Goal: Task Accomplishment & Management: Use online tool/utility

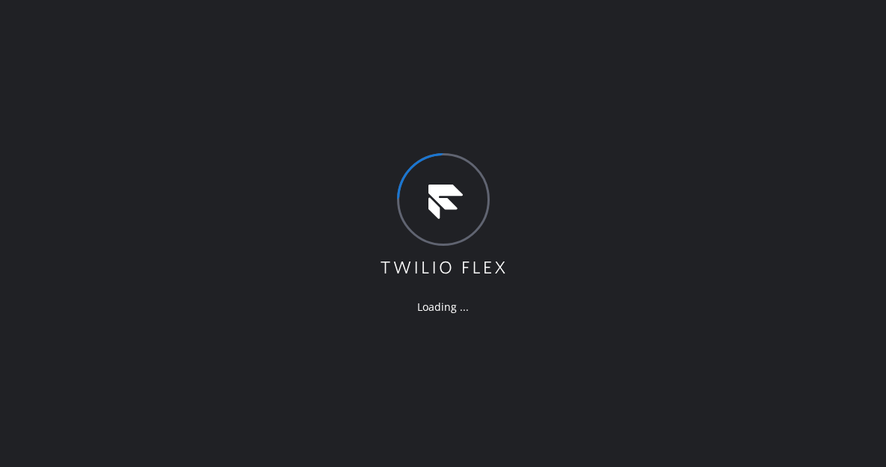
click at [824, 156] on div "Loading ..." at bounding box center [443, 233] width 886 height 467
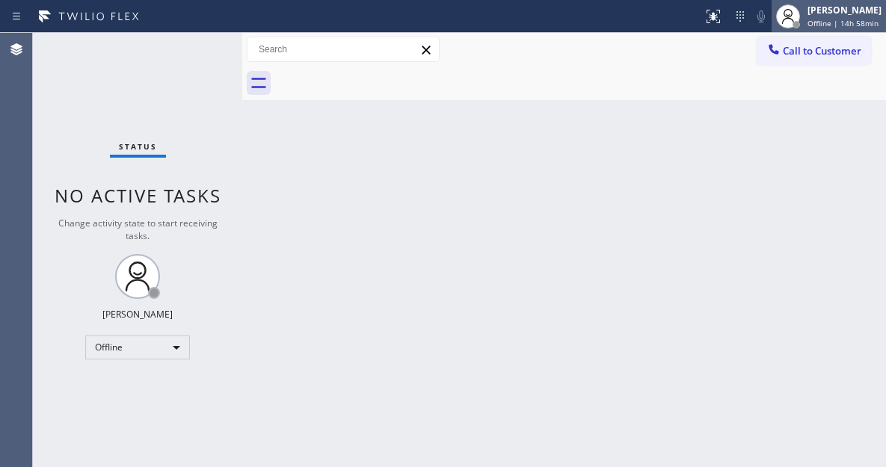
click at [838, 16] on div "[PERSON_NAME]" at bounding box center [845, 10] width 74 height 13
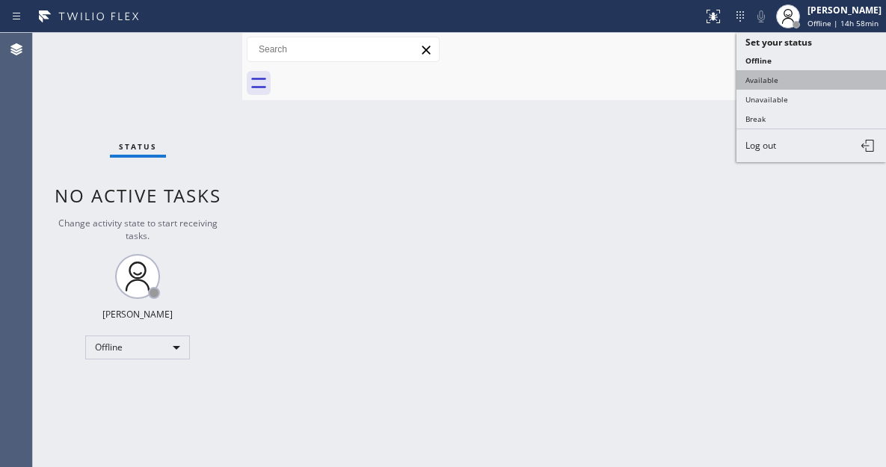
click at [794, 81] on button "Available" at bounding box center [811, 79] width 150 height 19
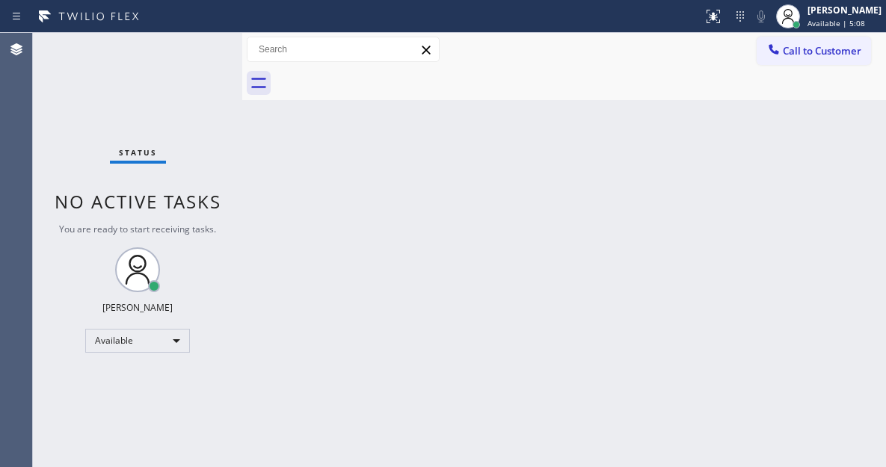
click at [187, 55] on div "Status No active tasks You are ready to start receiving tasks. [PERSON_NAME]" at bounding box center [137, 250] width 209 height 434
click at [837, 102] on div "Back to Dashboard Change Sender ID Customers Technicians Select a contact Outbo…" at bounding box center [564, 250] width 644 height 434
drag, startPoint x: 838, startPoint y: 87, endPoint x: 821, endPoint y: 88, distance: 17.3
click at [838, 87] on div at bounding box center [580, 84] width 611 height 34
click at [197, 63] on div "Status No active tasks You are ready to start receiving tasks. [PERSON_NAME]" at bounding box center [137, 250] width 209 height 434
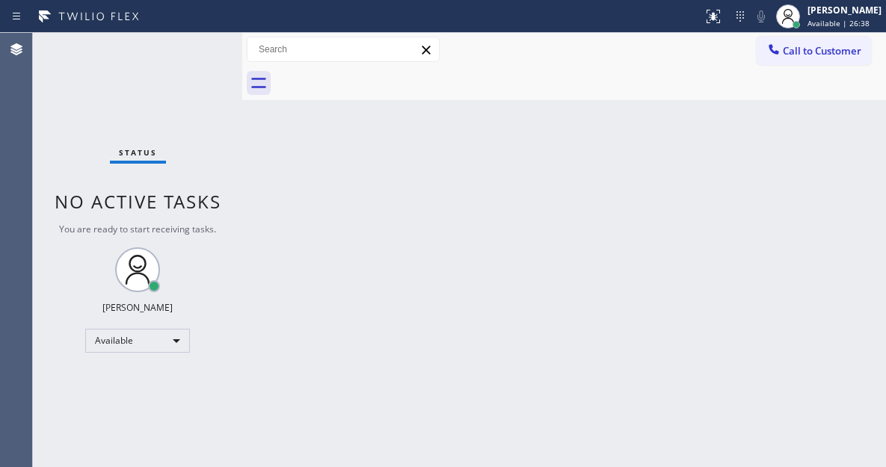
click at [197, 63] on div "Status No active tasks You are ready to start receiving tasks. Esmael Jarina Av…" at bounding box center [137, 250] width 209 height 434
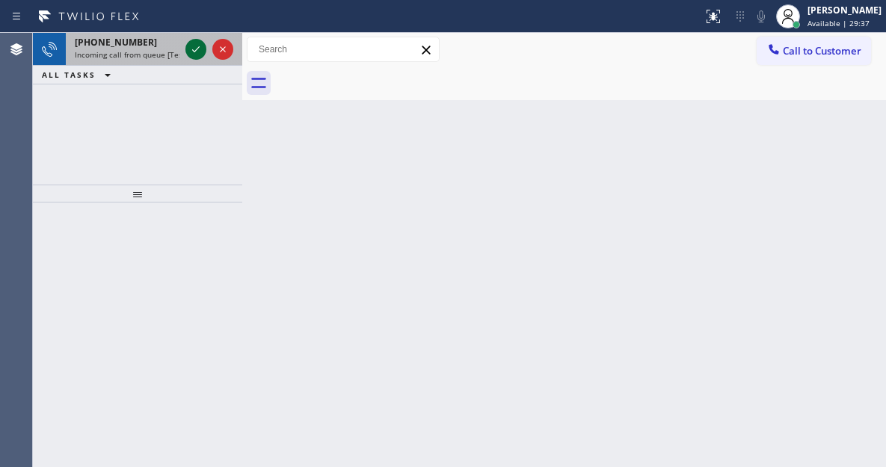
click at [191, 48] on icon at bounding box center [196, 49] width 18 height 18
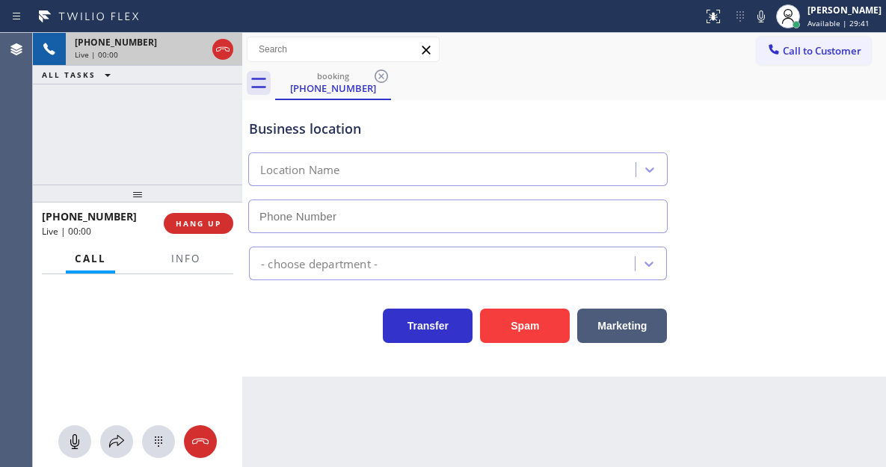
type input "(347) 407-9102"
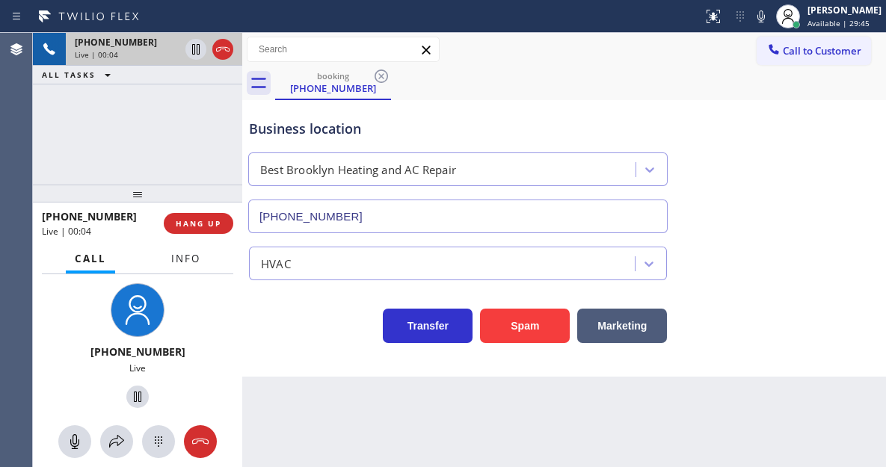
click at [190, 261] on span "Info" at bounding box center [185, 258] width 29 height 13
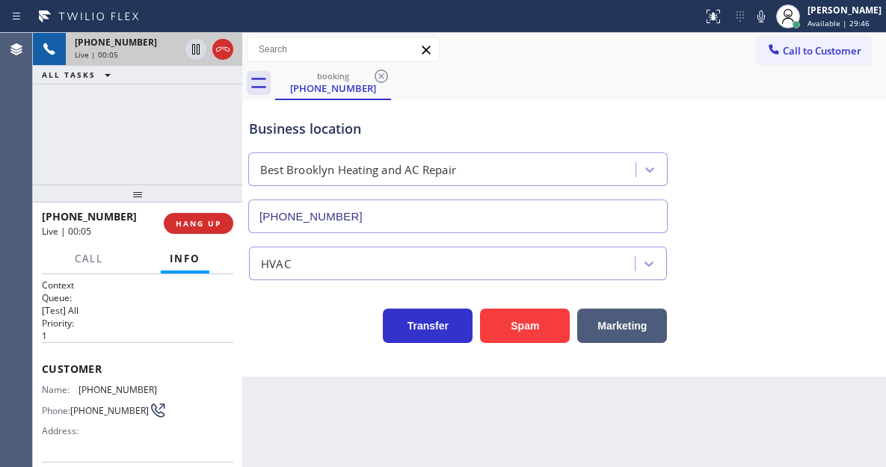
click at [99, 384] on div "Customer Name: (310) 951-1018 Phone: (310) 951-1018 Address:" at bounding box center [137, 402] width 191 height 120
click at [99, 384] on span "(310) 951-1018" at bounding box center [118, 389] width 79 height 11
copy span "(310) 951-1018"
click at [770, 21] on icon at bounding box center [761, 16] width 18 height 18
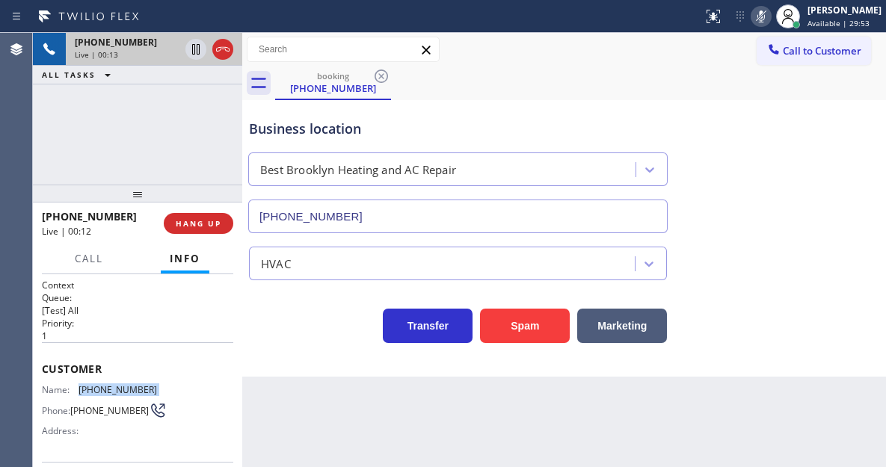
click at [770, 21] on icon at bounding box center [761, 16] width 18 height 18
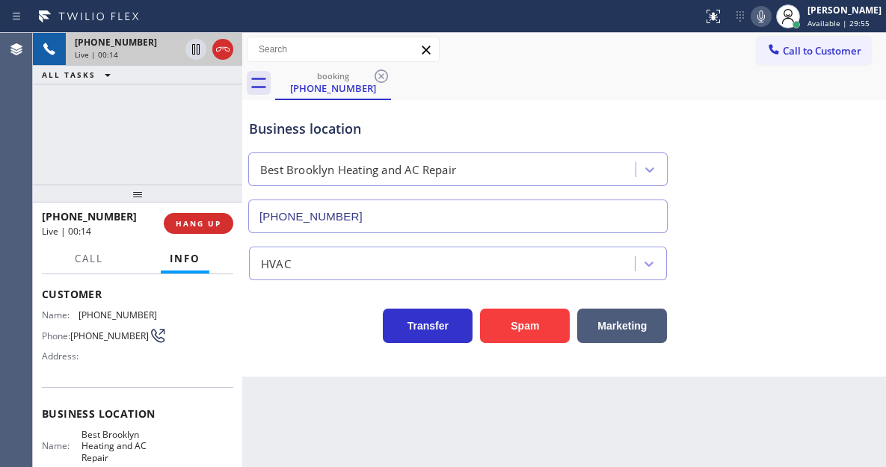
click at [117, 437] on span "Best Brooklyn Heating and AC Repair" at bounding box center [118, 446] width 75 height 34
copy span "Best Brooklyn Heating and AC Repair"
click at [485, 100] on div "Business location Best Brooklyn Heating and AC Repair (347) 407-9102" at bounding box center [564, 165] width 636 height 135
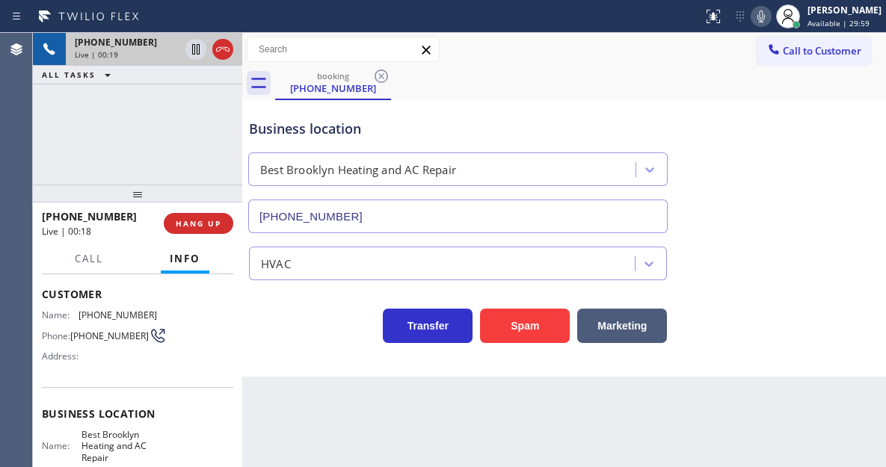
click at [770, 15] on icon at bounding box center [761, 16] width 18 height 18
click at [766, 15] on rect at bounding box center [761, 15] width 10 height 10
click at [443, 134] on div "Business location" at bounding box center [458, 129] width 418 height 20
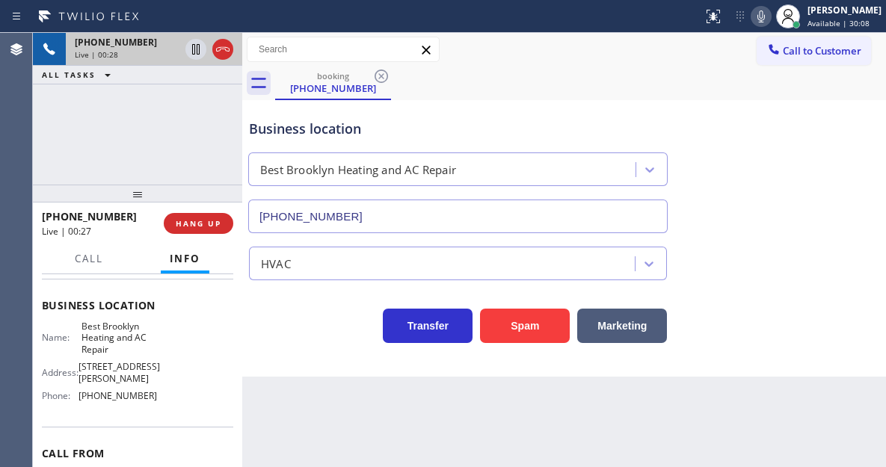
scroll to position [224, 0]
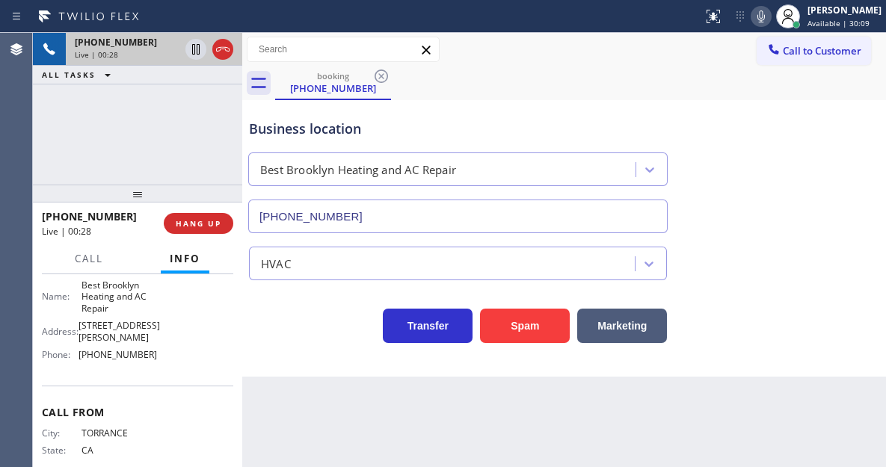
click at [108, 354] on span "(347) 407-9102" at bounding box center [118, 354] width 79 height 11
copy span "(347) 407-9102"
click at [766, 16] on icon at bounding box center [761, 16] width 18 height 18
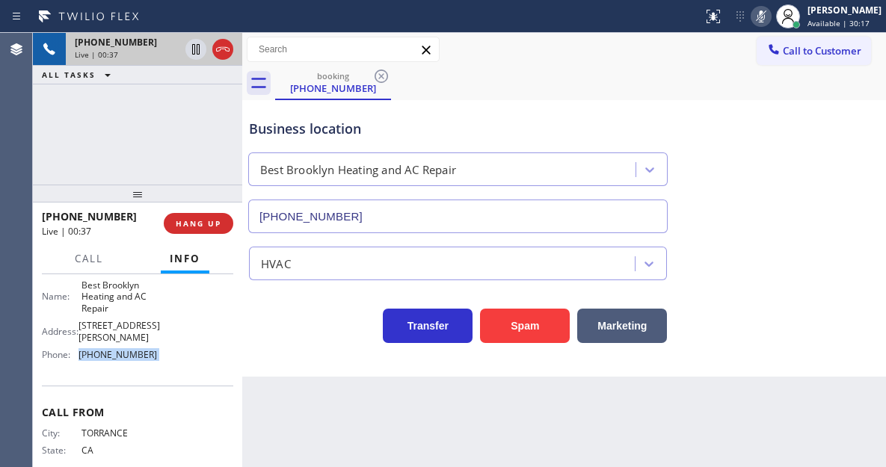
click at [770, 20] on icon at bounding box center [761, 16] width 18 height 18
click at [192, 49] on icon at bounding box center [195, 49] width 7 height 10
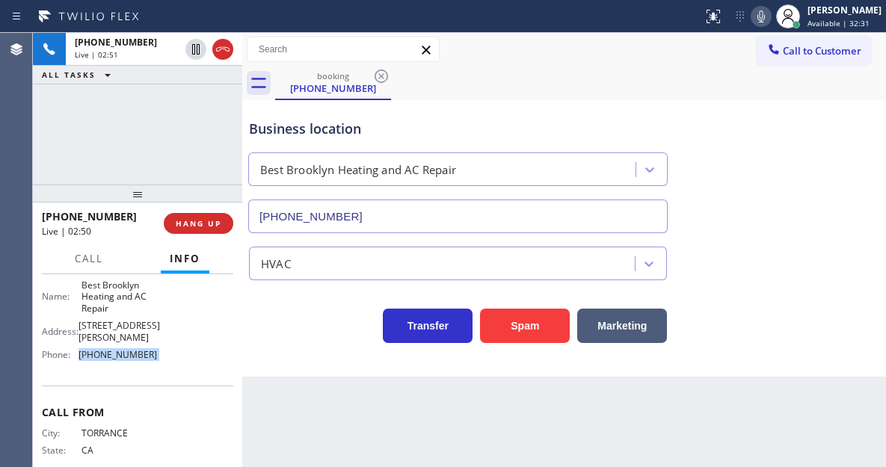
click at [770, 12] on icon at bounding box center [761, 16] width 18 height 18
drag, startPoint x: 829, startPoint y: 149, endPoint x: 750, endPoint y: 118, distance: 85.0
click at [829, 149] on div "Business location Best Brooklyn Heating and AC Repair (347) 407-9102" at bounding box center [564, 165] width 636 height 135
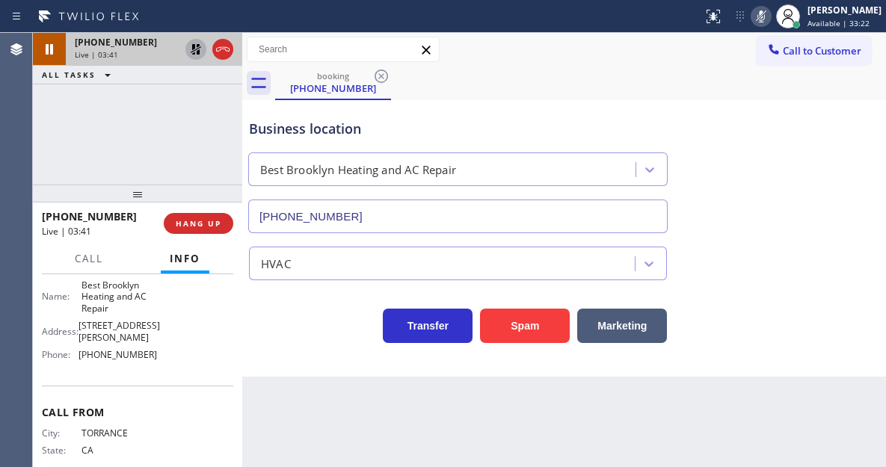
click at [194, 50] on icon at bounding box center [196, 49] width 18 height 18
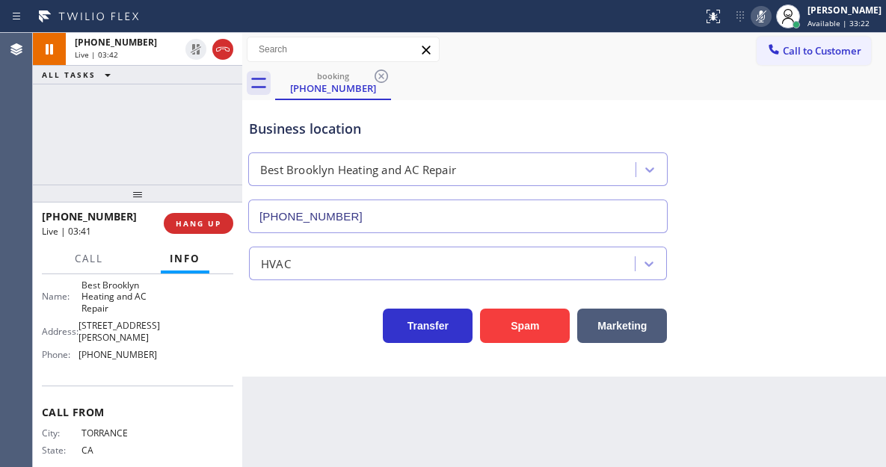
click at [766, 16] on rect at bounding box center [761, 15] width 10 height 10
click at [260, 132] on div "Business location" at bounding box center [458, 129] width 418 height 20
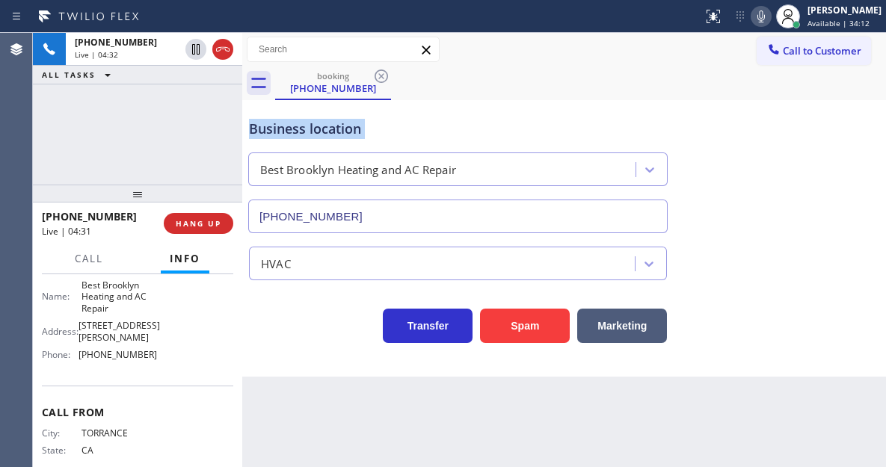
click at [260, 132] on div "Business location" at bounding box center [458, 129] width 418 height 20
click at [150, 130] on div "+13109511018 Live | 04:32 ALL TASKS ALL TASKS ACTIVE TASKS TASKS IN WRAP UP" at bounding box center [137, 109] width 209 height 152
click at [205, 227] on span "HANG UP" at bounding box center [199, 223] width 46 height 10
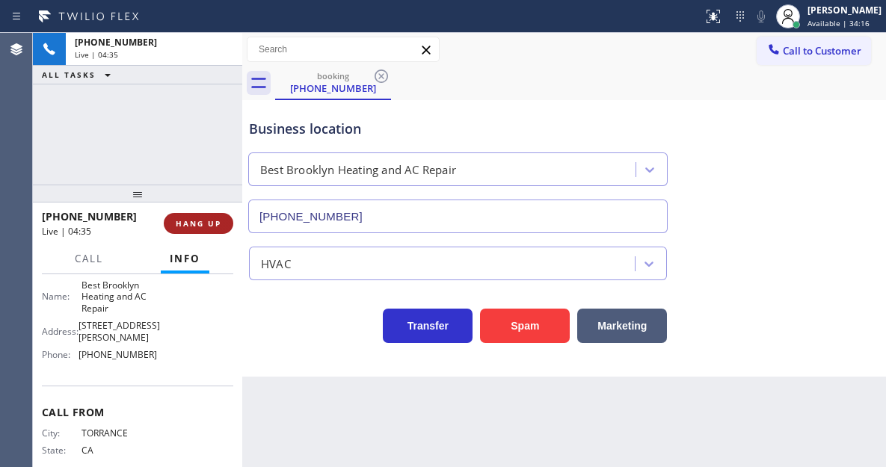
click at [205, 227] on span "HANG UP" at bounding box center [199, 223] width 46 height 10
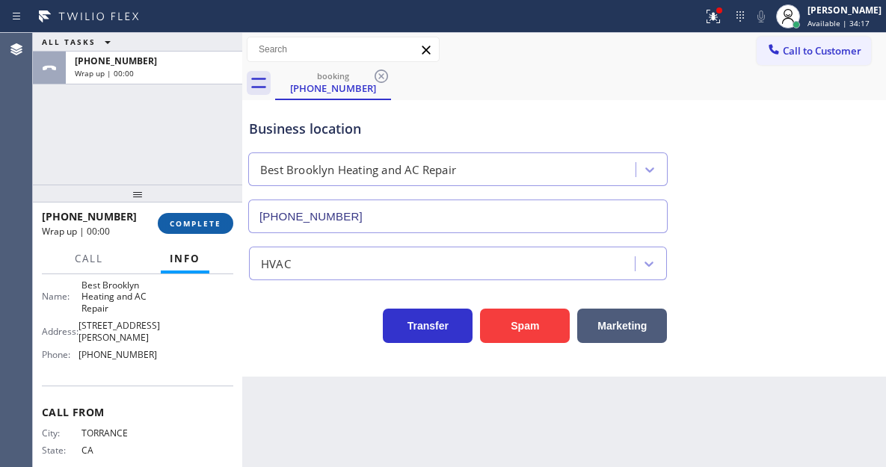
click at [205, 227] on span "COMPLETE" at bounding box center [196, 223] width 52 height 10
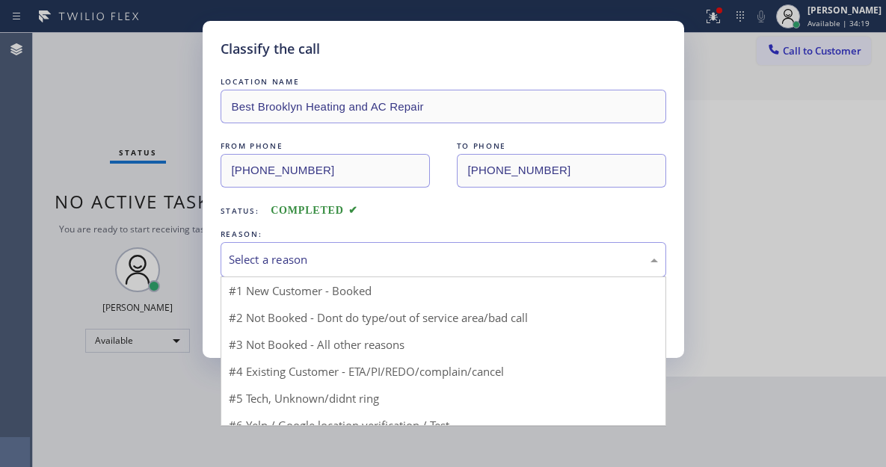
click at [319, 262] on div "Select a reason" at bounding box center [443, 259] width 429 height 17
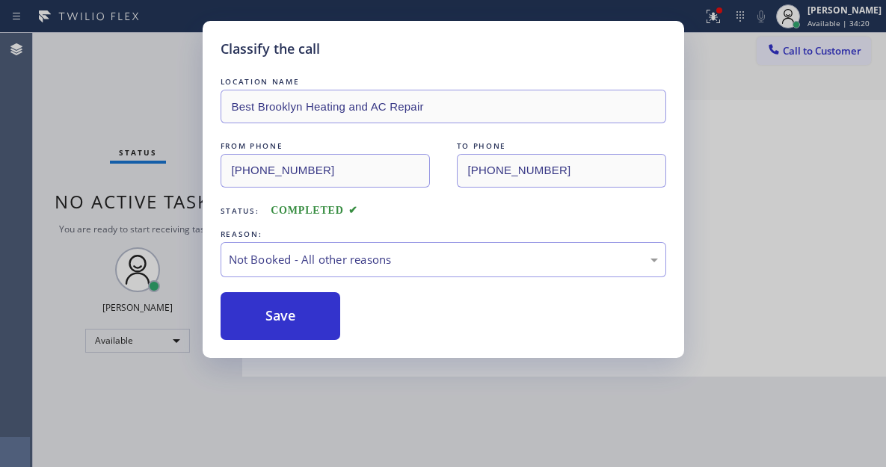
click at [320, 325] on button "Save" at bounding box center [281, 316] width 120 height 48
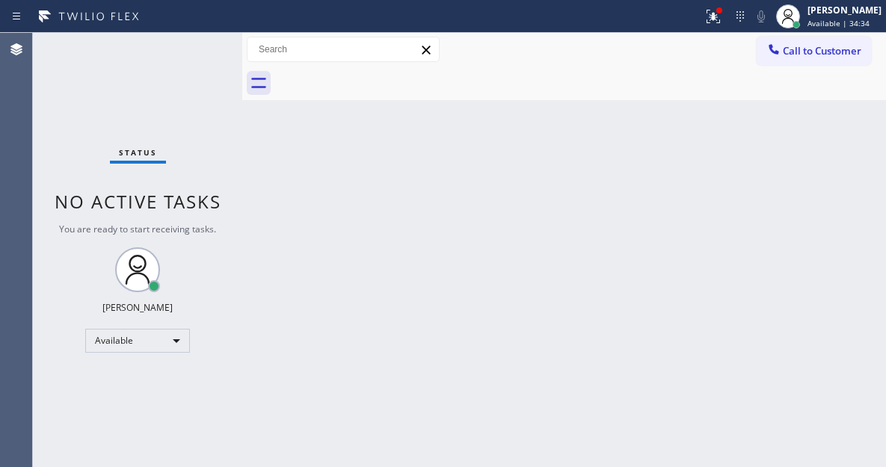
click at [810, 173] on div "Back to Dashboard Change Sender ID Customers Technicians Select a contact Outbo…" at bounding box center [564, 250] width 644 height 434
click at [722, 10] on div at bounding box center [719, 10] width 6 height 6
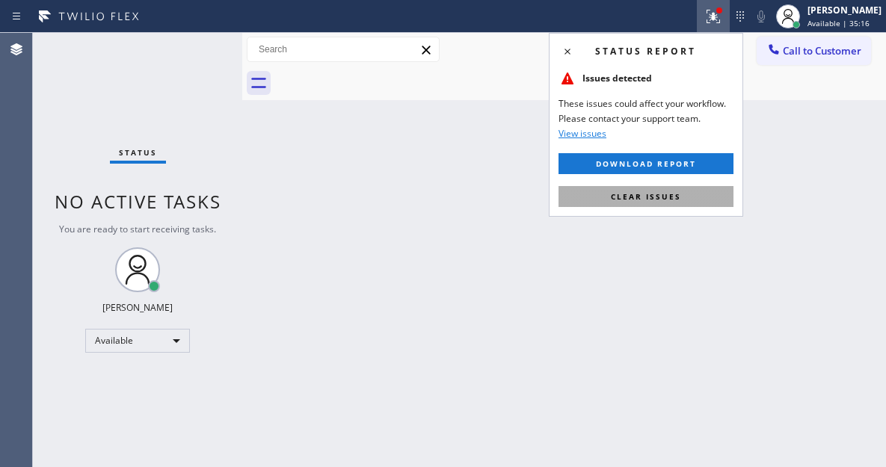
click at [684, 203] on button "Clear issues" at bounding box center [646, 196] width 175 height 21
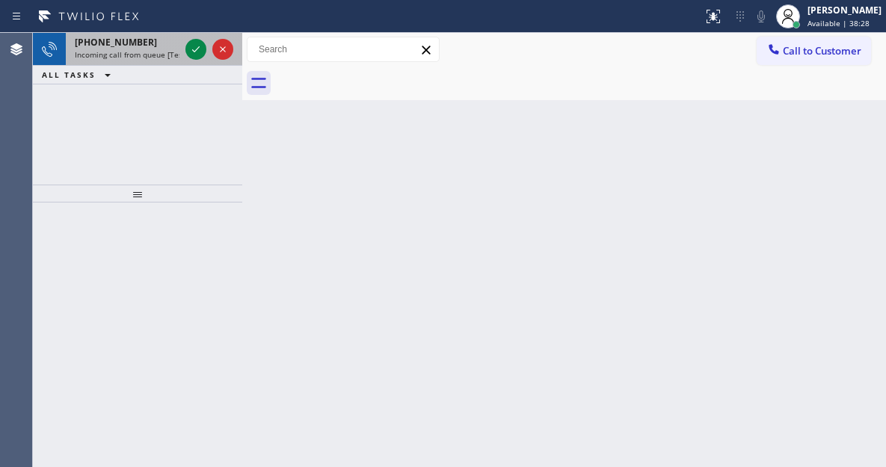
click at [151, 50] on span "Incoming call from queue [Test] All" at bounding box center [137, 54] width 124 height 10
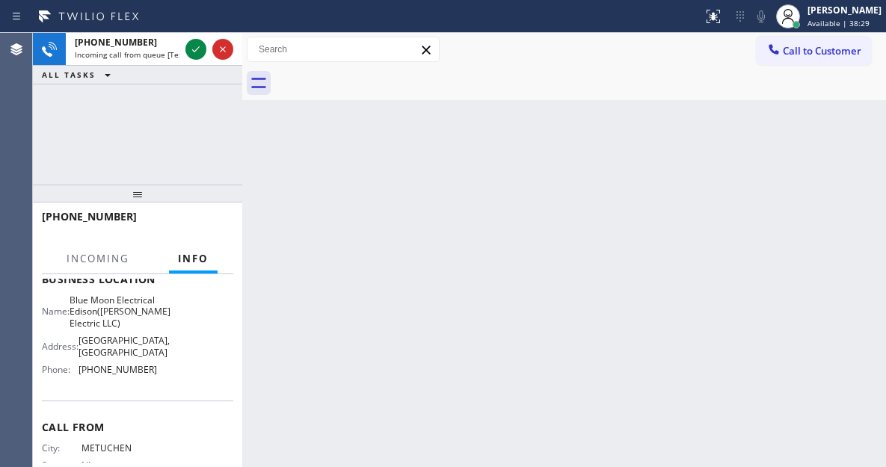
scroll to position [224, 0]
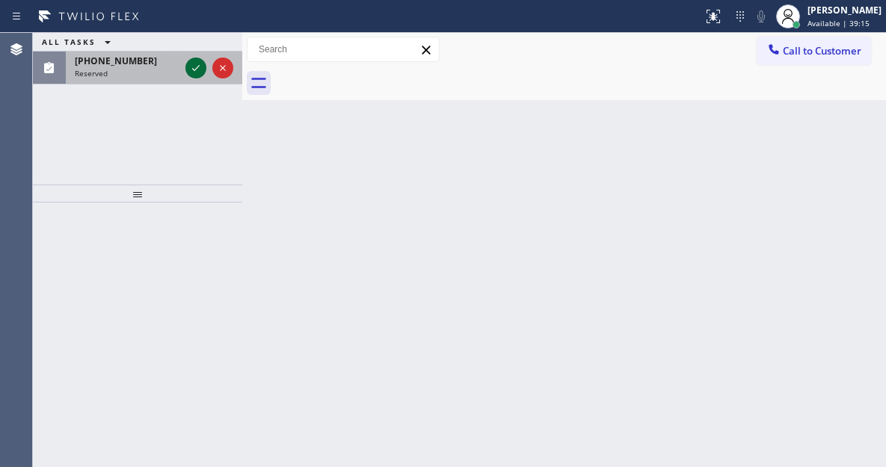
click at [189, 73] on icon at bounding box center [196, 68] width 18 height 18
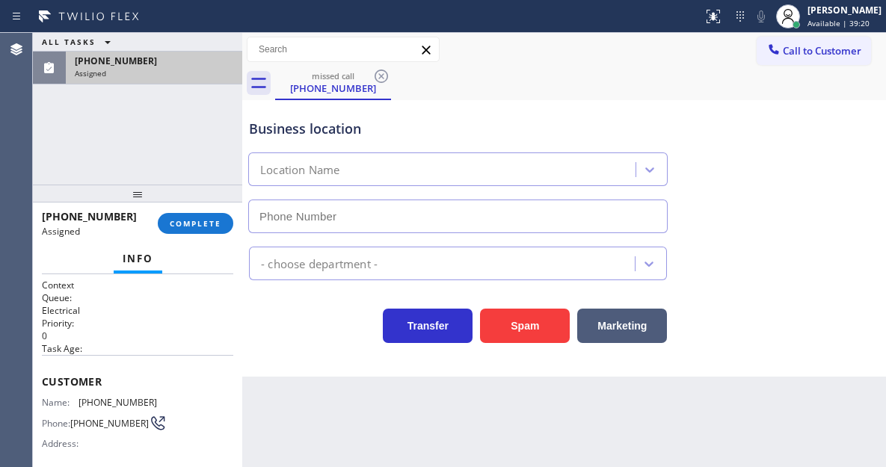
type input "(551) 525-8799"
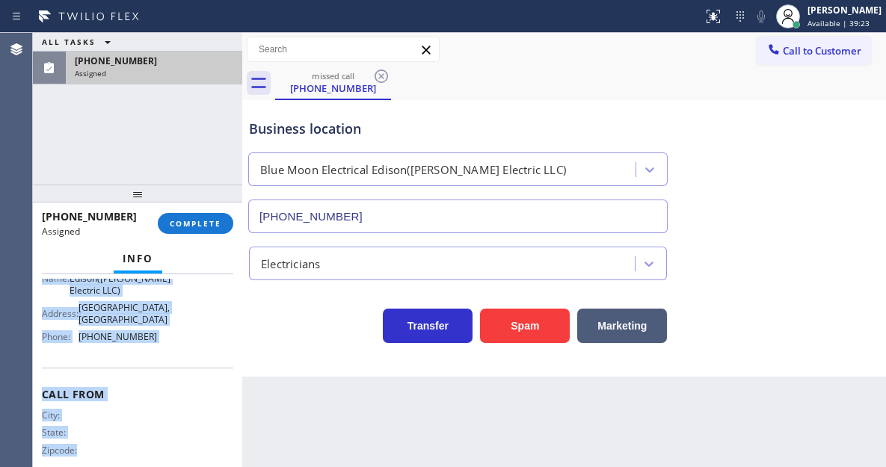
scroll to position [301, 0]
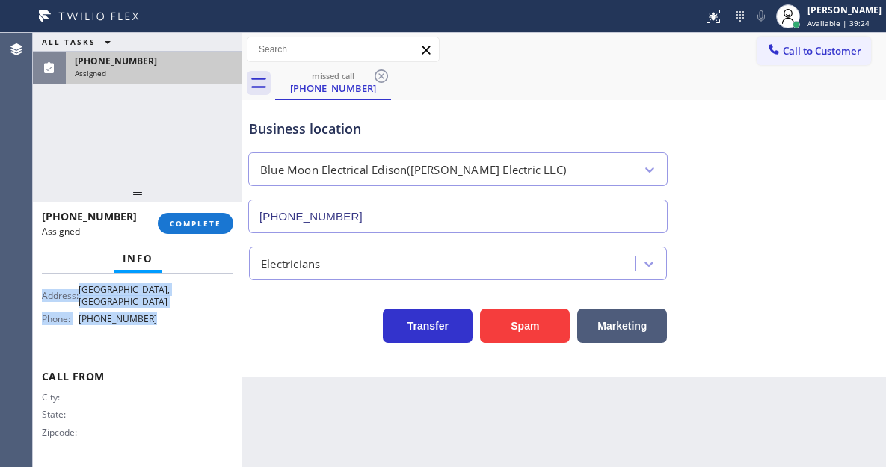
drag, startPoint x: 42, startPoint y: 375, endPoint x: 162, endPoint y: 325, distance: 130.1
click at [162, 325] on div "Context Queue: Electrical Priority: 0 Task Age: Customer Name: (732) 986-1155 P…" at bounding box center [137, 234] width 191 height 457
copy div "Customer Name: (732) 986-1155 Phone: (732) 986-1155 Address: Business location …"
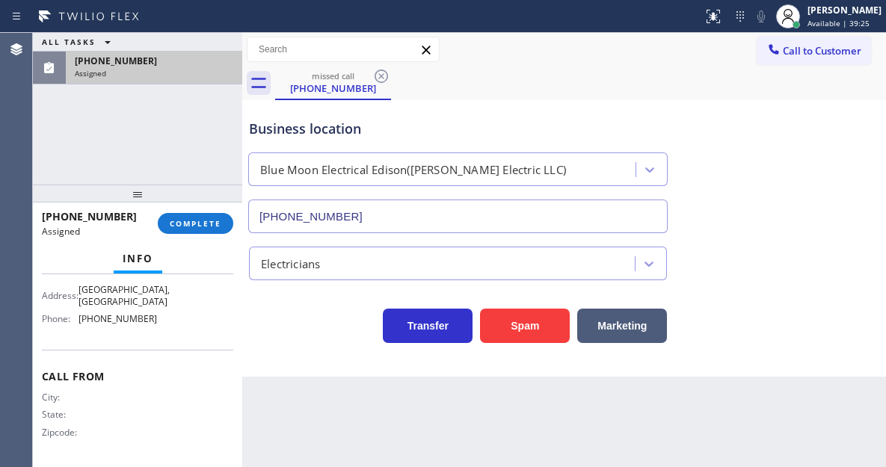
click at [183, 212] on div "(732) 986-1155 Assigned COMPLETE" at bounding box center [137, 223] width 191 height 39
click at [188, 224] on span "COMPLETE" at bounding box center [196, 223] width 52 height 10
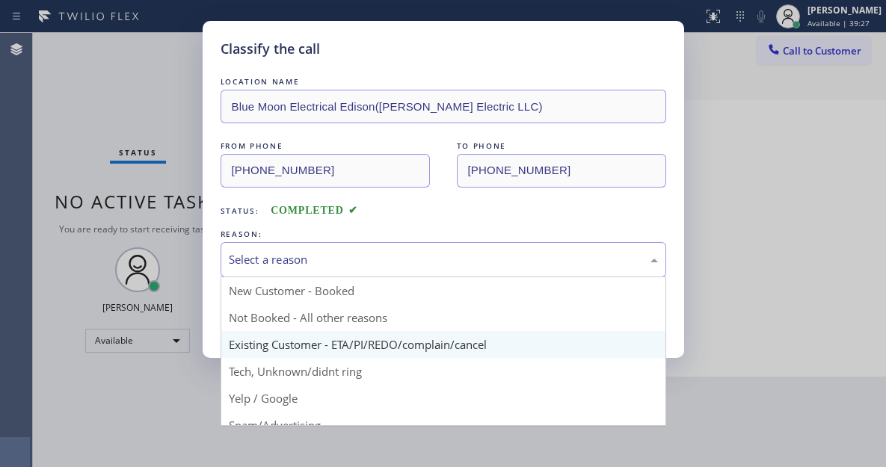
drag, startPoint x: 342, startPoint y: 258, endPoint x: 343, endPoint y: 342, distance: 83.7
click at [342, 259] on div "Select a reason" at bounding box center [443, 259] width 429 height 17
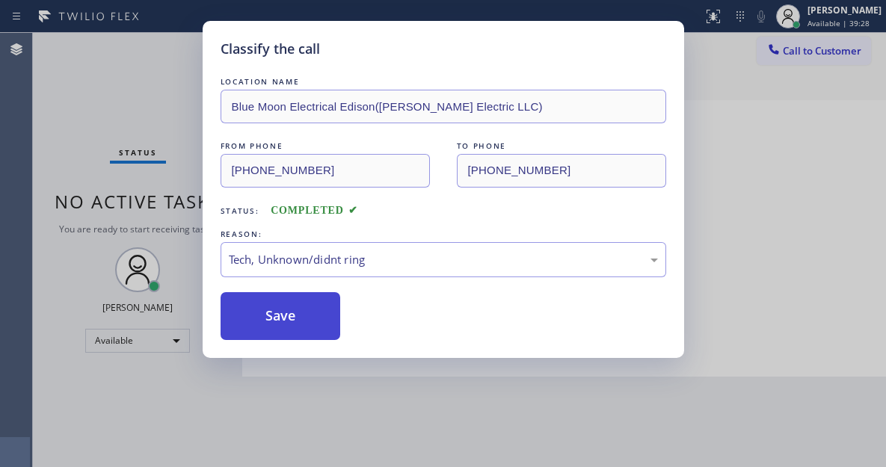
click at [286, 307] on button "Save" at bounding box center [281, 316] width 120 height 48
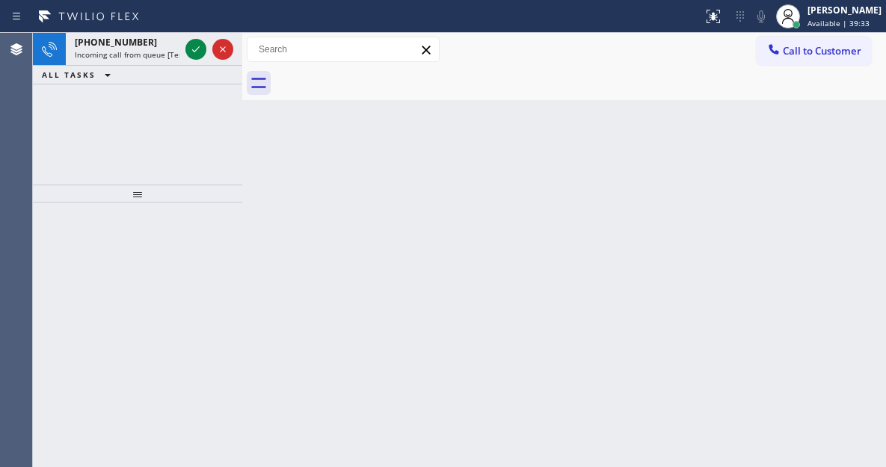
click at [798, 168] on div "Back to Dashboard Change Sender ID Customers Technicians Select a contact Outbo…" at bounding box center [564, 250] width 644 height 434
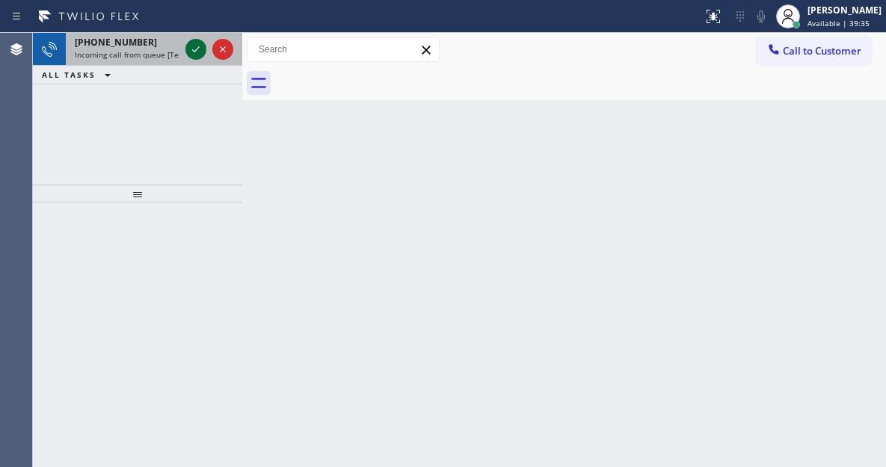
click at [198, 55] on icon at bounding box center [196, 49] width 18 height 18
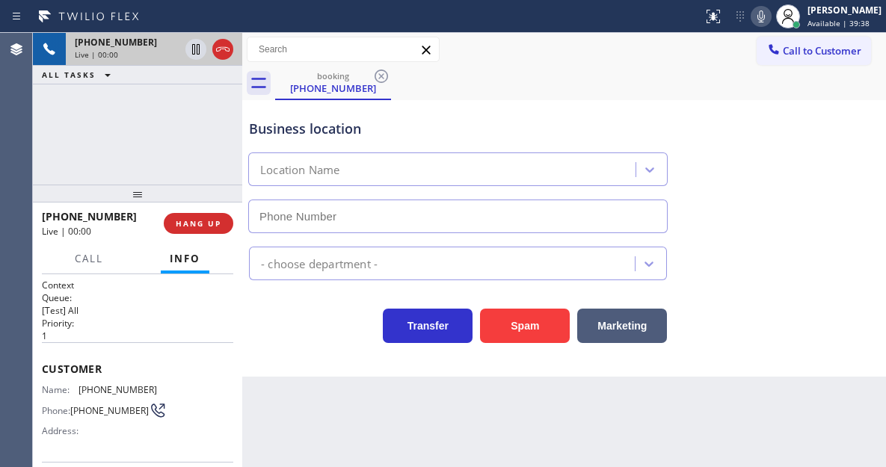
type input "(551) 525-8799"
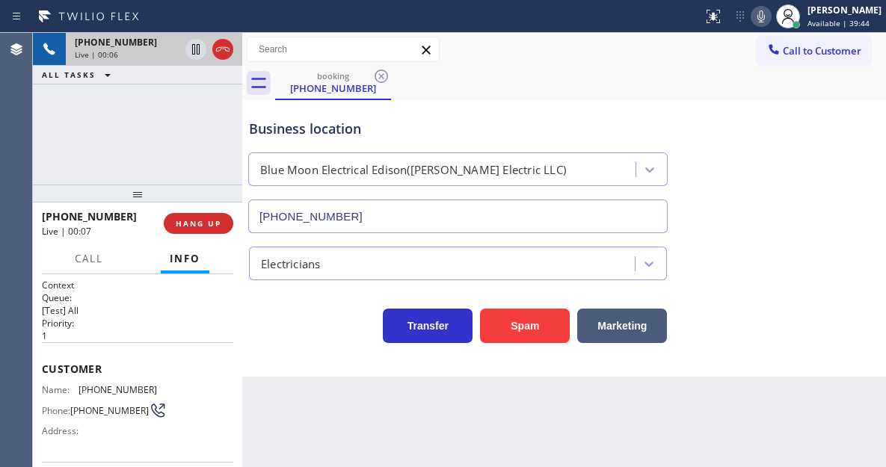
click at [283, 129] on div "Business location" at bounding box center [458, 129] width 418 height 20
click at [96, 391] on span "(732) 986-1155" at bounding box center [118, 389] width 79 height 11
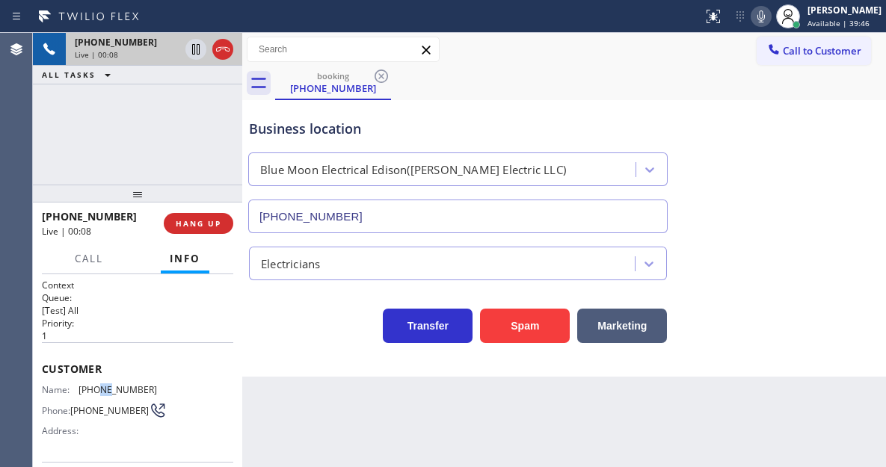
click at [96, 391] on span "(732) 986-1155" at bounding box center [118, 389] width 79 height 11
copy span "(732) 986-1155"
click at [257, 372] on div "Business location Blue Moon Electrical Edison(Thomas Electric LLC) (551) 525-87…" at bounding box center [564, 238] width 644 height 277
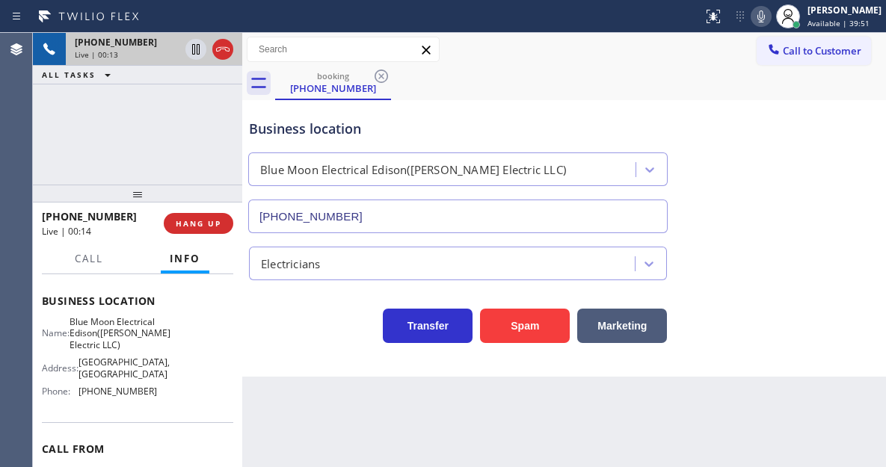
scroll to position [224, 0]
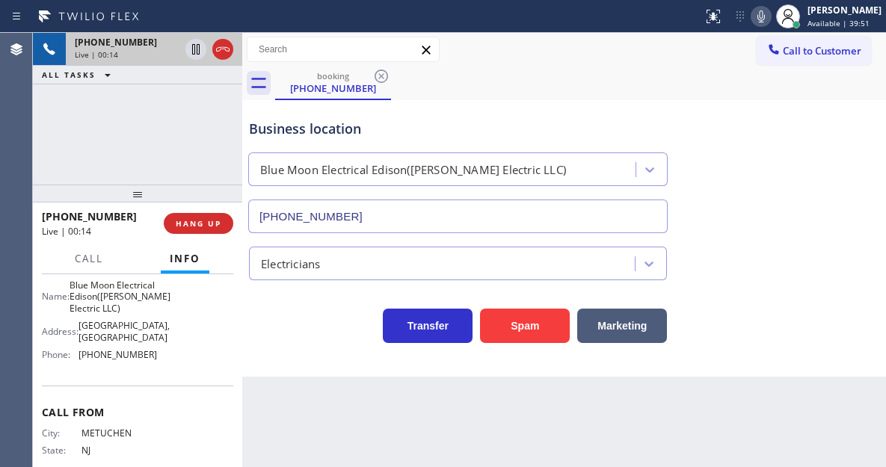
click at [111, 314] on span "Blue Moon Electrical Edison(Thomas Electric LLC)" at bounding box center [120, 297] width 101 height 34
copy span "Blue Moon Electrical Edison(Thomas Electric LLC)"
click at [249, 392] on div "Back to Dashboard Change Sender ID Customers Technicians Select a contact Outbo…" at bounding box center [564, 250] width 644 height 434
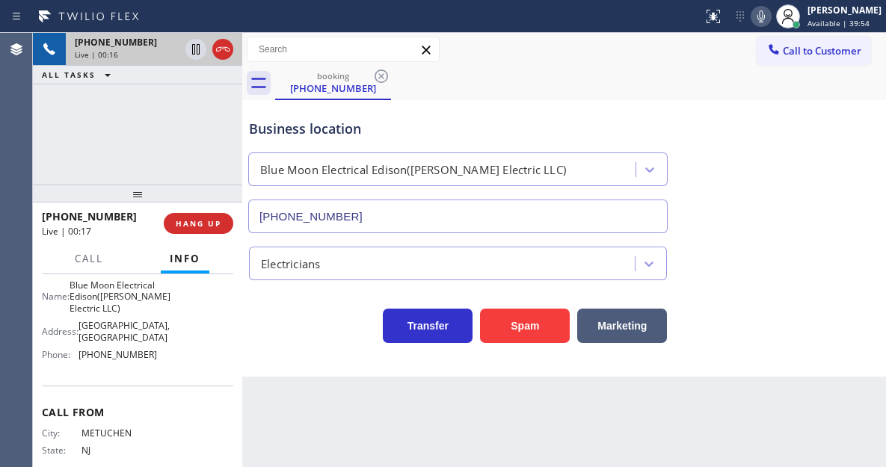
click at [141, 360] on span "(551) 525-8799" at bounding box center [118, 354] width 79 height 11
copy span "(551) 525-8799"
click at [313, 355] on div "Business location Blue Moon Electrical Edison(Thomas Electric LLC) (551) 525-87…" at bounding box center [564, 238] width 644 height 277
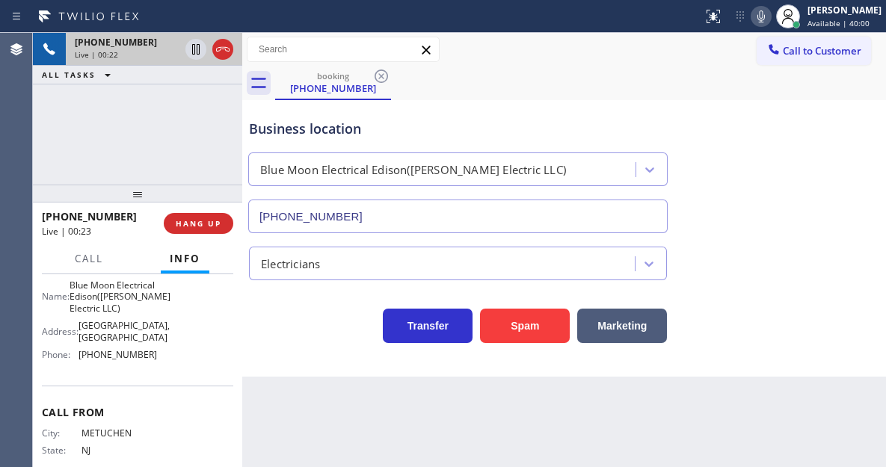
scroll to position [289, 0]
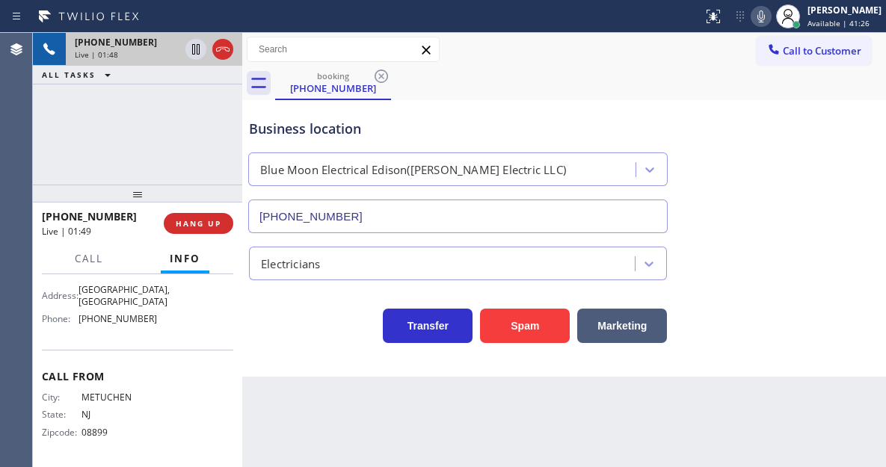
click at [814, 168] on div "Business location Blue Moon Electrical Edison(Thomas Electric LLC) (551) 525-87…" at bounding box center [564, 165] width 636 height 135
click at [197, 55] on icon at bounding box center [196, 49] width 18 height 18
click at [855, 140] on div "Business location Blue Moon Electrical Edison(Thomas Electric LLC) (551) 525-87…" at bounding box center [564, 165] width 636 height 135
click at [189, 55] on icon at bounding box center [196, 49] width 18 height 18
click at [274, 132] on div "Business location" at bounding box center [458, 129] width 418 height 20
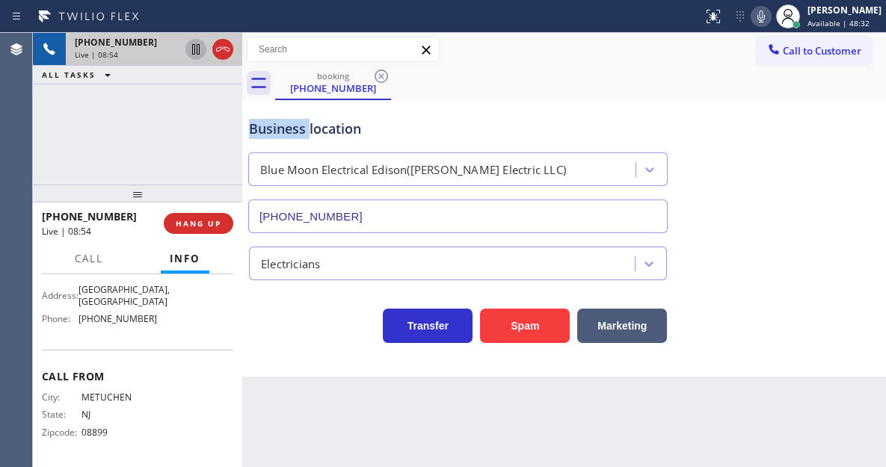
click at [274, 132] on div "Business location" at bounding box center [458, 129] width 418 height 20
click at [133, 151] on div "+17329861155 Live | 08:55 ALL TASKS ALL TASKS ACTIVE TASKS TASKS IN WRAP UP" at bounding box center [137, 109] width 209 height 152
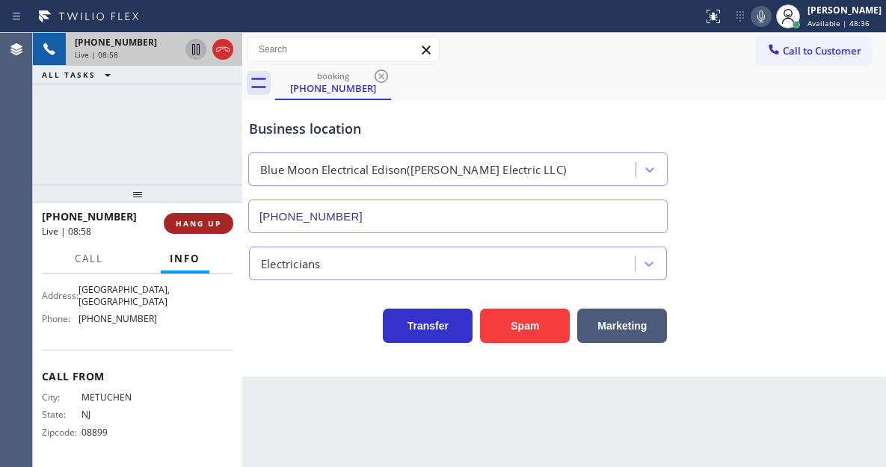
click at [203, 223] on span "HANG UP" at bounding box center [199, 223] width 46 height 10
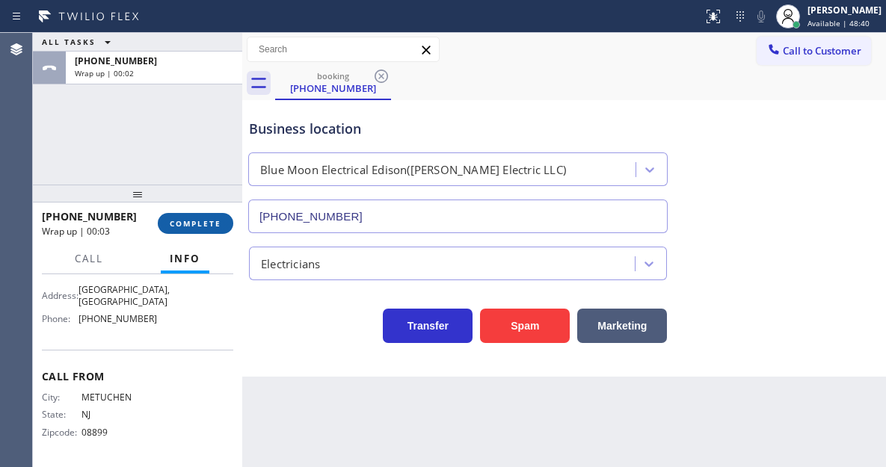
click at [197, 221] on span "COMPLETE" at bounding box center [196, 223] width 52 height 10
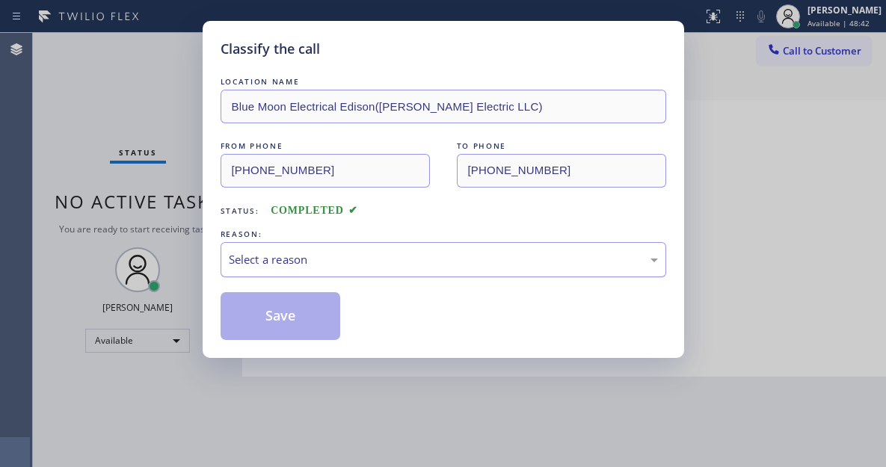
click at [337, 258] on div "Select a reason" at bounding box center [443, 259] width 429 height 17
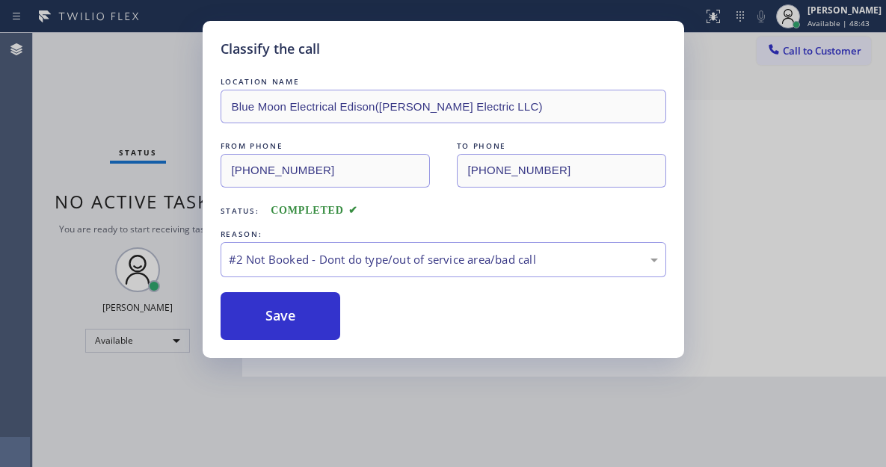
click at [304, 313] on button "Save" at bounding box center [281, 316] width 120 height 48
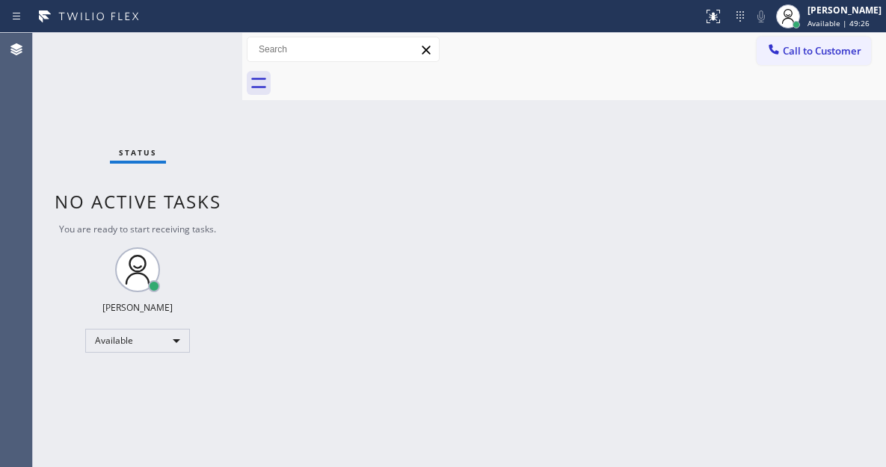
click at [189, 42] on div "Status No active tasks You are ready to start receiving tasks. Esmael Jarina Av…" at bounding box center [137, 250] width 209 height 434
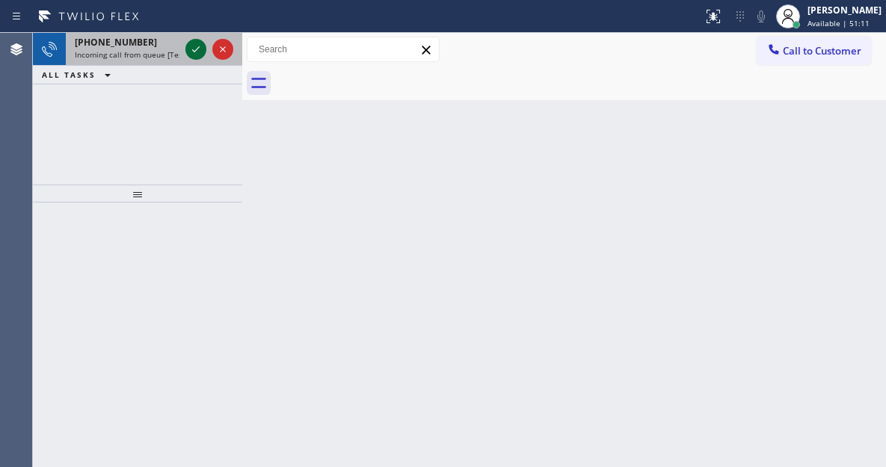
click at [185, 52] on div at bounding box center [195, 49] width 21 height 18
click at [191, 54] on icon at bounding box center [196, 49] width 18 height 18
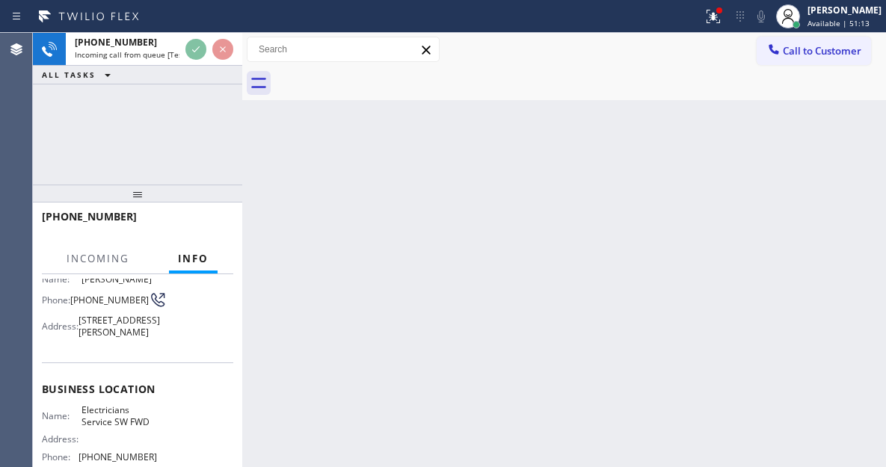
scroll to position [150, 0]
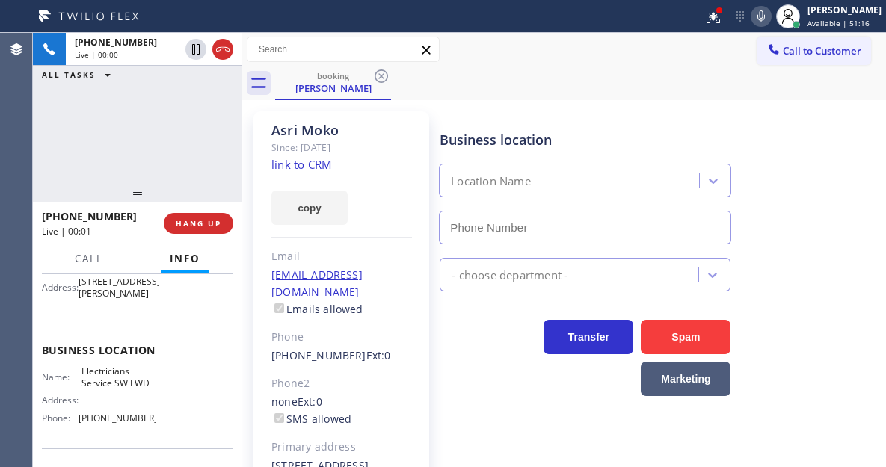
type input "(213) 566-1222"
click at [326, 166] on link "link to CRM" at bounding box center [301, 164] width 61 height 15
click at [805, 165] on div "Business location Electricians Service SW FWD (213) 566-1222" at bounding box center [660, 176] width 446 height 135
click at [166, 129] on div "+17329861155 Live | 00:48 ALL TASKS ALL TASKS ACTIVE TASKS TASKS IN WRAP UP" at bounding box center [137, 109] width 209 height 152
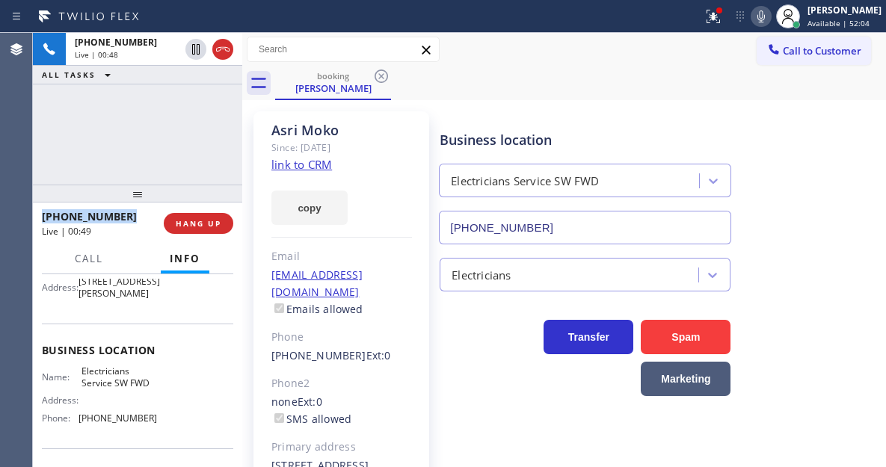
click at [166, 129] on div "+17329861155 Live | 00:48 ALL TASKS ALL TASKS ACTIVE TASKS TASKS IN WRAP UP" at bounding box center [137, 109] width 209 height 152
click at [166, 129] on div "+17329861155 Live | 00:49 ALL TASKS ALL TASKS ACTIVE TASKS TASKS IN WRAP UP" at bounding box center [137, 109] width 209 height 152
click at [719, 25] on icon at bounding box center [713, 16] width 18 height 18
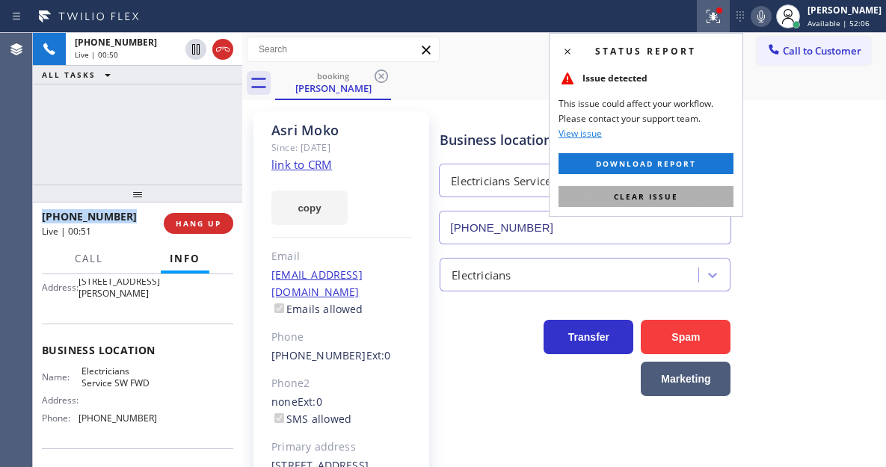
click at [668, 192] on span "Clear issue" at bounding box center [646, 196] width 64 height 10
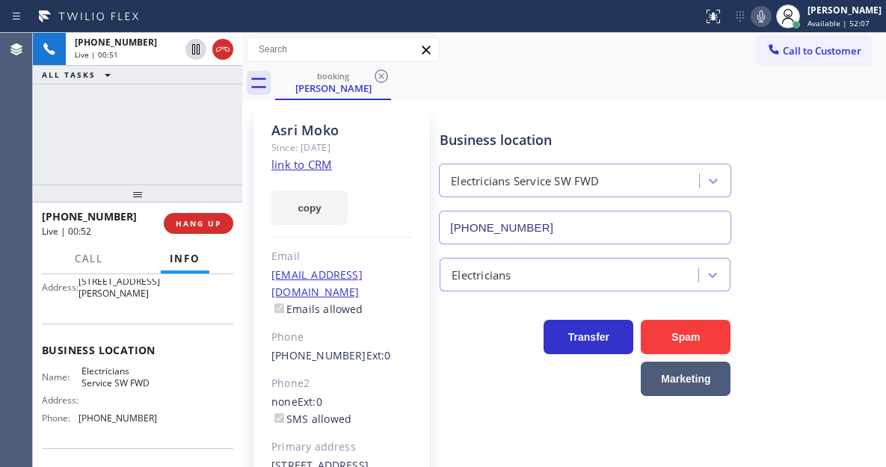
click at [203, 145] on div "+17329861155 Live | 00:51 ALL TASKS ALL TASKS ACTIVE TASKS TASKS IN WRAP UP" at bounding box center [137, 109] width 209 height 152
click at [209, 216] on button "HANG UP" at bounding box center [199, 223] width 70 height 21
click at [215, 221] on span "HANG UP" at bounding box center [199, 223] width 46 height 10
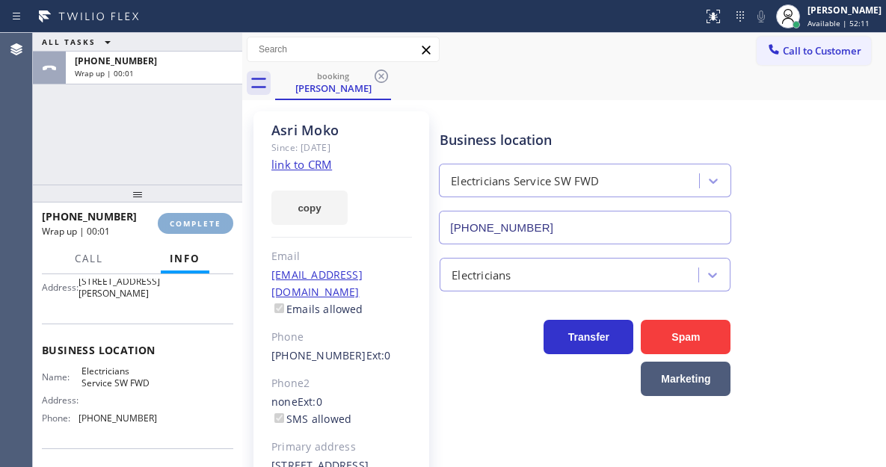
click at [215, 221] on span "COMPLETE" at bounding box center [196, 223] width 52 height 10
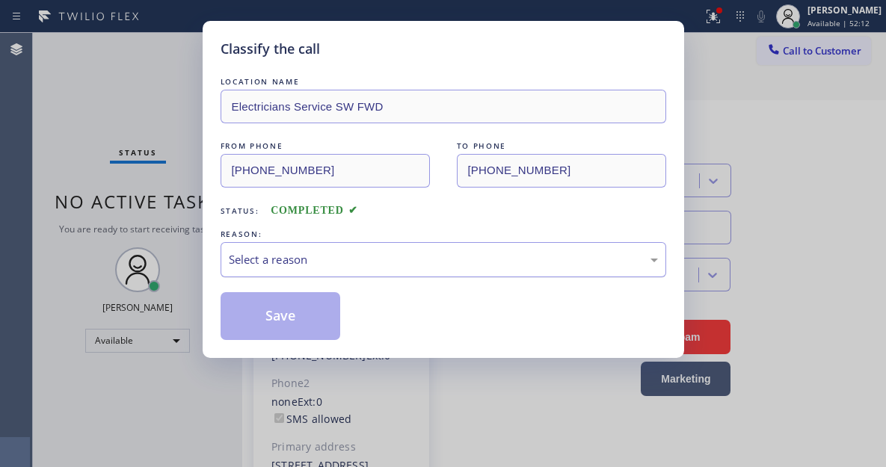
click at [319, 249] on div "Select a reason" at bounding box center [444, 259] width 446 height 35
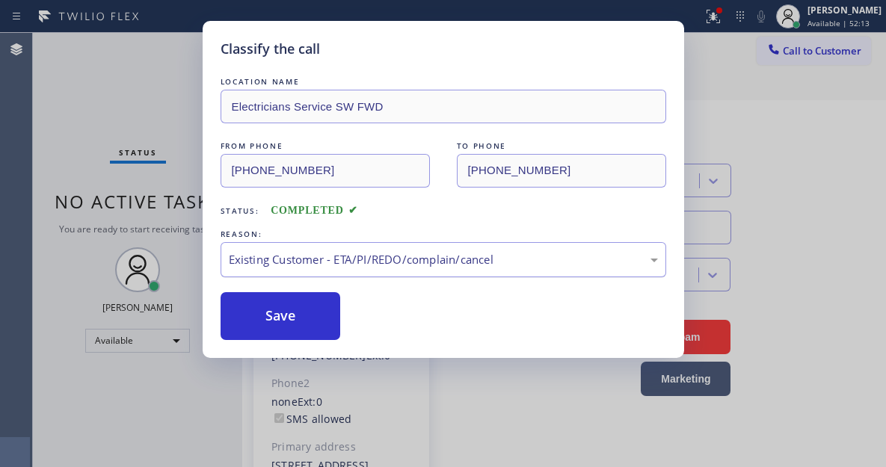
click at [313, 258] on div "Existing Customer - ETA/PI/REDO/complain/cancel" at bounding box center [443, 259] width 429 height 17
click at [302, 322] on button "Save" at bounding box center [281, 316] width 120 height 48
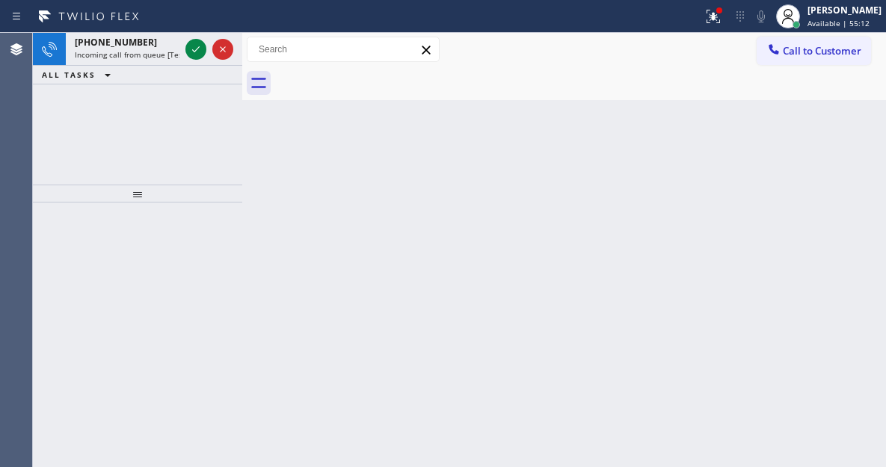
click at [818, 166] on div "Back to Dashboard Change Sender ID Customers Technicians Select a contact Outbo…" at bounding box center [564, 250] width 644 height 434
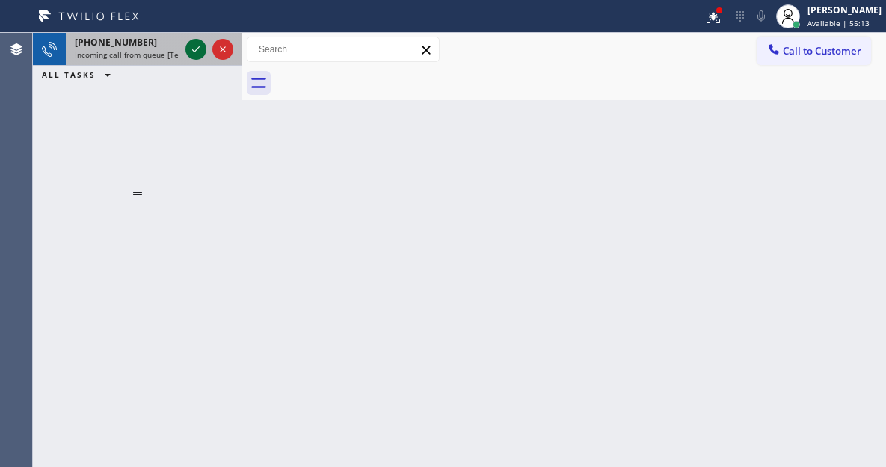
click at [197, 49] on icon at bounding box center [196, 49] width 18 height 18
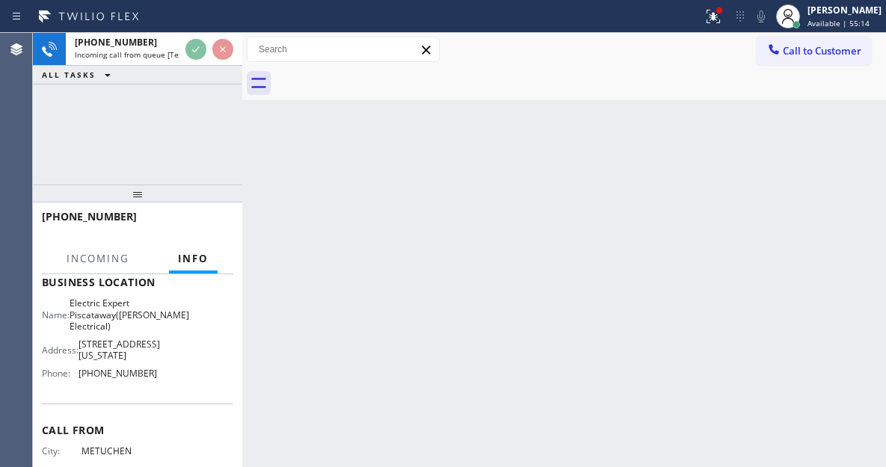
scroll to position [224, 0]
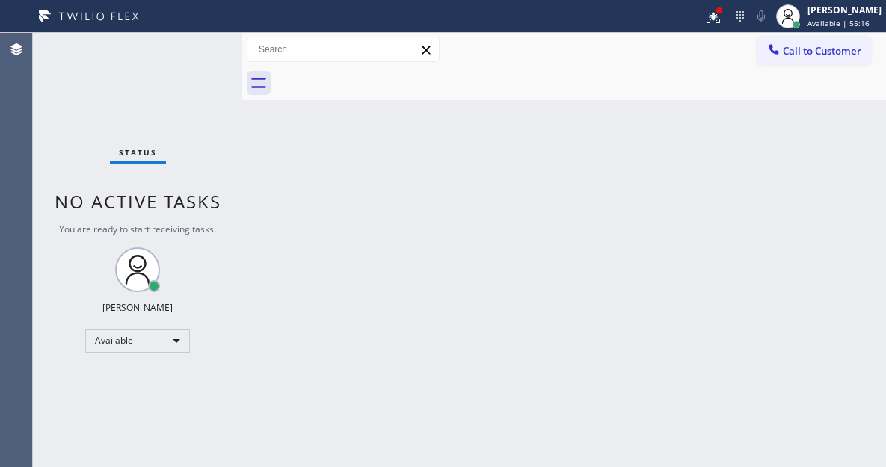
click at [200, 43] on div "Status No active tasks You are ready to start receiving tasks. Esmael Jarina Av…" at bounding box center [137, 250] width 209 height 434
click at [722, 20] on icon at bounding box center [713, 16] width 18 height 18
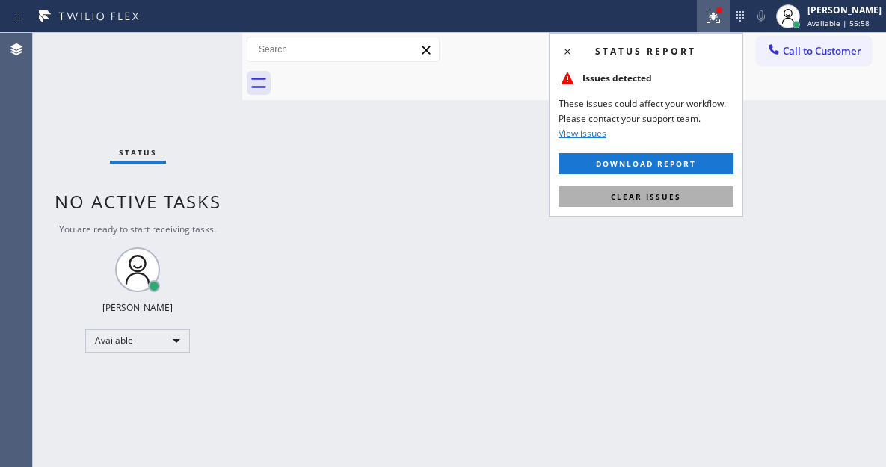
click at [696, 202] on button "Clear issues" at bounding box center [646, 196] width 175 height 21
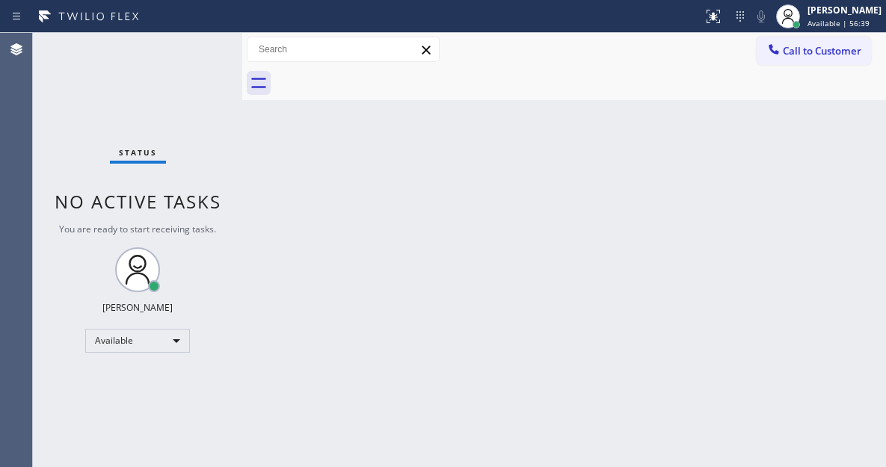
click at [187, 39] on div "Status No active tasks You are ready to start receiving tasks. Esmael Jarina Av…" at bounding box center [137, 250] width 209 height 434
click at [221, 55] on div "Status No active tasks You are ready to start receiving tasks. Esmael Jarina Av…" at bounding box center [137, 250] width 209 height 434
click at [816, 117] on div "Back to Dashboard Change Sender ID Customers Technicians Select a contact Outbo…" at bounding box center [564, 250] width 644 height 434
click at [181, 55] on div "Status No active tasks You are ready to start receiving tasks. Esmael Jarina Av…" at bounding box center [137, 250] width 209 height 434
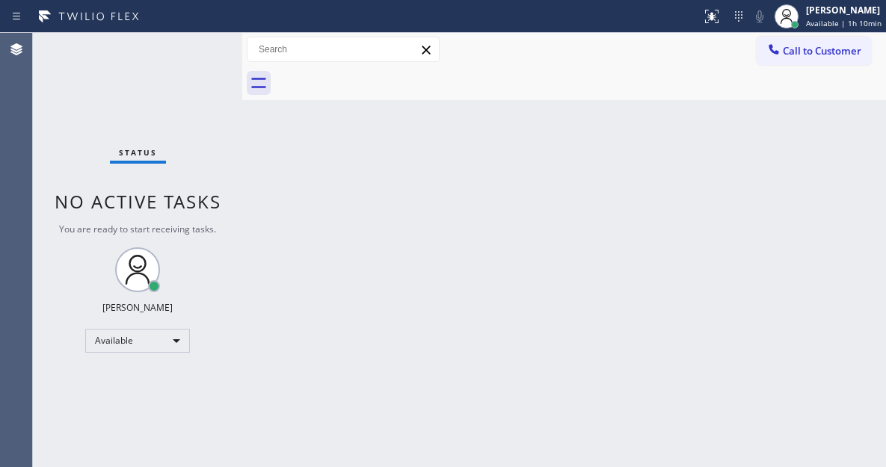
click at [185, 48] on div "Status No active tasks You are ready to start receiving tasks. Esmael Jarina Av…" at bounding box center [137, 250] width 209 height 434
click at [191, 48] on div "Status No active tasks You are ready to start receiving tasks. Esmael Jarina Av…" at bounding box center [137, 250] width 209 height 434
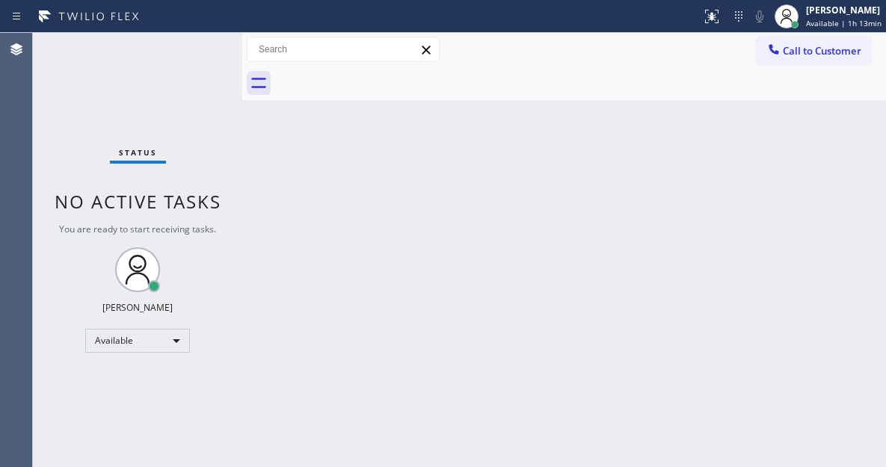
click at [191, 48] on div "Status No active tasks You are ready to start receiving tasks. Esmael Jarina Av…" at bounding box center [137, 250] width 209 height 434
click at [834, 153] on div "Back to Dashboard Change Sender ID Customers Technicians Select a contact Outbo…" at bounding box center [564, 250] width 644 height 434
click at [214, 46] on div "Status No active tasks You are ready to start receiving tasks. Esmael Jarina Av…" at bounding box center [137, 250] width 209 height 434
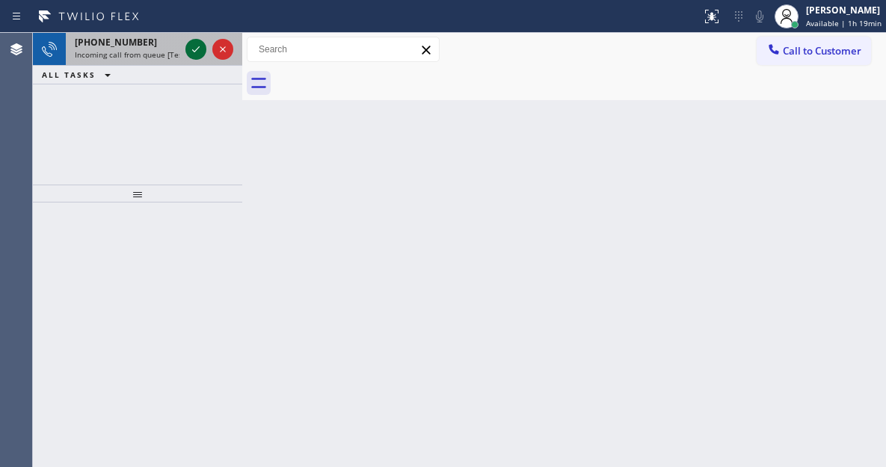
click at [194, 43] on icon at bounding box center [196, 49] width 18 height 18
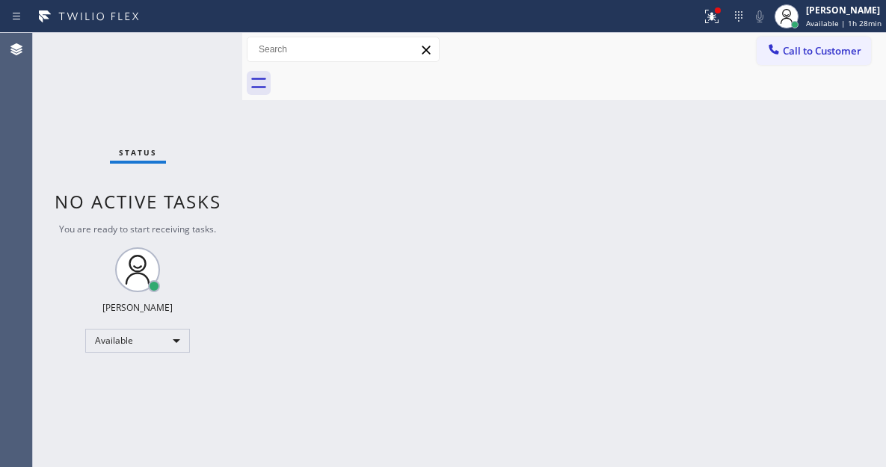
click at [194, 43] on div "Status No active tasks You are ready to start receiving tasks. Esmael Jarina Av…" at bounding box center [137, 250] width 209 height 434
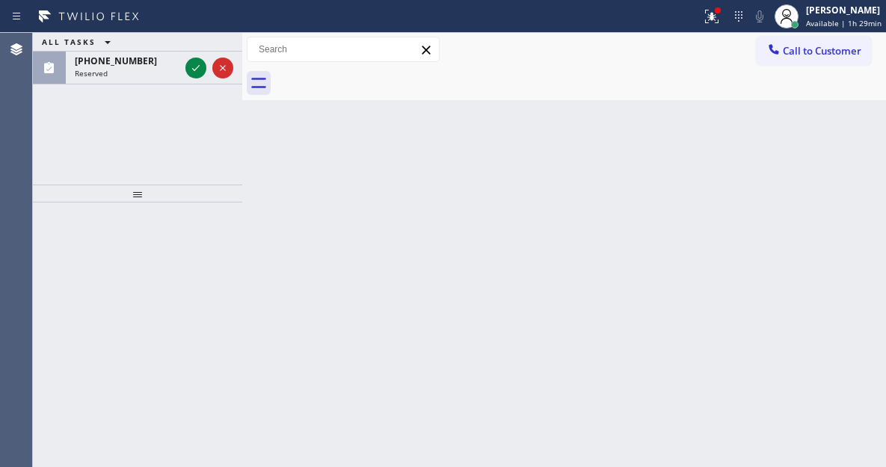
click at [818, 125] on div "Back to Dashboard Change Sender ID Customers Technicians Select a contact Outbo…" at bounding box center [564, 250] width 644 height 434
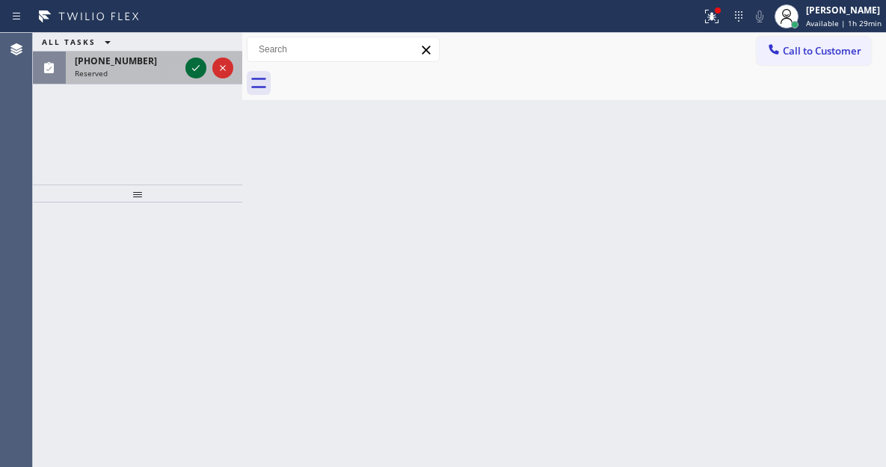
click at [188, 73] on icon at bounding box center [196, 68] width 18 height 18
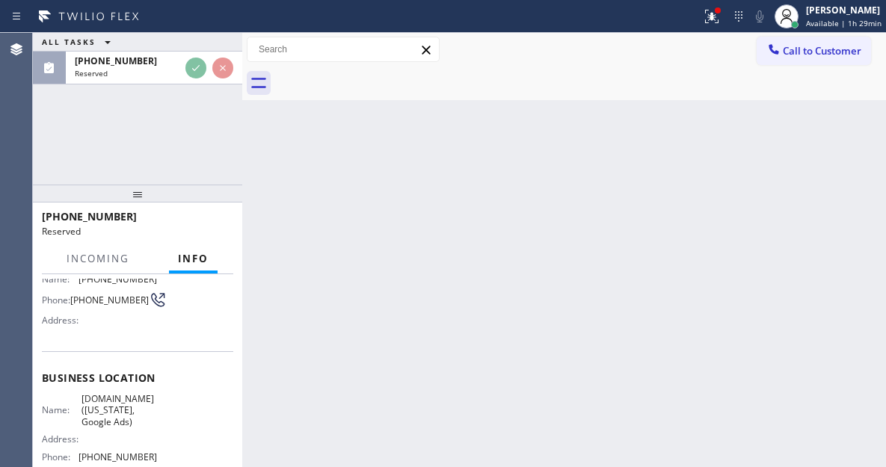
scroll to position [137, 0]
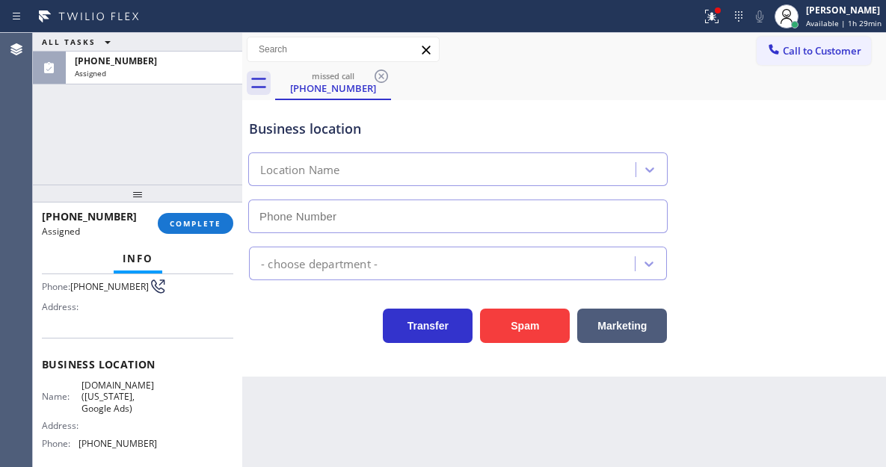
type input "(315) 973-1147"
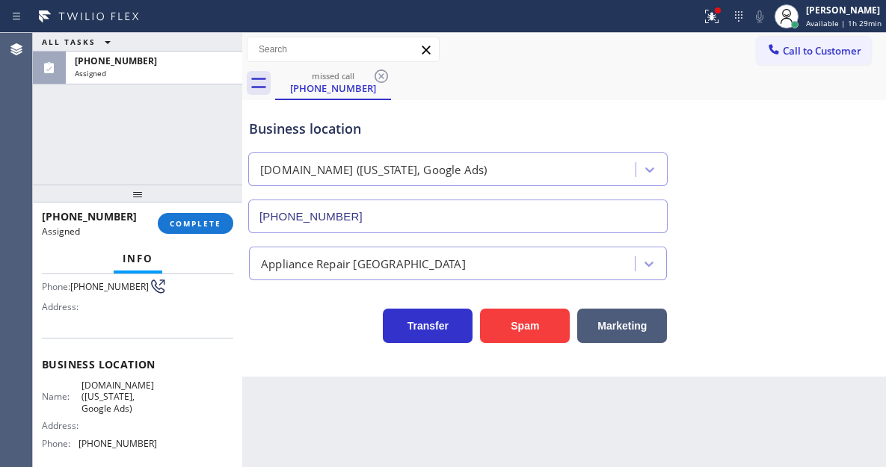
scroll to position [62, 0]
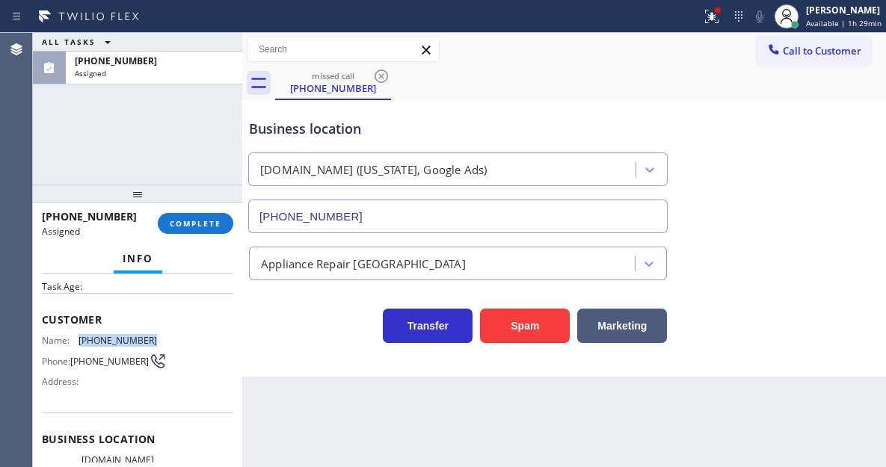
drag, startPoint x: 81, startPoint y: 339, endPoint x: 164, endPoint y: 346, distance: 83.3
click at [164, 346] on div "Name: (917) 261-7013 Phone: (917) 261-7013 Address:" at bounding box center [137, 364] width 191 height 59
copy span "(917) 261-7013"
drag, startPoint x: 264, startPoint y: 411, endPoint x: 241, endPoint y: 411, distance: 23.2
click at [264, 411] on div "Back to Dashboard Change Sender ID Customers Technicians Select a contact Outbo…" at bounding box center [564, 250] width 644 height 434
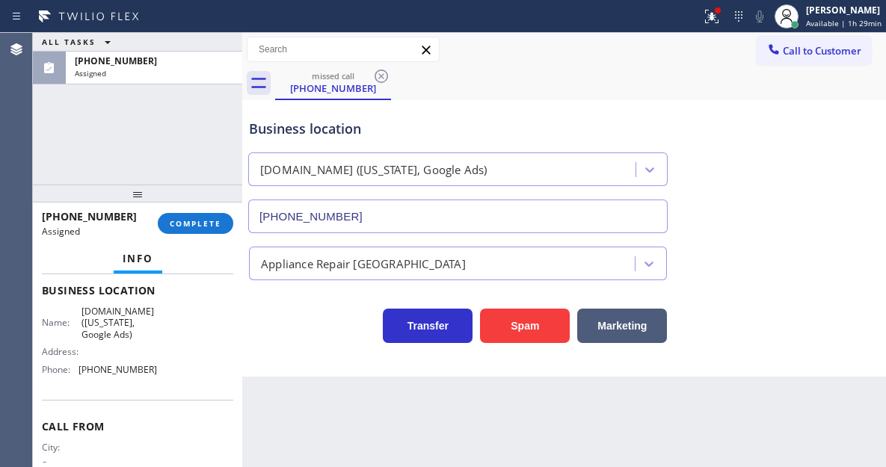
scroll to position [212, 0]
click at [109, 323] on span "SubzeroCare.online (New York, Google Ads)" at bounding box center [118, 322] width 75 height 34
copy span "SubzeroCare.online (New York, Google Ads)"
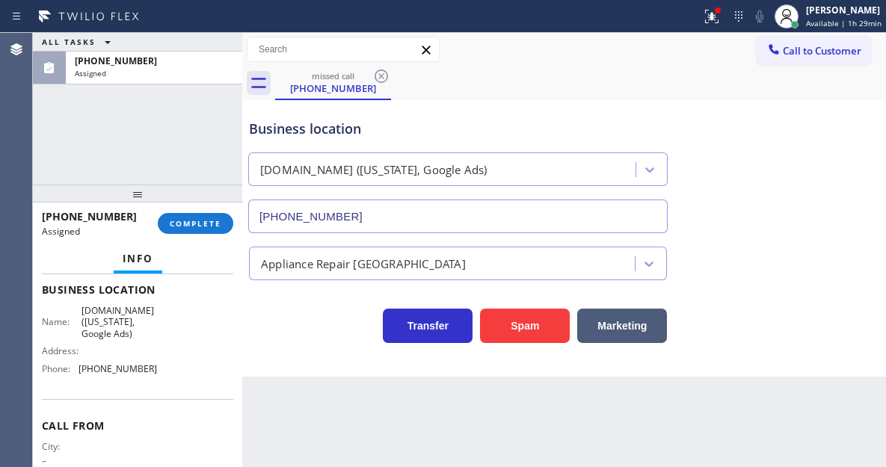
click at [303, 387] on div "Back to Dashboard Change Sender ID Customers Technicians Select a contact Outbo…" at bounding box center [564, 250] width 644 height 434
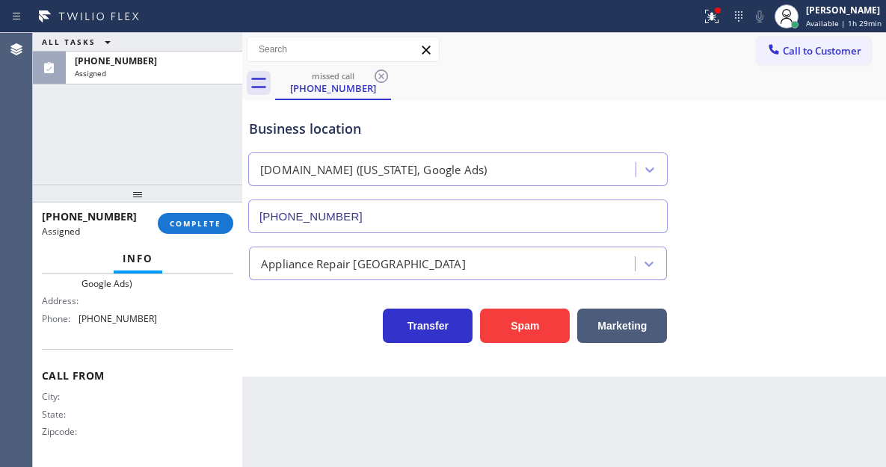
click at [90, 319] on span "(315) 973-1147" at bounding box center [118, 318] width 79 height 11
copy span "(315) 973-1147"
click at [257, 363] on div "Business location SubzeroCare.online (New York, Google Ads) (315) 973-1147 Appl…" at bounding box center [564, 238] width 644 height 277
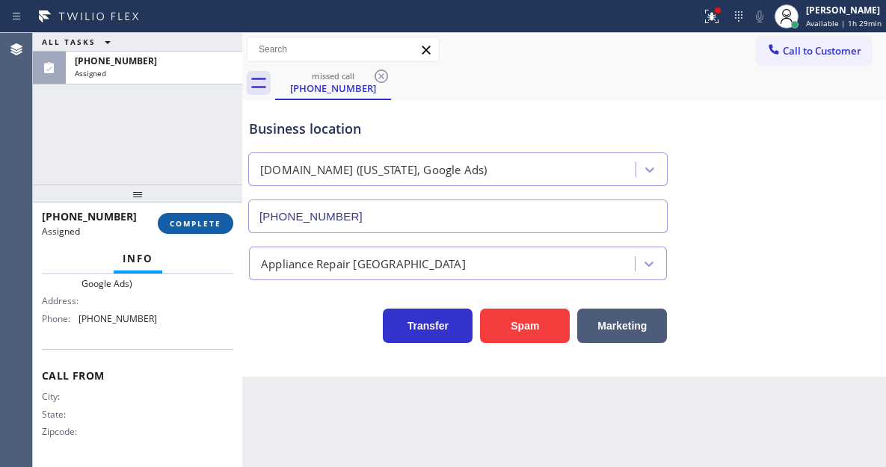
click at [215, 231] on button "COMPLETE" at bounding box center [196, 223] width 76 height 21
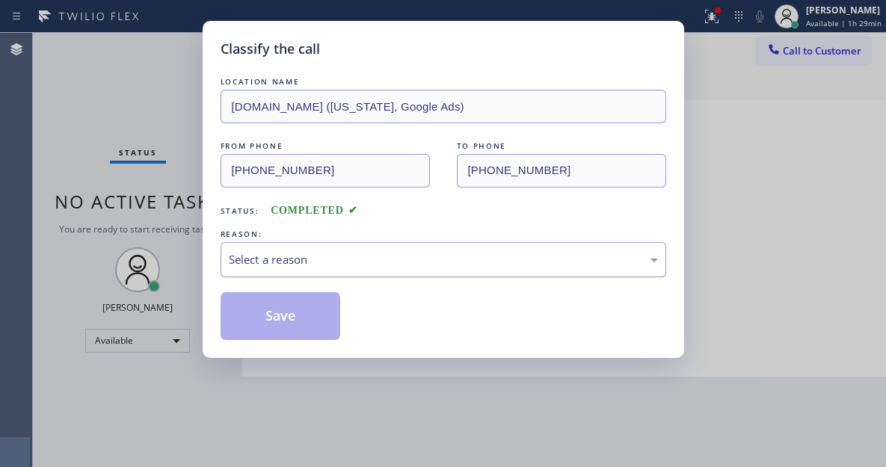
click at [348, 272] on div "Select a reason" at bounding box center [444, 259] width 446 height 35
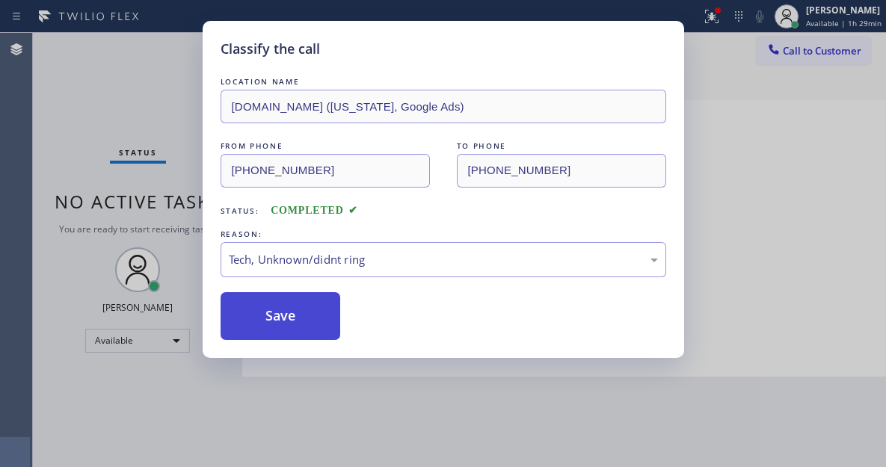
click at [322, 327] on button "Save" at bounding box center [281, 316] width 120 height 48
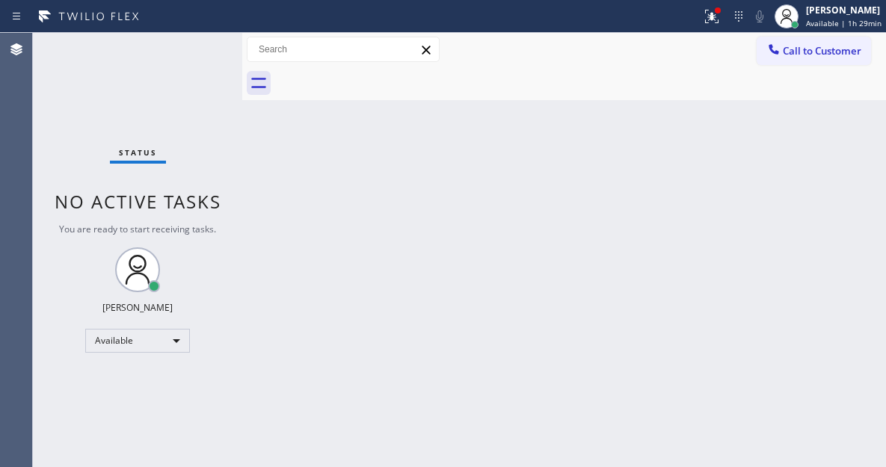
click at [810, 60] on button "Call to Customer" at bounding box center [814, 51] width 114 height 28
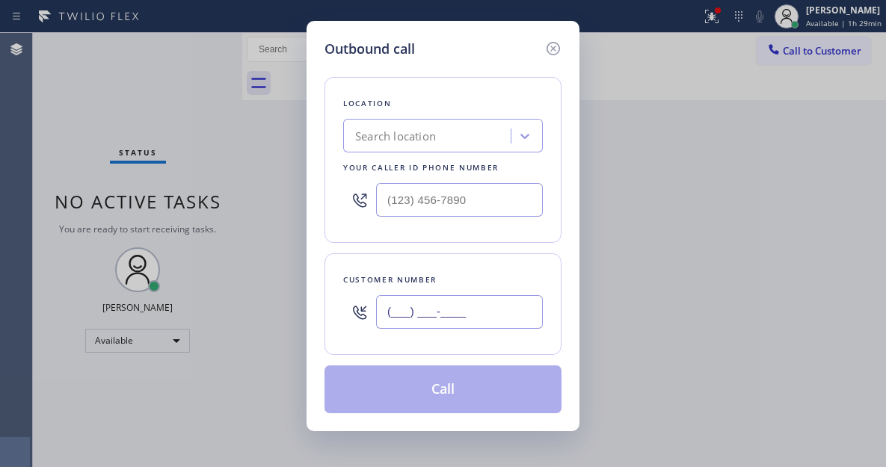
click at [408, 310] on input "(___) ___-____" at bounding box center [459, 312] width 167 height 34
paste input "917) 261-7013"
type input "(917) 261-7013"
click at [432, 190] on input "(___) ___-____" at bounding box center [459, 200] width 167 height 34
paste input "315) 973-1147"
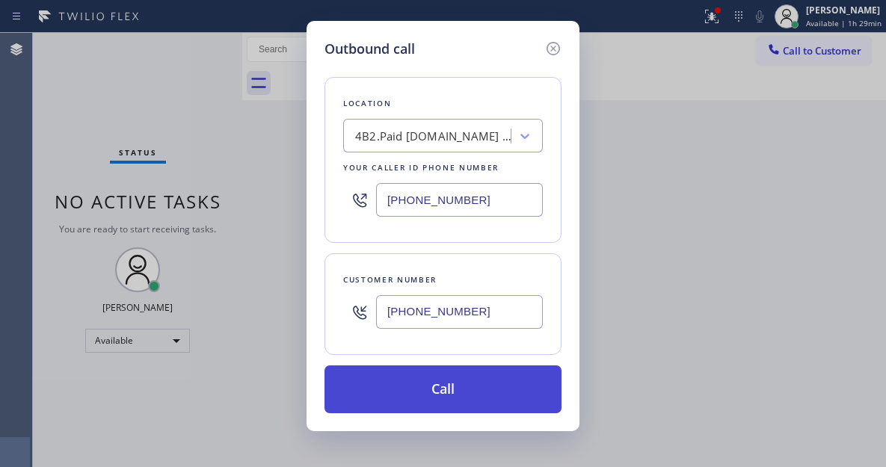
type input "(315) 973-1147"
click at [489, 401] on button "Call" at bounding box center [442, 390] width 237 height 48
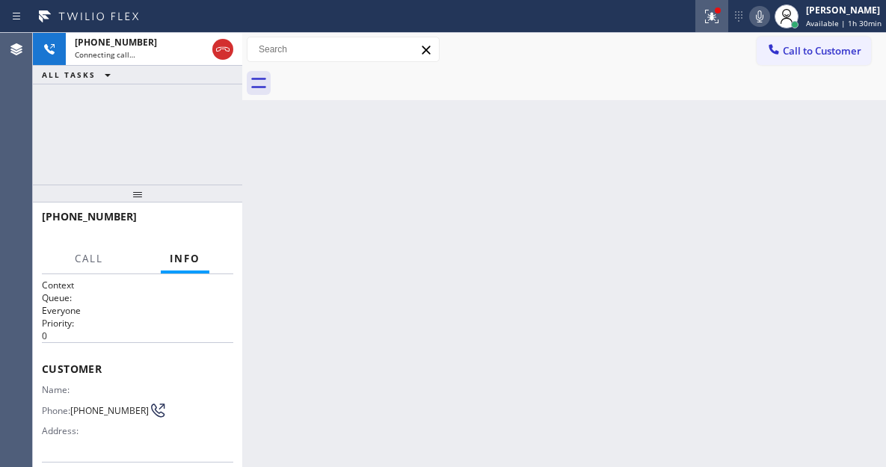
click at [707, 22] on icon at bounding box center [712, 16] width 18 height 18
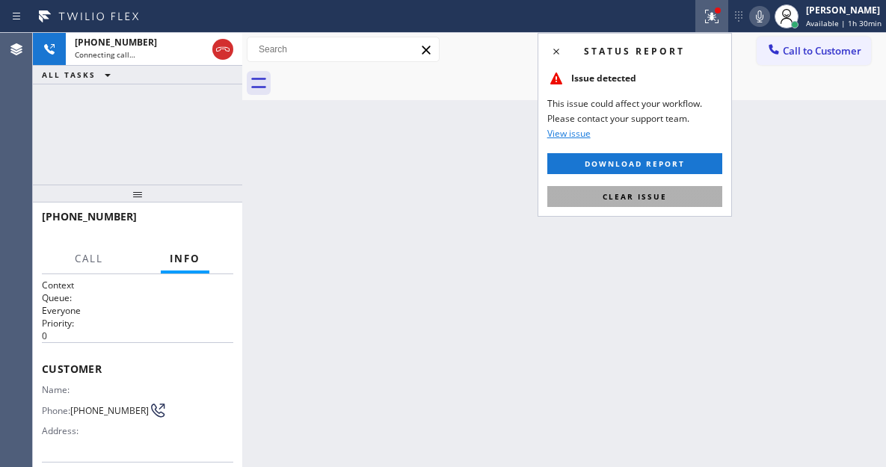
click at [688, 198] on button "Clear issue" at bounding box center [634, 196] width 175 height 21
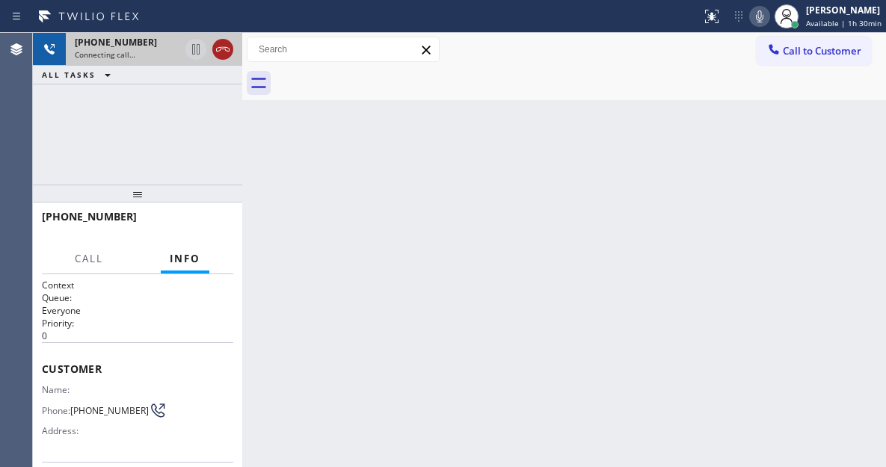
click at [225, 47] on icon at bounding box center [222, 49] width 13 height 4
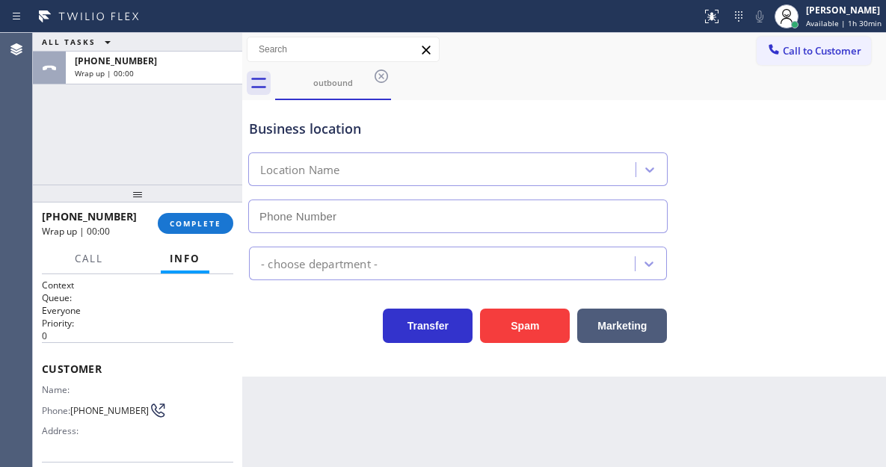
type input "(315) 973-1147"
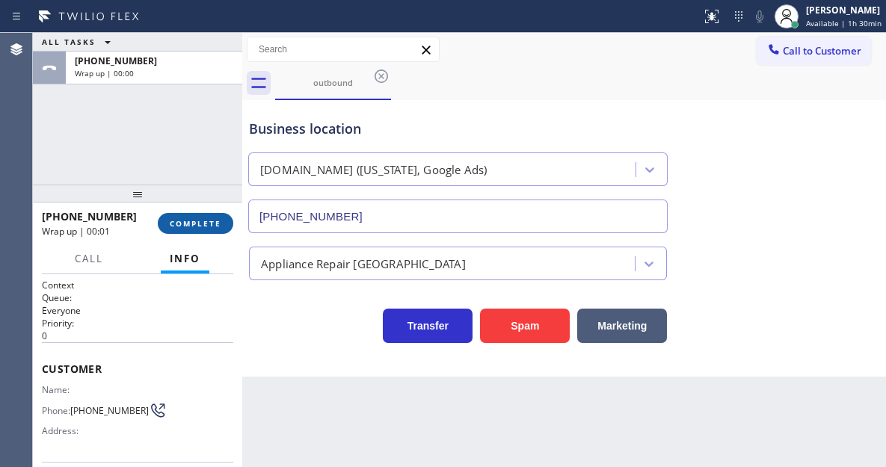
click at [217, 230] on button "COMPLETE" at bounding box center [196, 223] width 76 height 21
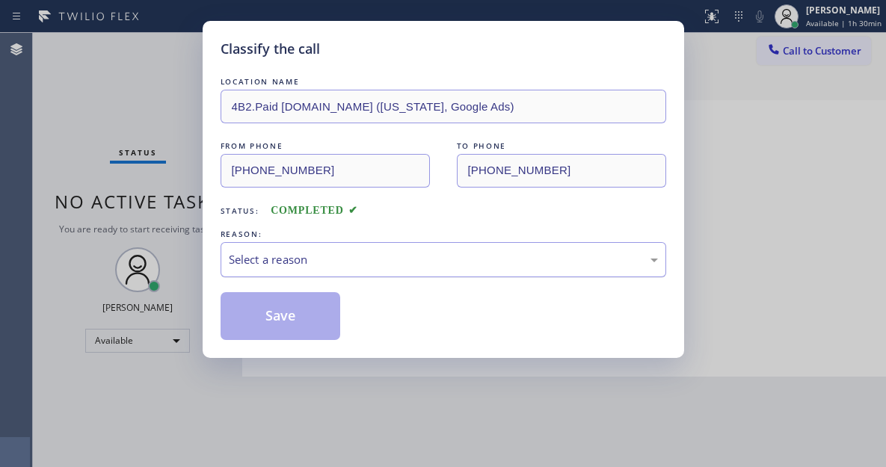
click at [376, 260] on div "Select a reason" at bounding box center [443, 259] width 429 height 17
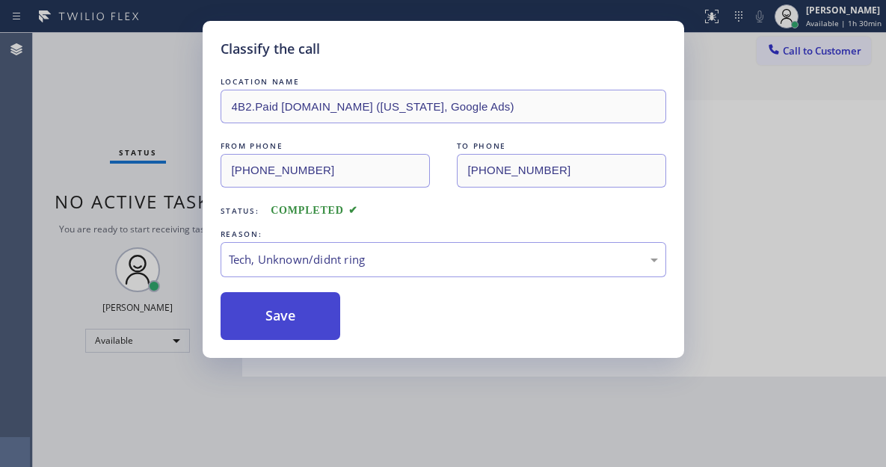
click at [310, 298] on button "Save" at bounding box center [281, 316] width 120 height 48
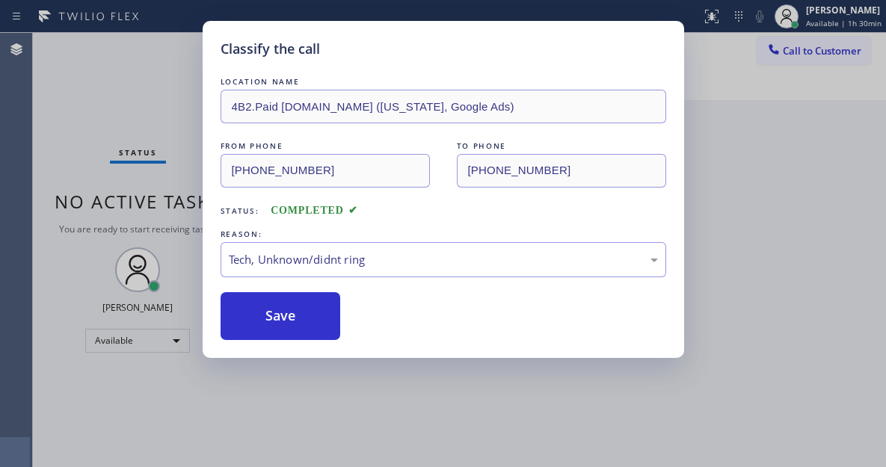
click at [173, 70] on div "Classify the call LOCATION NAME 4B2.Paid SubzeroCare.online (New York, Google A…" at bounding box center [443, 233] width 886 height 467
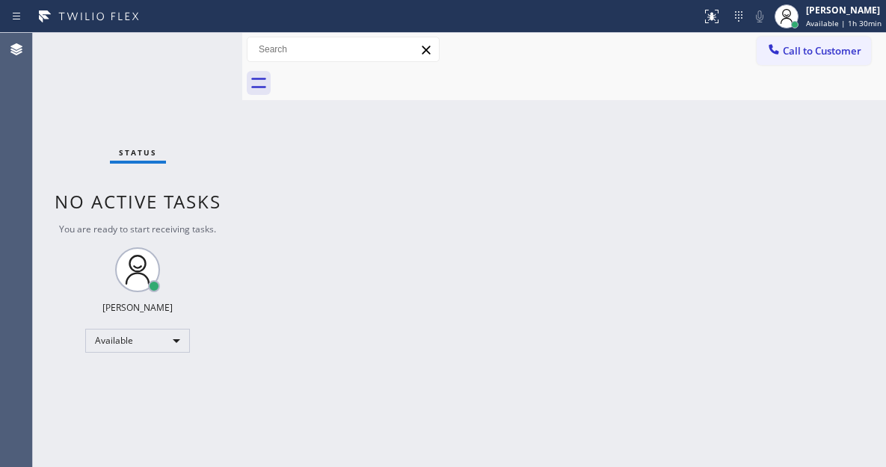
click at [173, 70] on div "Status No active tasks You are ready to start receiving tasks. Esmael Jarina Av…" at bounding box center [137, 250] width 209 height 434
click at [188, 56] on div "Status No active tasks You are ready to start receiving tasks. Esmael Jarina Av…" at bounding box center [137, 250] width 209 height 434
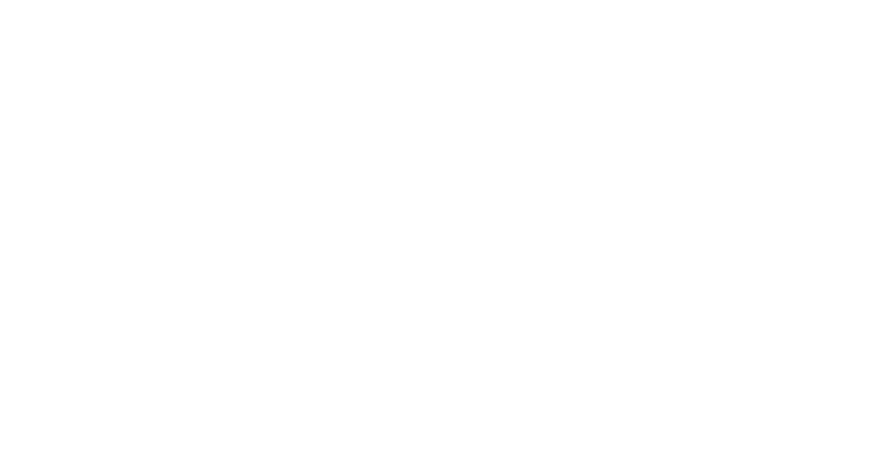
drag, startPoint x: 827, startPoint y: 108, endPoint x: 707, endPoint y: 93, distance: 121.3
click at [827, 108] on div at bounding box center [443, 233] width 886 height 467
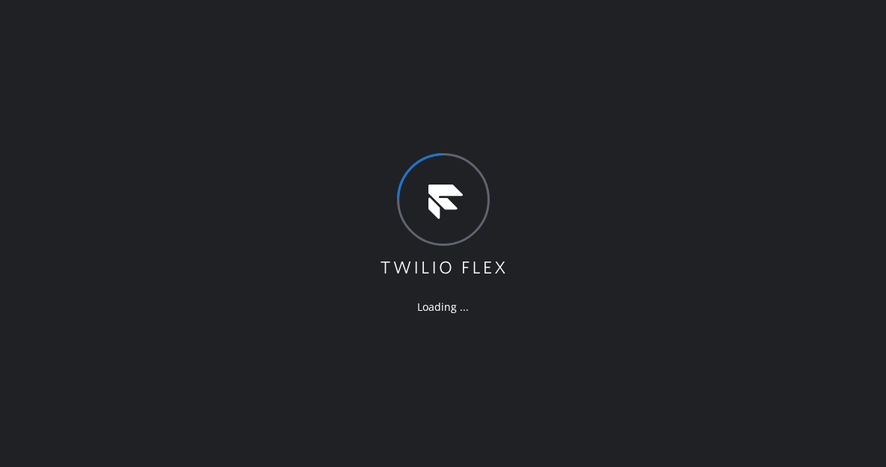
click at [797, 201] on div "Loading ..." at bounding box center [443, 233] width 886 height 467
click at [802, 102] on div "Loading ..." at bounding box center [443, 233] width 886 height 467
click at [812, 161] on div "Loading ..." at bounding box center [443, 233] width 886 height 467
click at [843, 247] on div "Loading ..." at bounding box center [443, 233] width 886 height 467
click at [866, 93] on div "Loading ..." at bounding box center [443, 233] width 886 height 467
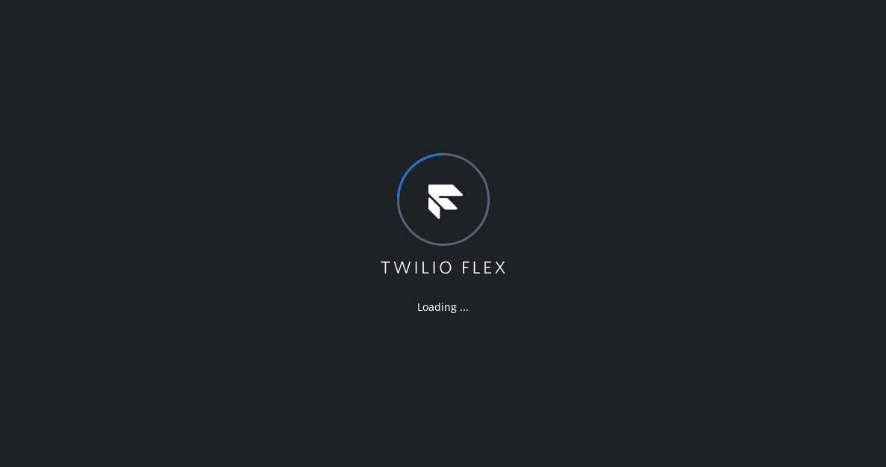
click at [326, 119] on div "Loading ..." at bounding box center [443, 233] width 886 height 467
click at [821, 129] on div "Loading ..." at bounding box center [443, 233] width 886 height 467
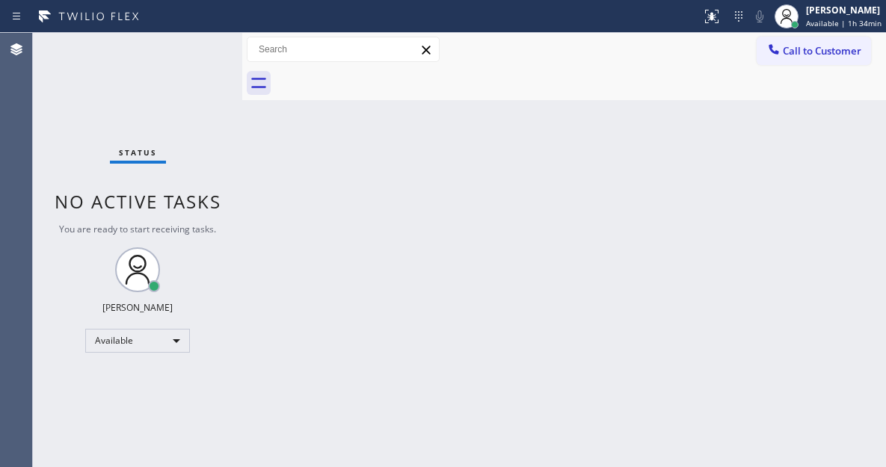
click at [822, 159] on div "Back to Dashboard Change Sender ID Customers Technicians Select a contact Outbo…" at bounding box center [564, 250] width 644 height 434
click at [841, 223] on div "Back to Dashboard Change Sender ID Customers Technicians Select a contact Outbo…" at bounding box center [564, 250] width 644 height 434
click at [201, 49] on div "Status No active tasks You are ready to start receiving tasks. Esmael Jarina Av…" at bounding box center [137, 250] width 209 height 434
click at [813, 169] on div "Back to Dashboard Change Sender ID Customers Technicians Select a contact Outbo…" at bounding box center [564, 250] width 644 height 434
click at [199, 52] on div "Status No active tasks You are ready to start receiving tasks. Esmael Jarina Av…" at bounding box center [137, 250] width 209 height 434
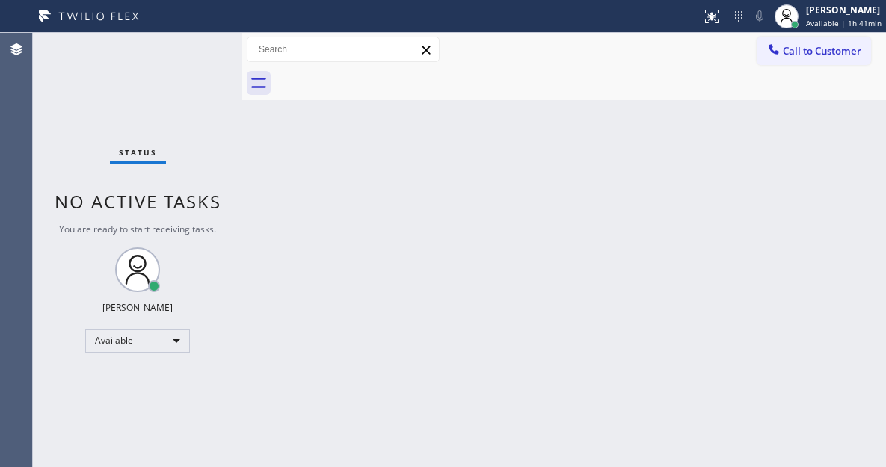
click at [199, 52] on div "Status No active tasks You are ready to start receiving tasks. Esmael Jarina Av…" at bounding box center [137, 250] width 209 height 434
click at [193, 56] on div "Status No active tasks You are ready to start receiving tasks. Esmael Jarina Av…" at bounding box center [137, 250] width 209 height 434
drag, startPoint x: 834, startPoint y: 129, endPoint x: 775, endPoint y: 129, distance: 59.8
click at [834, 129] on div "Back to Dashboard Change Sender ID Customers Technicians Select a contact Outbo…" at bounding box center [564, 250] width 644 height 434
click at [194, 59] on div "Status No active tasks You are ready to start receiving tasks. Esmael Jarina Av…" at bounding box center [137, 250] width 209 height 434
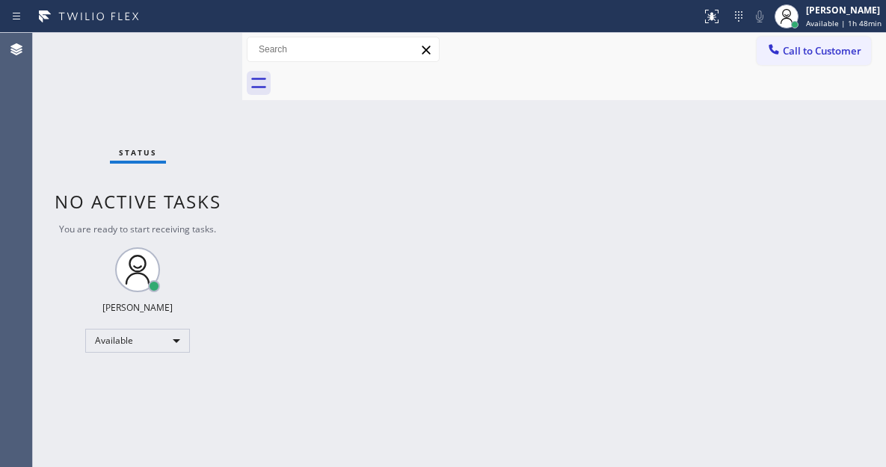
click at [817, 158] on div "Back to Dashboard Change Sender ID Customers Technicians Select a contact Outbo…" at bounding box center [564, 250] width 644 height 434
click at [194, 53] on div "Status No active tasks You are ready to start receiving tasks. Esmael Jarina Av…" at bounding box center [137, 250] width 209 height 434
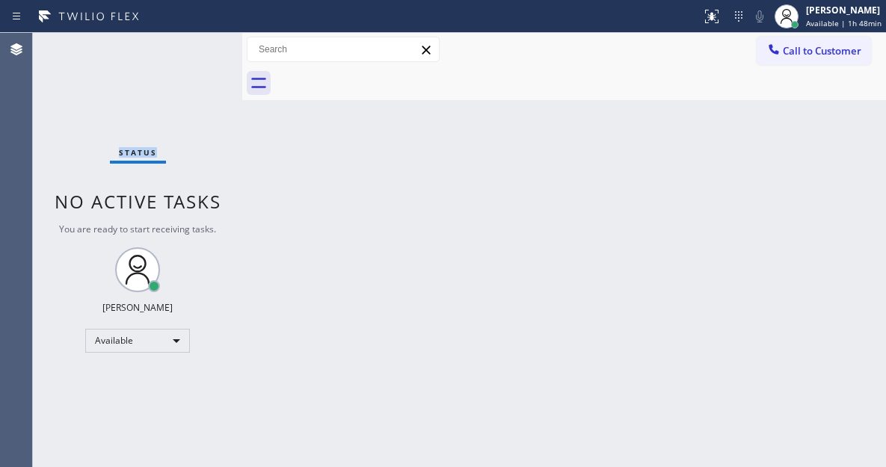
click at [208, 45] on div "Status No active tasks You are ready to start receiving tasks. Esmael Jarina Av…" at bounding box center [137, 250] width 209 height 434
click at [197, 46] on div "Status No active tasks You are ready to start receiving tasks. Esmael Jarina Av…" at bounding box center [137, 250] width 209 height 434
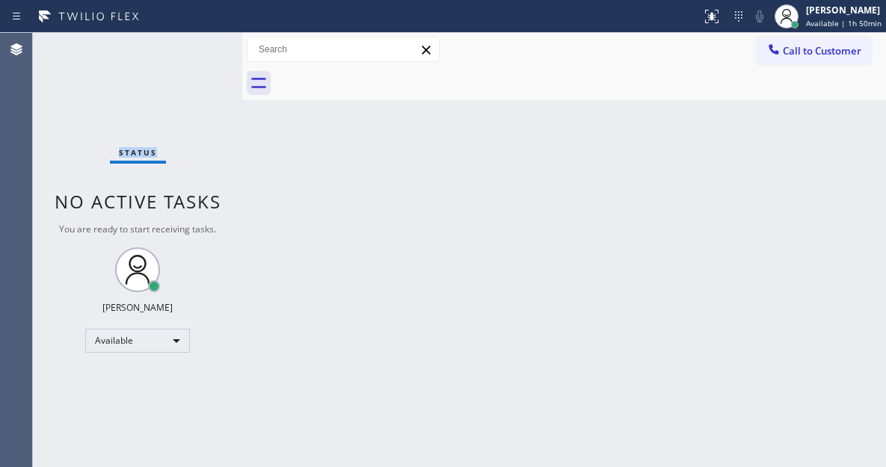
click at [197, 46] on div "Status No active tasks You are ready to start receiving tasks. Esmael Jarina Av…" at bounding box center [137, 250] width 209 height 434
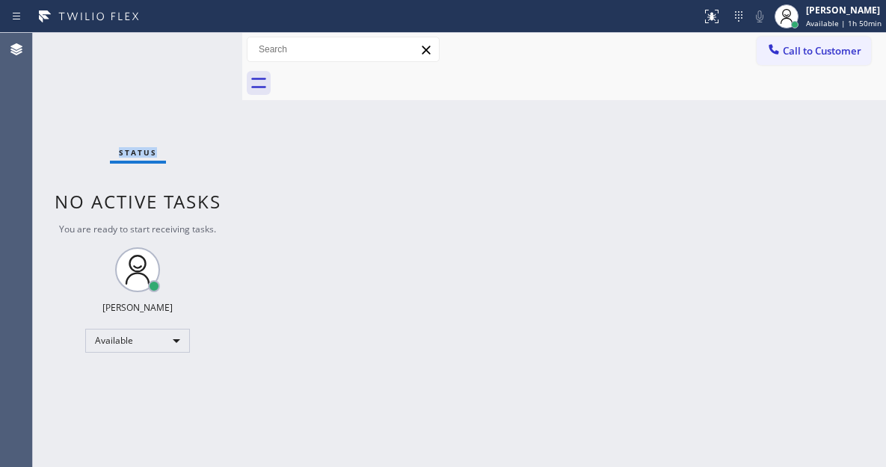
click at [197, 46] on div "Status No active tasks You are ready to start receiving tasks. Esmael Jarina Av…" at bounding box center [137, 250] width 209 height 434
drag, startPoint x: 806, startPoint y: 121, endPoint x: 359, endPoint y: 83, distance: 448.7
click at [806, 121] on div "Back to Dashboard Change Sender ID Customers Technicians Select a contact Outbo…" at bounding box center [564, 250] width 644 height 434
click at [203, 46] on div "Status No active tasks You are ready to start receiving tasks. Esmael Jarina Av…" at bounding box center [137, 250] width 209 height 434
click at [207, 39] on div "Status No active tasks You are ready to start receiving tasks. Esmael Jarina Av…" at bounding box center [137, 250] width 209 height 434
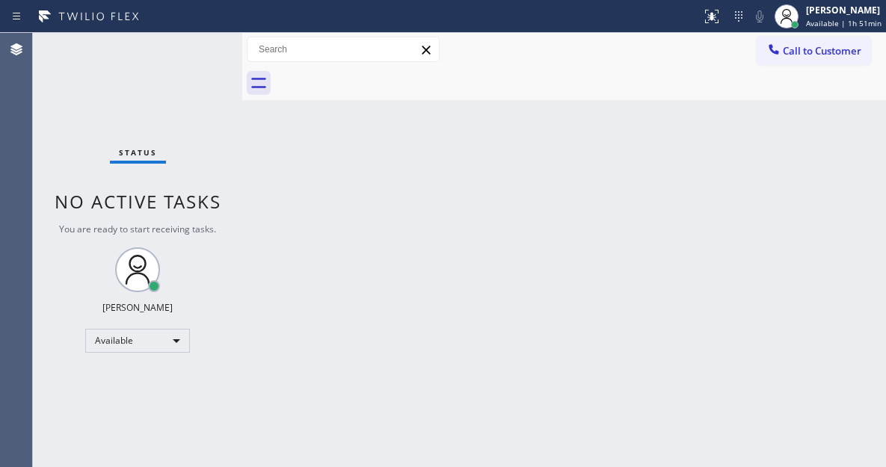
click at [207, 39] on div "Status No active tasks You are ready to start receiving tasks. Esmael Jarina Av…" at bounding box center [137, 250] width 209 height 434
click at [202, 42] on div "Status No active tasks You are ready to start receiving tasks. Esmael Jarina Av…" at bounding box center [137, 250] width 209 height 434
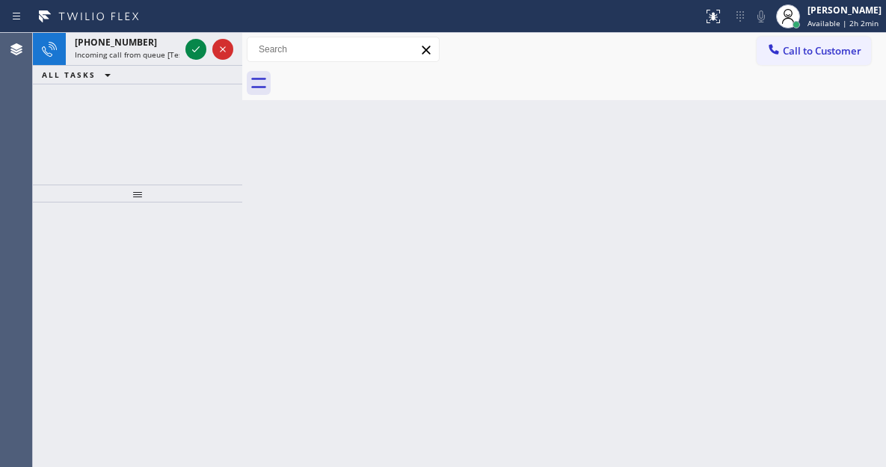
click at [835, 158] on div "Back to Dashboard Change Sender ID Customers Technicians Select a contact Outbo…" at bounding box center [564, 250] width 644 height 434
click at [192, 45] on icon at bounding box center [196, 49] width 18 height 18
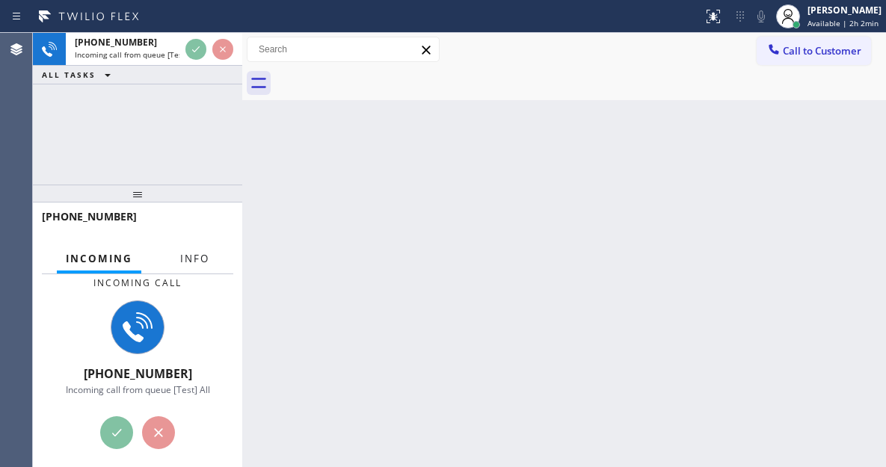
click at [193, 257] on span "Info" at bounding box center [194, 258] width 29 height 13
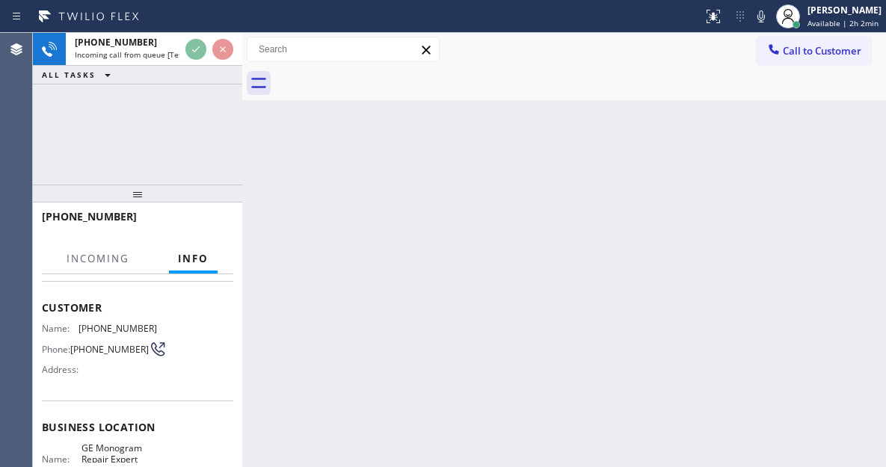
scroll to position [75, 0]
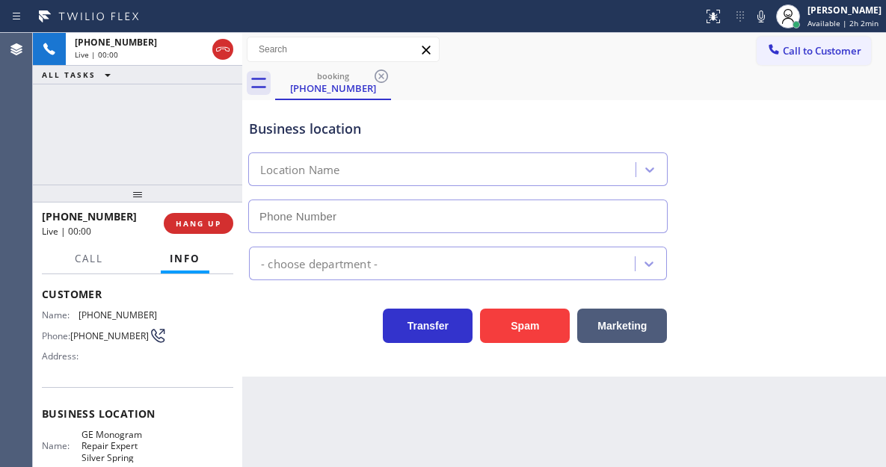
type input "(410) 291-1407"
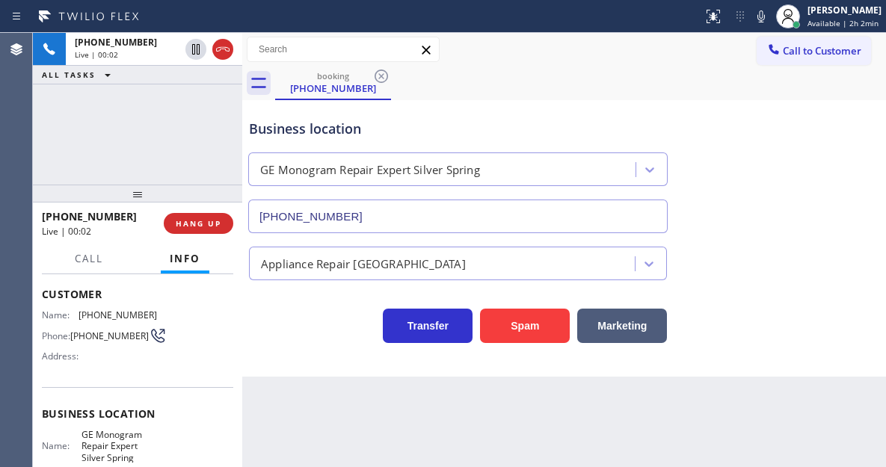
click at [96, 337] on span "(202) 215-3392" at bounding box center [109, 335] width 79 height 11
copy div "(202) 215-3392"
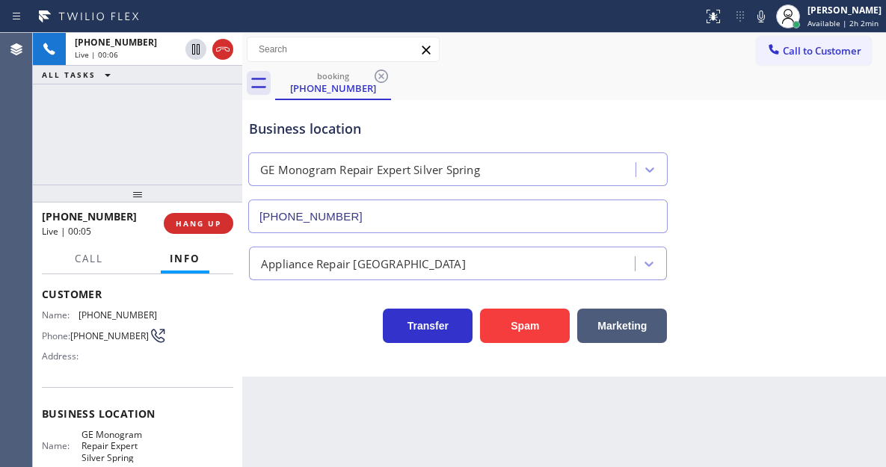
click at [237, 396] on div "Context Queue: [Test] All Priority: 1 Customer Name: (202) 215-3392 Phone: (202…" at bounding box center [137, 370] width 209 height 193
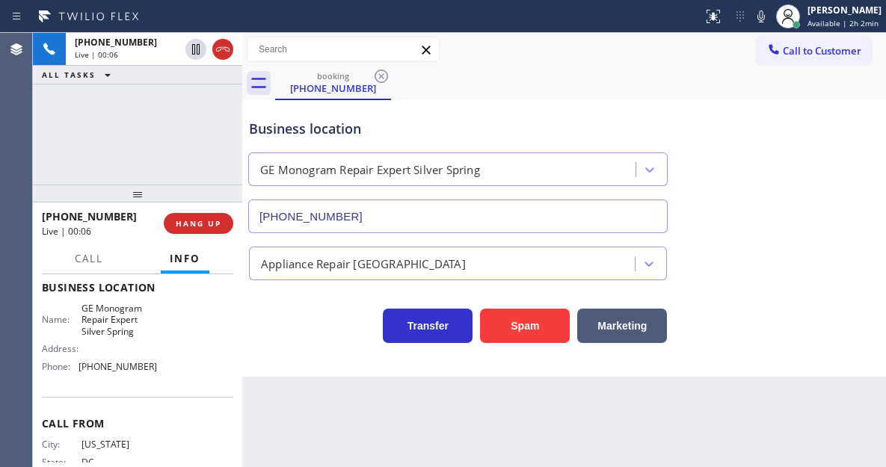
scroll to position [224, 0]
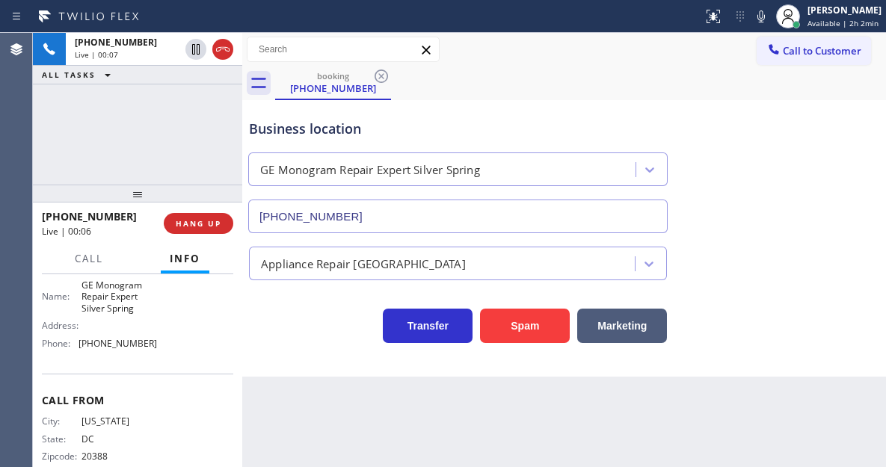
click at [108, 309] on span "GE Monogram Repair Expert Silver Spring" at bounding box center [118, 297] width 75 height 34
copy span "GE Monogram Repair Expert Silver Spring"
click at [261, 402] on div "Back to Dashboard Change Sender ID Customers Technicians Select a contact Outbo…" at bounding box center [564, 250] width 644 height 434
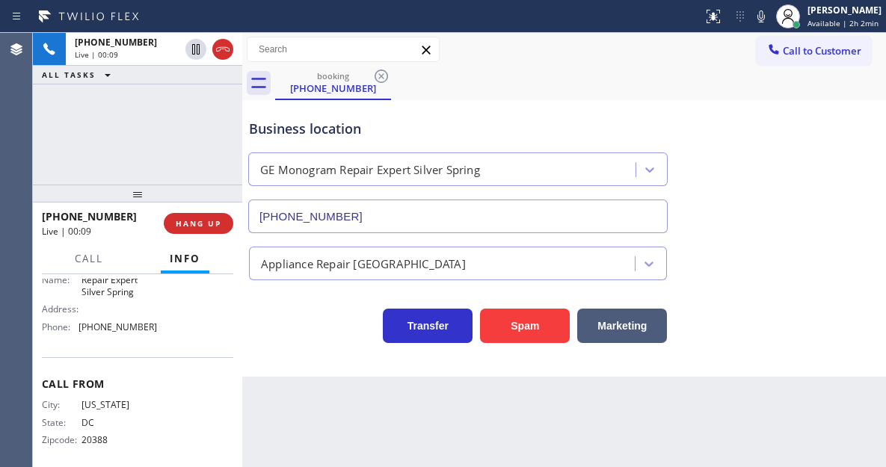
scroll to position [254, 0]
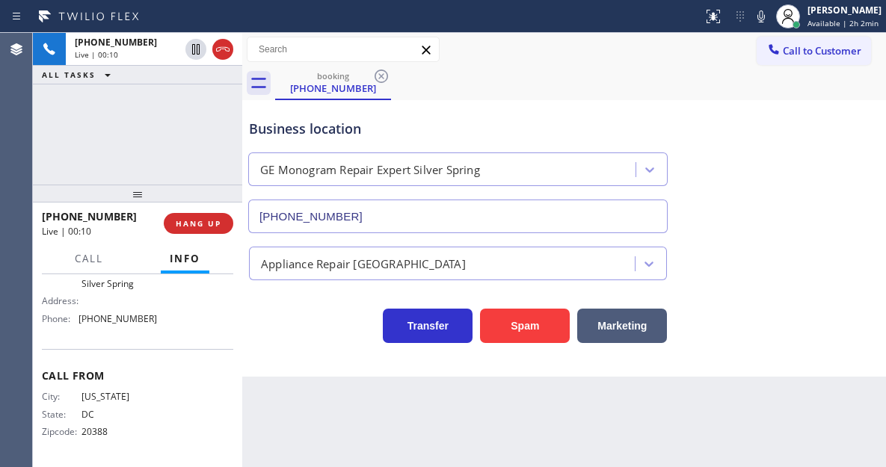
click at [113, 322] on span "(410) 291-1407" at bounding box center [118, 318] width 79 height 11
copy span "(410) 291-1407"
click at [549, 130] on div "Business location" at bounding box center [458, 129] width 418 height 20
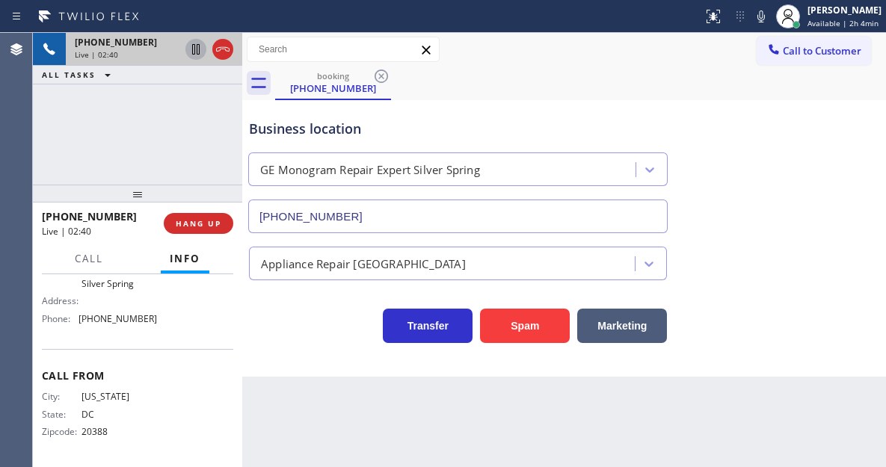
click at [192, 46] on icon at bounding box center [195, 49] width 7 height 10
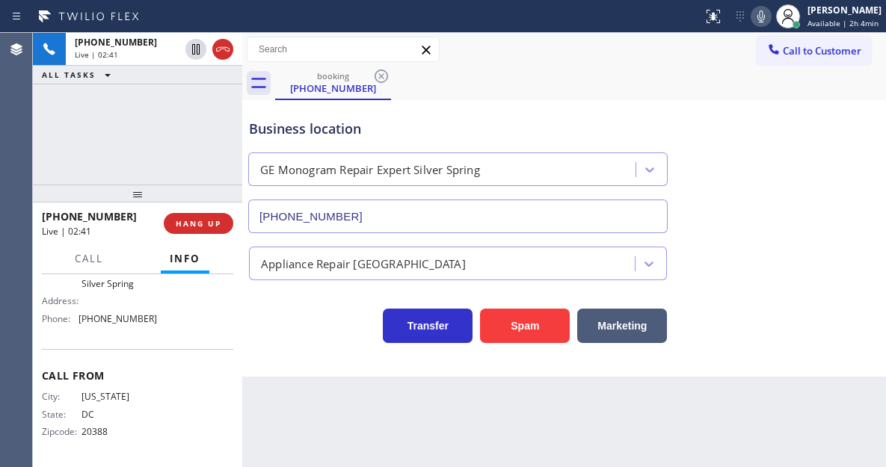
click at [765, 11] on icon at bounding box center [761, 16] width 18 height 18
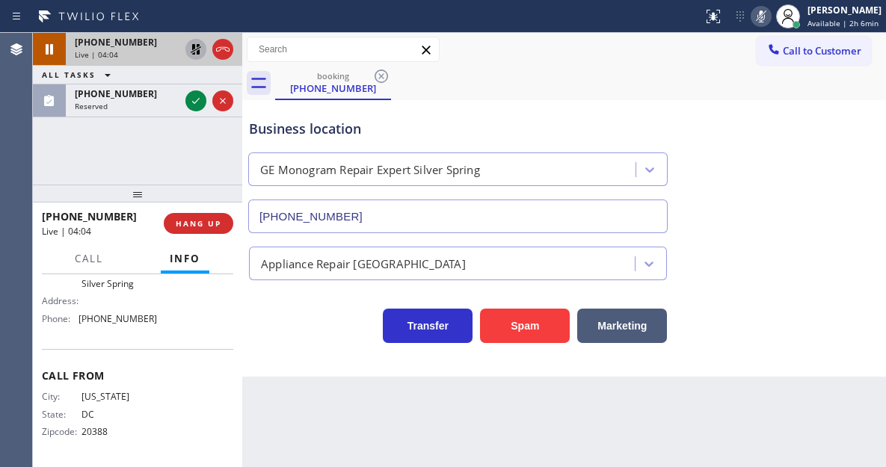
click at [191, 51] on icon at bounding box center [196, 49] width 18 height 18
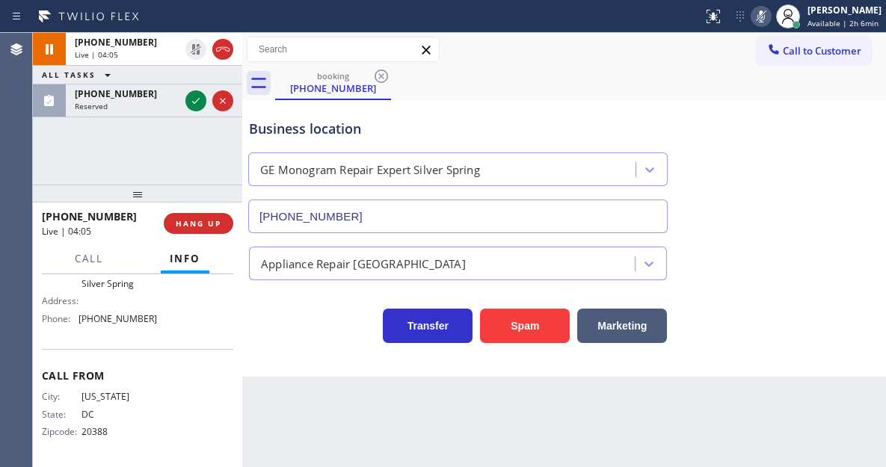
click at [762, 23] on icon at bounding box center [761, 16] width 18 height 18
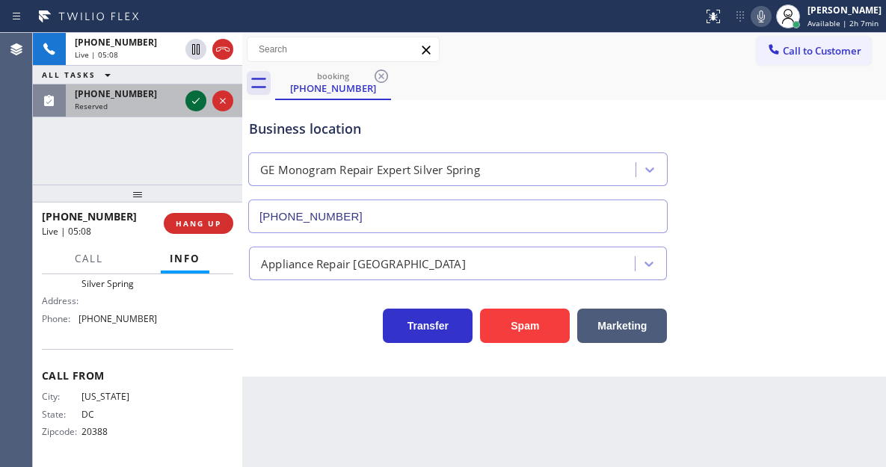
click at [196, 105] on icon at bounding box center [196, 101] width 18 height 18
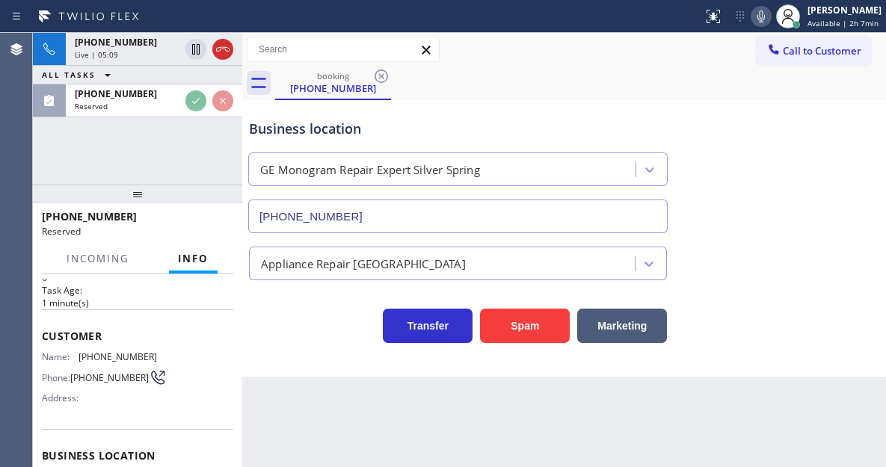
scroll to position [43, 0]
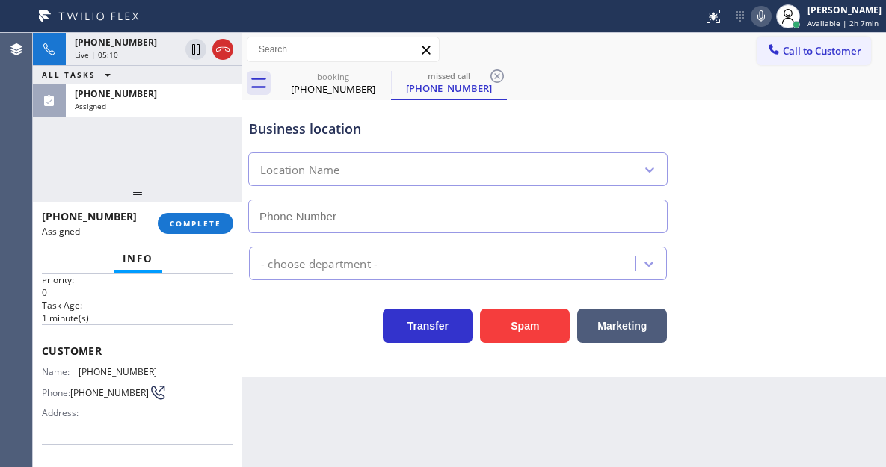
type input "(203) 864-3501"
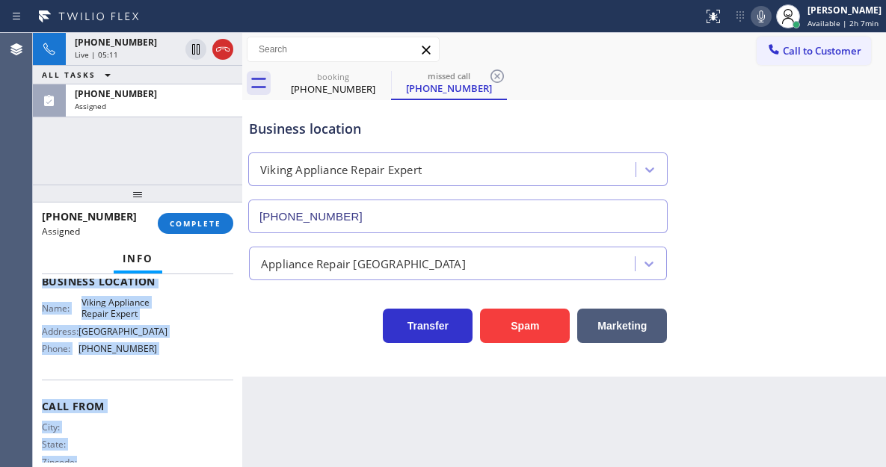
scroll to position [268, 0]
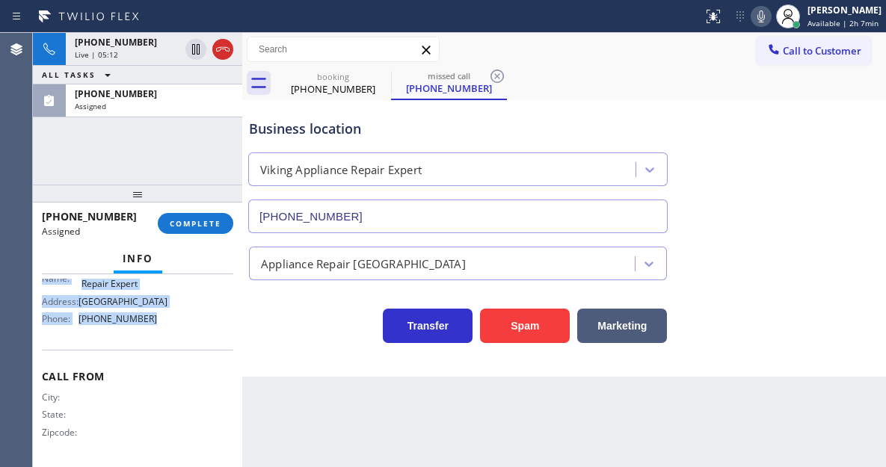
drag, startPoint x: 38, startPoint y: 349, endPoint x: 182, endPoint y: 348, distance: 144.3
click at [182, 348] on div "Context Queue: Appliance Repair High End Priority: 0 Task Age: 1 minute(s) Cust…" at bounding box center [137, 370] width 209 height 193
copy div "Customer Name: (475) 300-8408 Phone: (475) 300-8408 Address: Business location …"
click at [203, 227] on span "COMPLETE" at bounding box center [196, 223] width 52 height 10
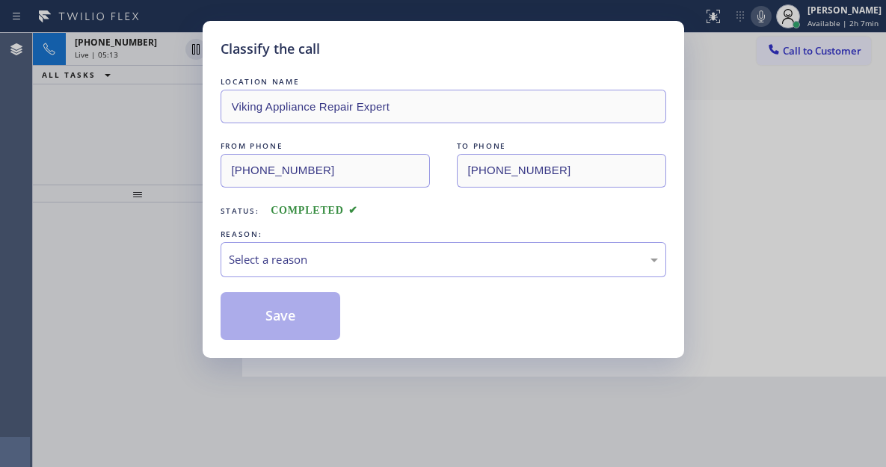
click at [375, 247] on div "Select a reason" at bounding box center [444, 259] width 446 height 35
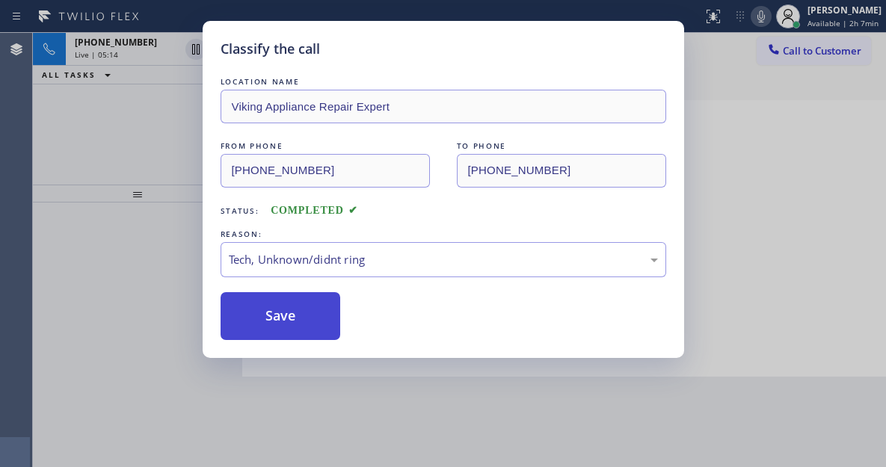
click at [325, 324] on button "Save" at bounding box center [281, 316] width 120 height 48
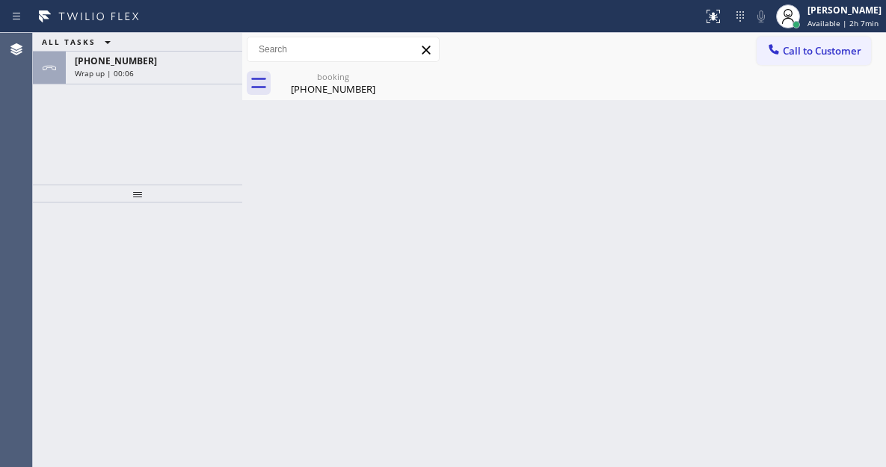
click at [810, 137] on div "Back to Dashboard Change Sender ID Customers Technicians Select a contact Outbo…" at bounding box center [564, 250] width 644 height 434
click at [146, 84] on div "ALL TASKS ALL TASKS ACTIVE TASKS TASKS IN WRAP UP +12022153392 Wrap up | 00:07" at bounding box center [137, 109] width 209 height 152
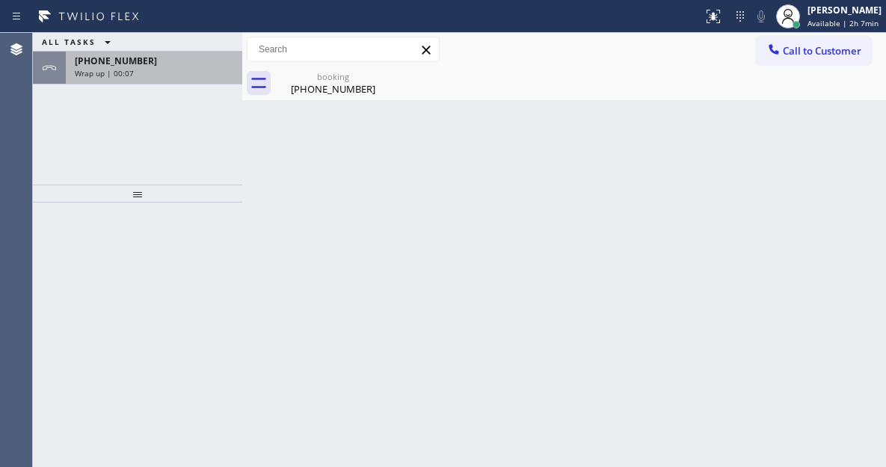
click at [147, 79] on div "+12022153392 Wrap up | 00:07" at bounding box center [151, 68] width 170 height 33
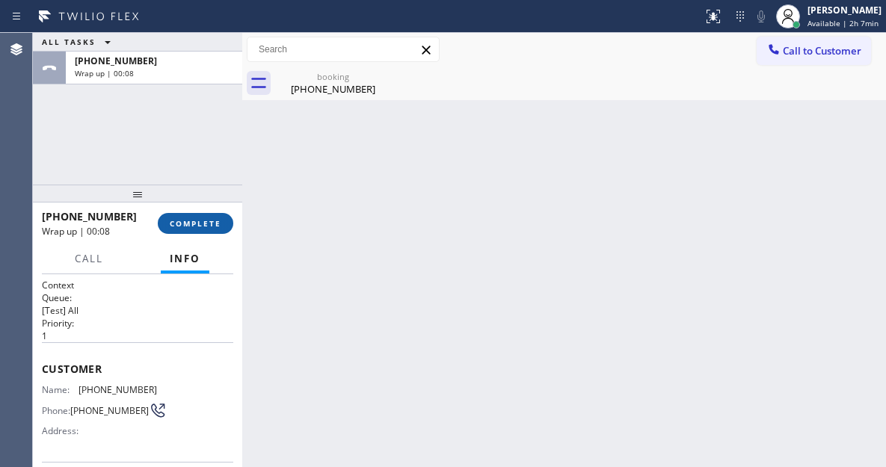
click at [193, 224] on span "COMPLETE" at bounding box center [196, 223] width 52 height 10
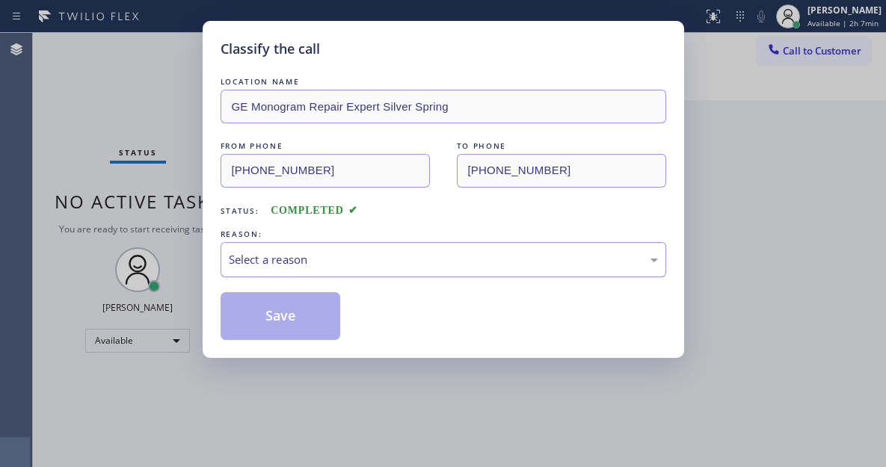
click at [365, 245] on div "Select a reason" at bounding box center [444, 259] width 446 height 35
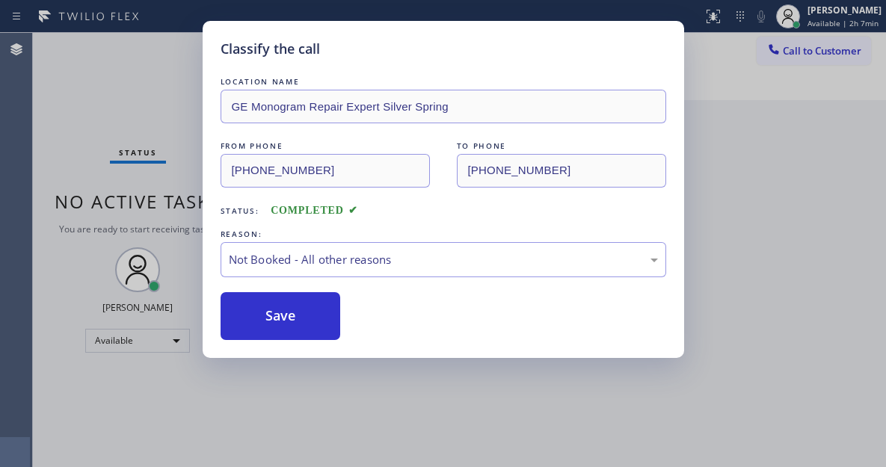
click at [335, 311] on button "Save" at bounding box center [281, 316] width 120 height 48
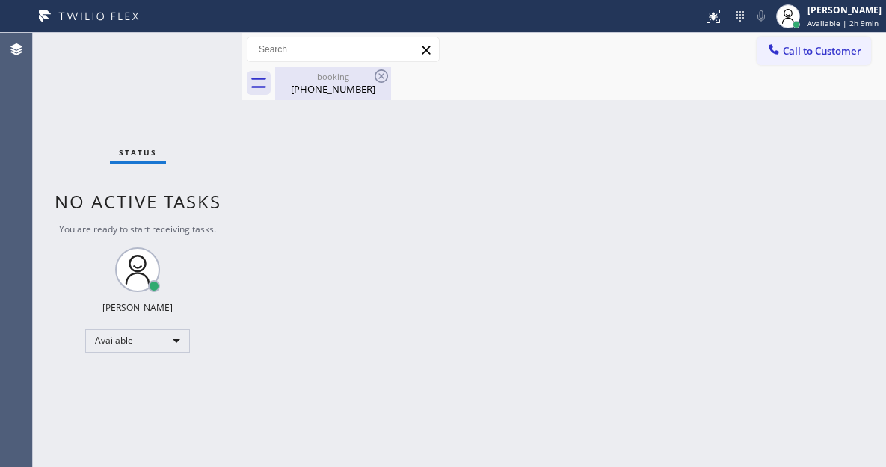
click at [331, 84] on div "(202) 215-3392" at bounding box center [333, 88] width 113 height 13
click at [804, 170] on div "Back to Dashboard Change Sender ID Customers Technicians Select a contact Outbo…" at bounding box center [564, 250] width 644 height 434
click at [167, 50] on div "Status No active tasks You are ready to start receiving tasks. Esmael Jarina Av…" at bounding box center [137, 250] width 209 height 434
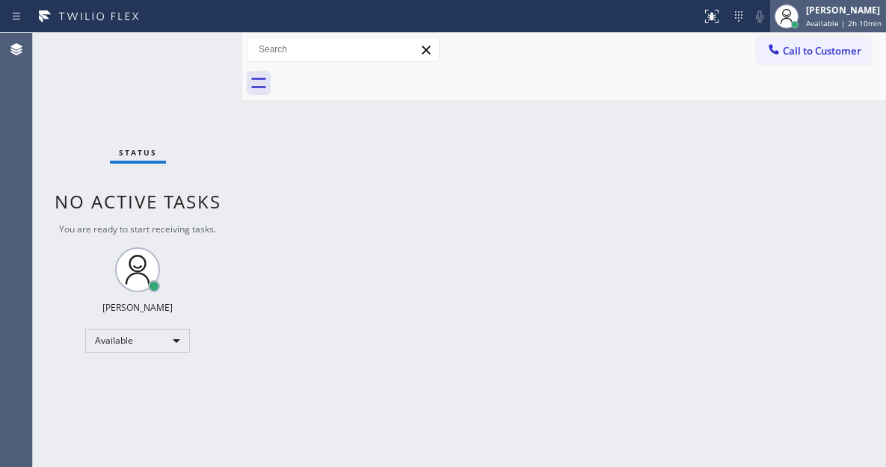
click at [837, 8] on div "Esmael Jarina" at bounding box center [844, 10] width 76 height 13
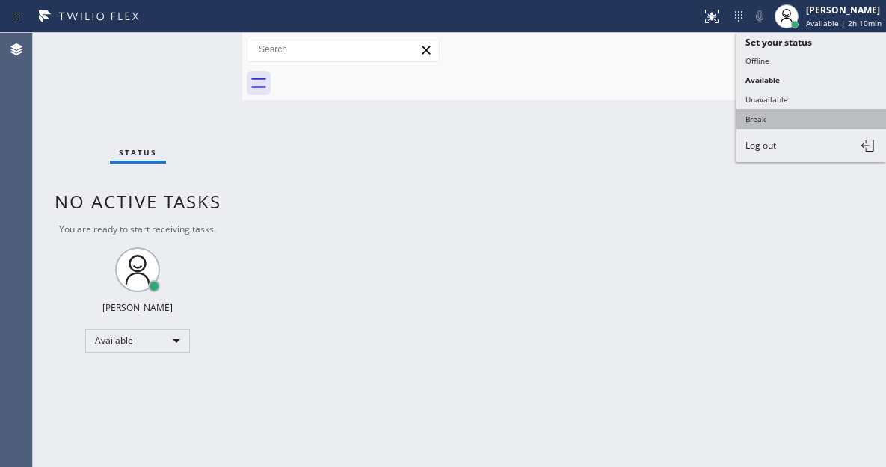
click at [786, 123] on button "Break" at bounding box center [811, 118] width 150 height 19
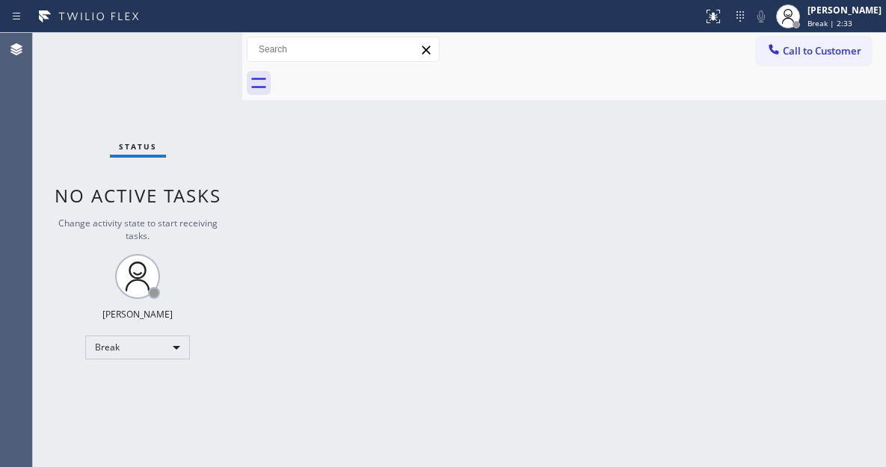
click at [849, 183] on div "Back to Dashboard Change Sender ID Customers Technicians Select a contact Outbo…" at bounding box center [564, 250] width 644 height 434
click at [866, 105] on div "Back to Dashboard Change Sender ID Customers Technicians Select a contact Outbo…" at bounding box center [564, 250] width 644 height 434
click at [177, 43] on div "Status No active tasks Change activity state to start receiving tasks. Esmael J…" at bounding box center [137, 250] width 209 height 434
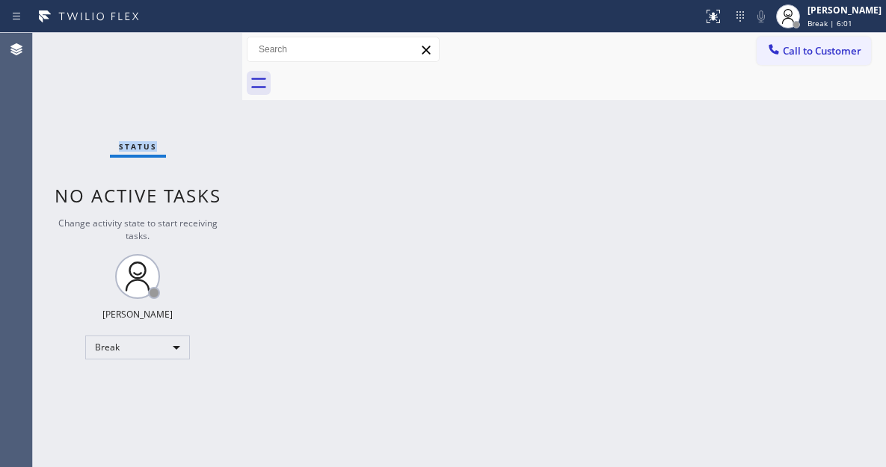
click at [177, 43] on div "Status No active tasks Change activity state to start receiving tasks. Esmael J…" at bounding box center [137, 250] width 209 height 434
click at [193, 49] on div "Status No active tasks Change activity state to start receiving tasks. Esmael J…" at bounding box center [137, 250] width 209 height 434
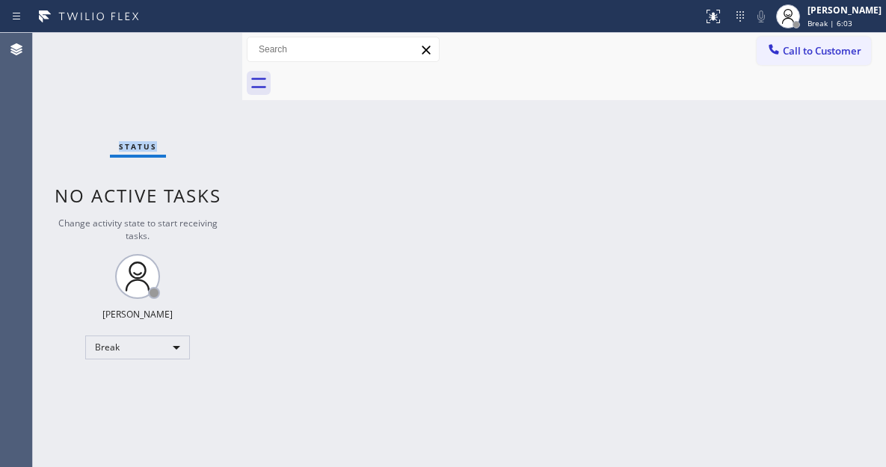
click at [193, 49] on div "Status No active tasks Change activity state to start receiving tasks. Esmael J…" at bounding box center [137, 250] width 209 height 434
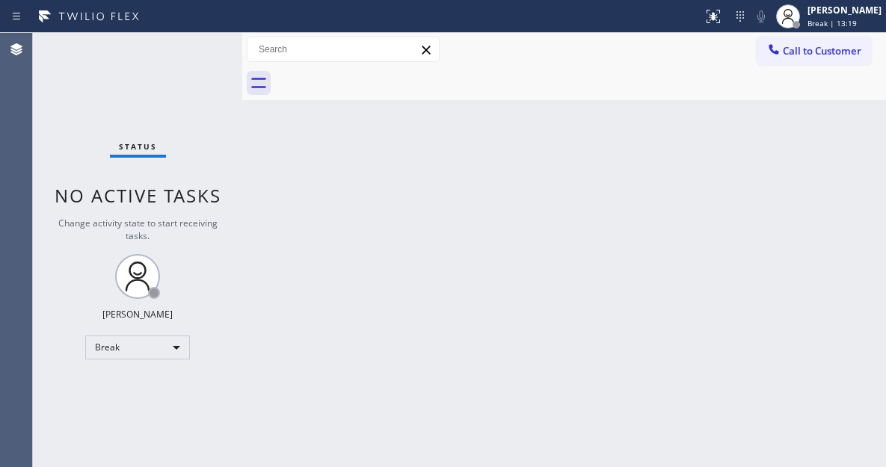
click at [802, 163] on div "Back to Dashboard Change Sender ID Customers Technicians Select a contact Outbo…" at bounding box center [564, 250] width 644 height 434
click at [205, 53] on div "Status No active tasks Change activity state to start receiving tasks. Esmael J…" at bounding box center [137, 250] width 209 height 434
drag, startPoint x: 823, startPoint y: 25, endPoint x: 804, endPoint y: 40, distance: 24.1
click at [823, 25] on span "Break | 14:30" at bounding box center [832, 23] width 49 height 10
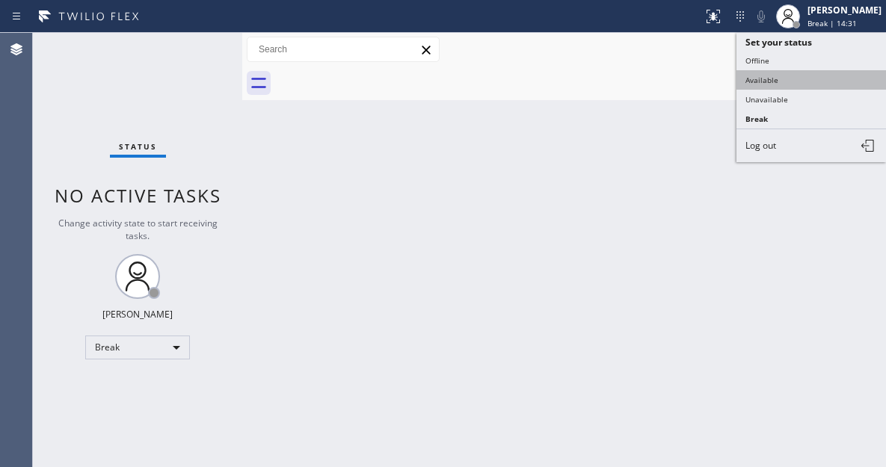
click at [769, 79] on button "Available" at bounding box center [811, 79] width 150 height 19
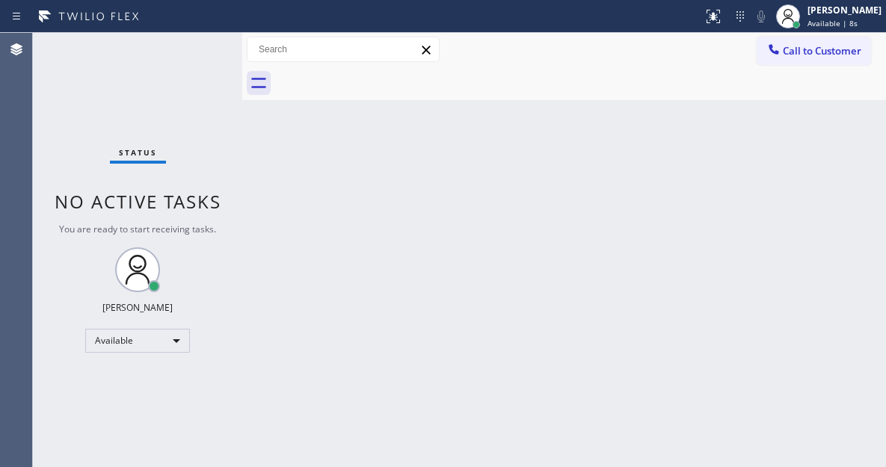
click at [856, 134] on div "Back to Dashboard Change Sender ID Customers Technicians Select a contact Outbo…" at bounding box center [564, 250] width 644 height 434
click at [206, 46] on div "Status No active tasks You are ready to start receiving tasks. Esmael Jarina Av…" at bounding box center [137, 250] width 209 height 434
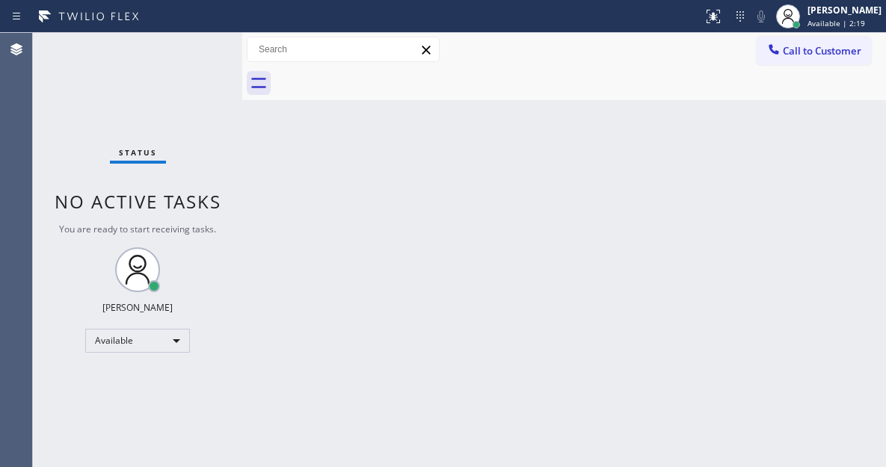
click at [200, 52] on div "Status No active tasks You are ready to start receiving tasks. Esmael Jarina Av…" at bounding box center [137, 250] width 209 height 434
click at [826, 147] on div "Back to Dashboard Change Sender ID Customers Technicians Select a contact Outbo…" at bounding box center [564, 250] width 644 height 434
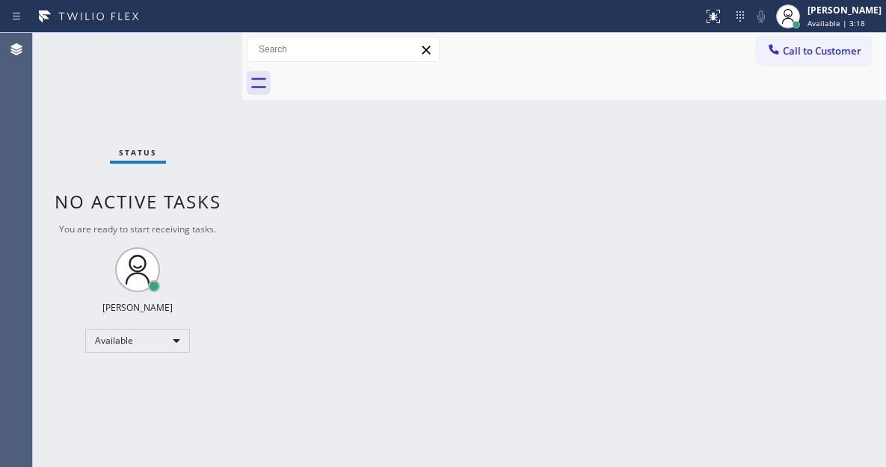
click at [819, 159] on div "Back to Dashboard Change Sender ID Customers Technicians Select a contact Outbo…" at bounding box center [564, 250] width 644 height 434
click at [200, 42] on div "Status No active tasks You are ready to start receiving tasks. Esmael Jarina Av…" at bounding box center [137, 250] width 209 height 434
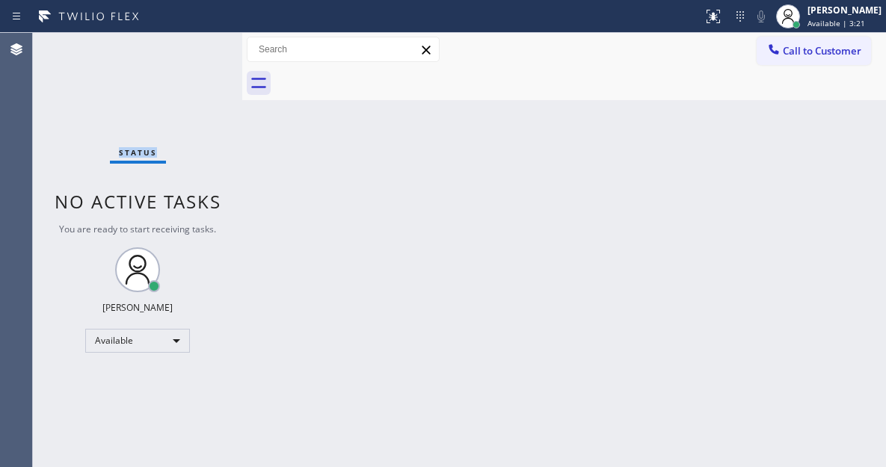
click at [200, 42] on div "Status No active tasks You are ready to start receiving tasks. Esmael Jarina Av…" at bounding box center [137, 250] width 209 height 434
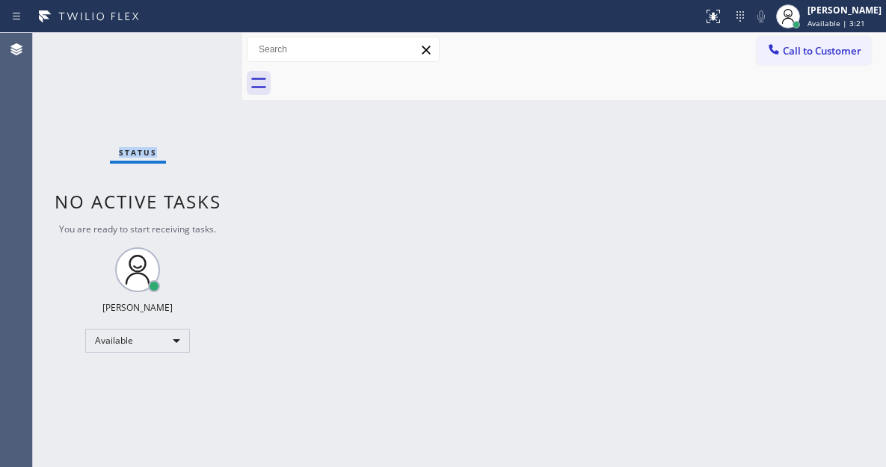
click at [200, 42] on div "Status No active tasks You are ready to start receiving tasks. Esmael Jarina Av…" at bounding box center [137, 250] width 209 height 434
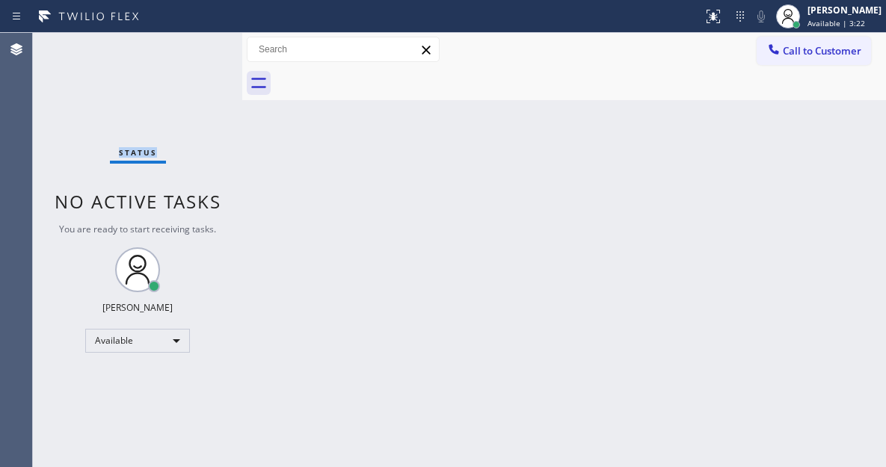
click at [200, 42] on div "Status No active tasks You are ready to start receiving tasks. Esmael Jarina Av…" at bounding box center [137, 250] width 209 height 434
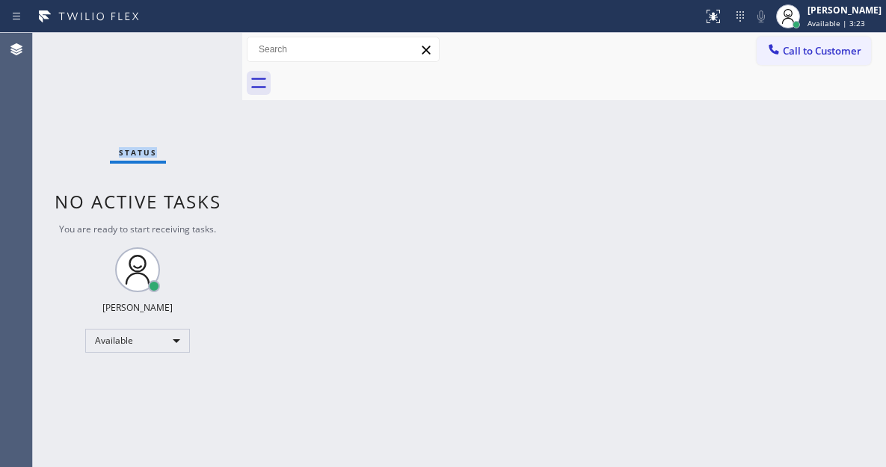
click at [200, 42] on div "Status No active tasks You are ready to start receiving tasks. Esmael Jarina Av…" at bounding box center [137, 250] width 209 height 434
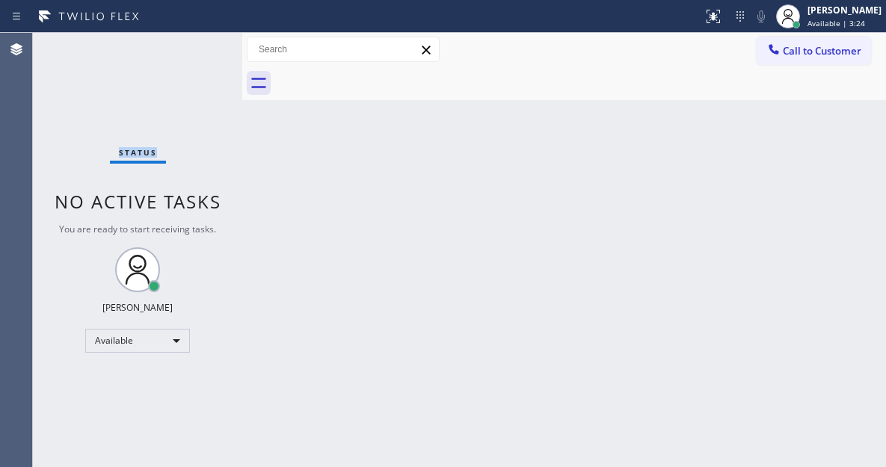
click at [200, 42] on div "Status No active tasks You are ready to start receiving tasks. Esmael Jarina Av…" at bounding box center [137, 250] width 209 height 434
click at [825, 183] on div "Back to Dashboard Change Sender ID Customers Technicians Select a contact Outbo…" at bounding box center [564, 250] width 644 height 434
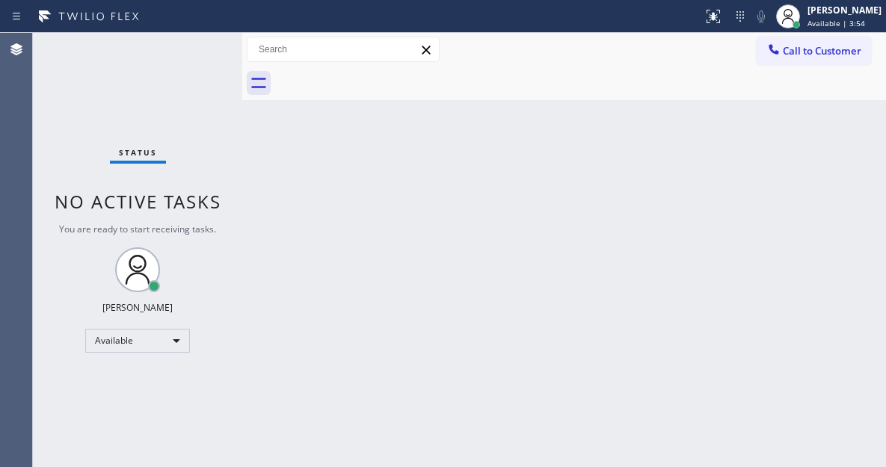
click at [194, 49] on div "Status No active tasks You are ready to start receiving tasks. Esmael Jarina Av…" at bounding box center [137, 250] width 209 height 434
click at [810, 137] on div "Back to Dashboard Change Sender ID Customers Technicians Select a contact Outbo…" at bounding box center [564, 250] width 644 height 434
click at [176, 41] on div "Status No active tasks You are ready to start receiving tasks. Esmael Jarina Av…" at bounding box center [137, 250] width 209 height 434
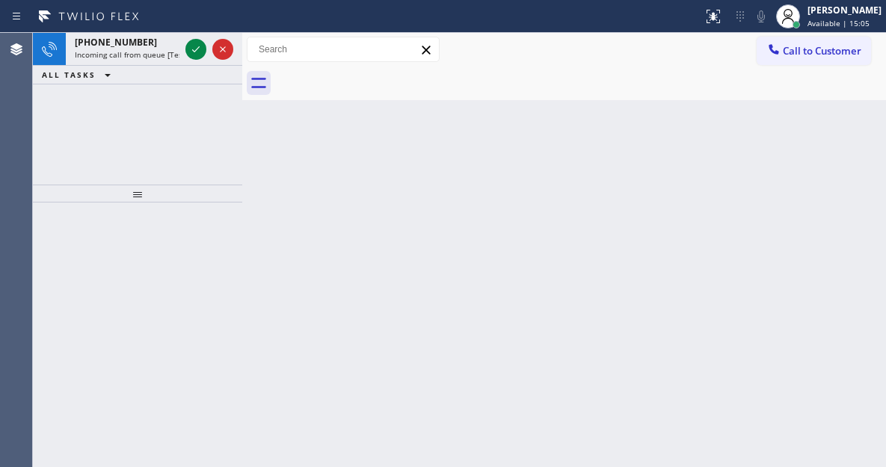
drag, startPoint x: 354, startPoint y: 20, endPoint x: 339, endPoint y: 22, distance: 15.1
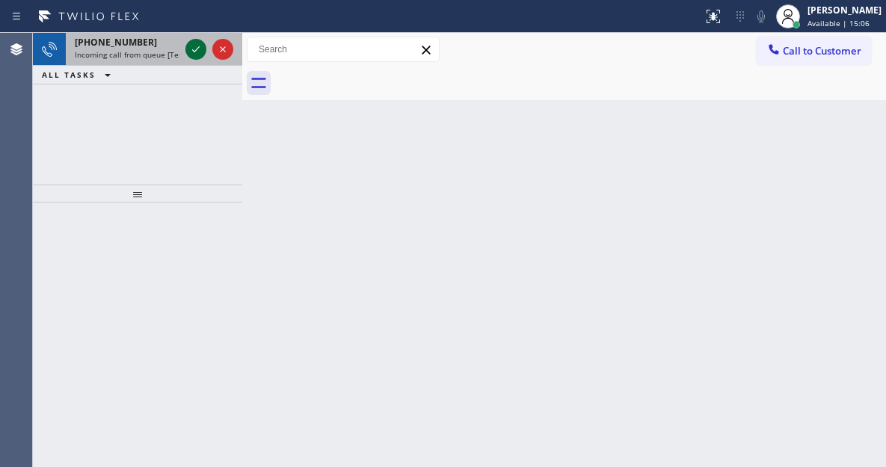
drag, startPoint x: 339, startPoint y: 22, endPoint x: 192, endPoint y: 51, distance: 149.3
click at [192, 51] on icon at bounding box center [196, 49] width 18 height 18
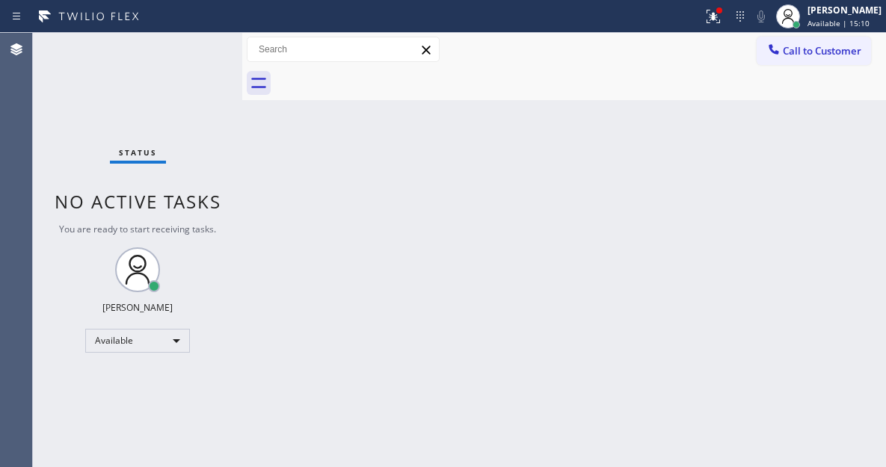
click at [196, 49] on div "Status No active tasks You are ready to start receiving tasks. Esmael Jarina Av…" at bounding box center [137, 250] width 209 height 434
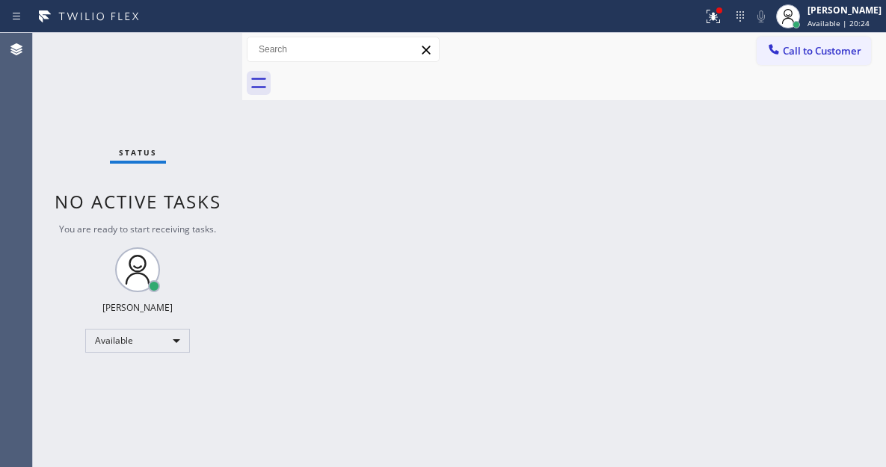
click at [809, 117] on div "Back to Dashboard Change Sender ID Customers Technicians Select a contact Outbo…" at bounding box center [564, 250] width 644 height 434
click at [204, 44] on div "Status No active tasks You are ready to start receiving tasks. Esmael Jarina Av…" at bounding box center [137, 250] width 209 height 434
drag, startPoint x: 721, startPoint y: 18, endPoint x: 736, endPoint y: 102, distance: 85.9
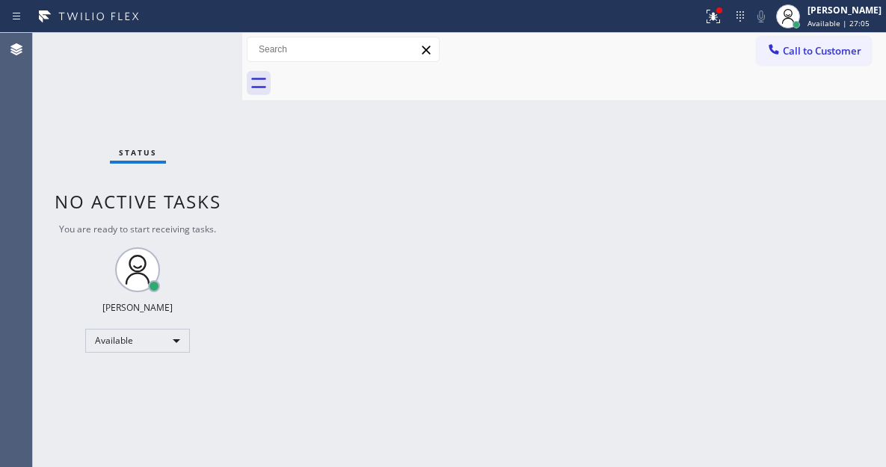
click at [721, 18] on icon at bounding box center [713, 16] width 18 height 18
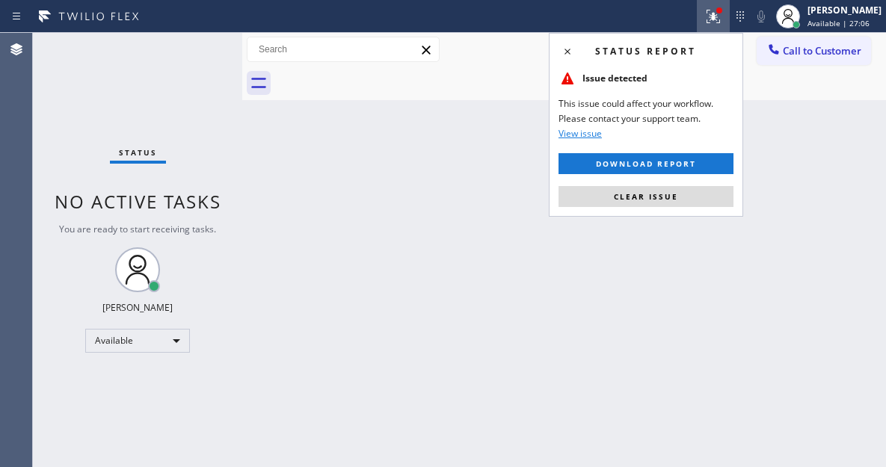
click at [691, 209] on div "Status report Issue detected This issue could affect your workflow. Please cont…" at bounding box center [646, 125] width 194 height 184
click at [691, 206] on button "Clear issue" at bounding box center [646, 196] width 175 height 21
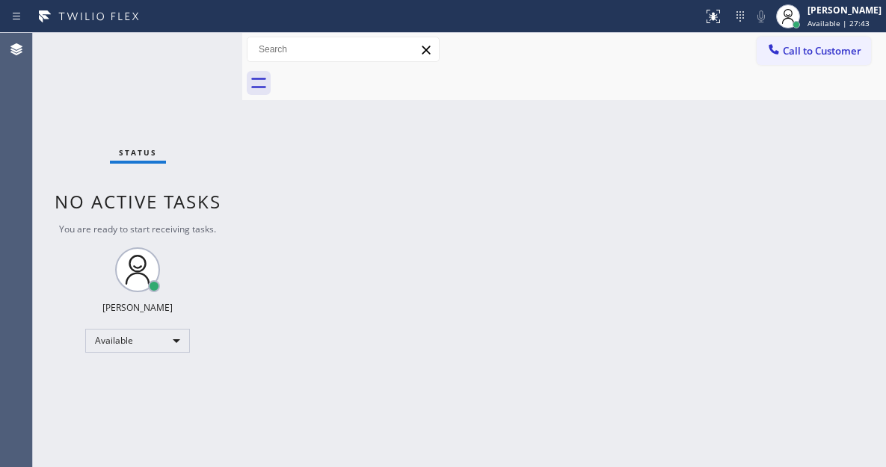
click at [857, 144] on div "Back to Dashboard Change Sender ID Customers Technicians Select a contact Outbo…" at bounding box center [564, 250] width 644 height 434
click at [194, 55] on div "Status No active tasks You are ready to start receiving tasks. Esmael Jarina Av…" at bounding box center [137, 250] width 209 height 434
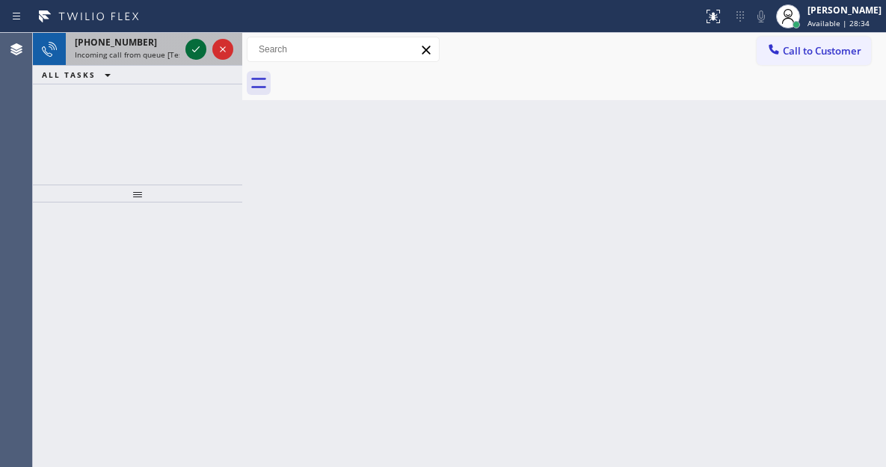
drag, startPoint x: 188, startPoint y: 43, endPoint x: 196, endPoint y: 52, distance: 11.6
click at [188, 44] on icon at bounding box center [196, 49] width 18 height 18
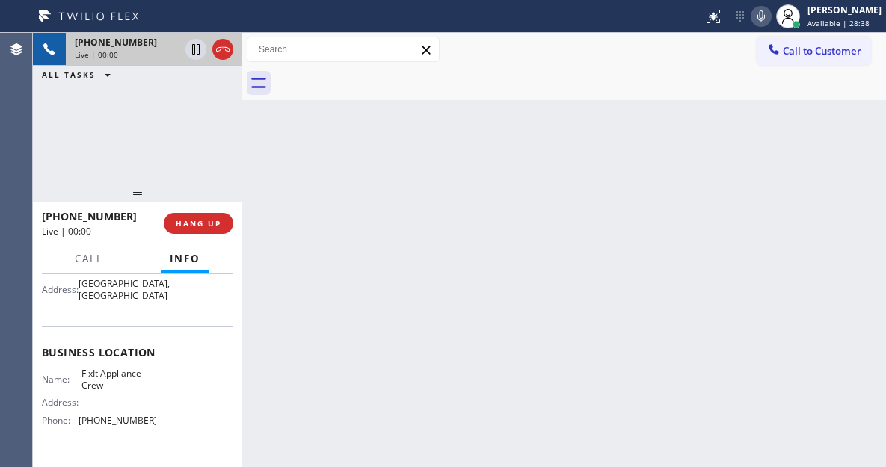
scroll to position [150, 0]
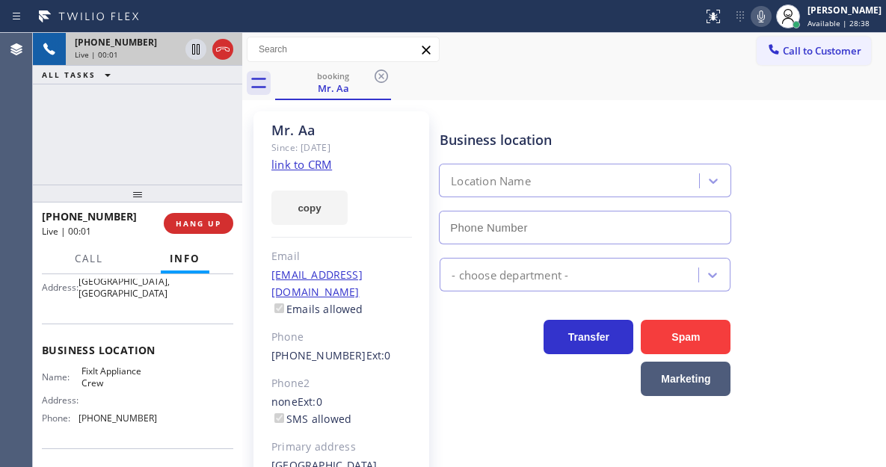
type input "(516) 430-7756"
click at [128, 384] on span "FixIt Appliance Crew" at bounding box center [118, 377] width 75 height 23
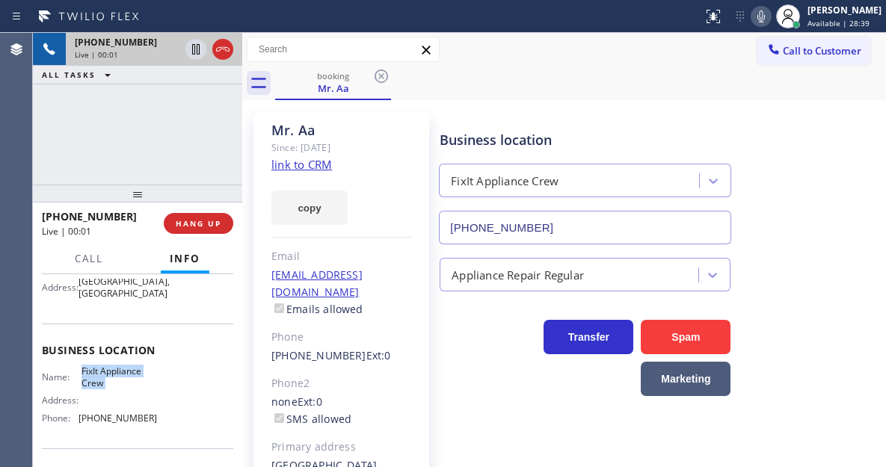
click at [128, 384] on span "FixIt Appliance Crew" at bounding box center [118, 377] width 75 height 23
click at [300, 164] on link "link to CRM" at bounding box center [301, 164] width 61 height 15
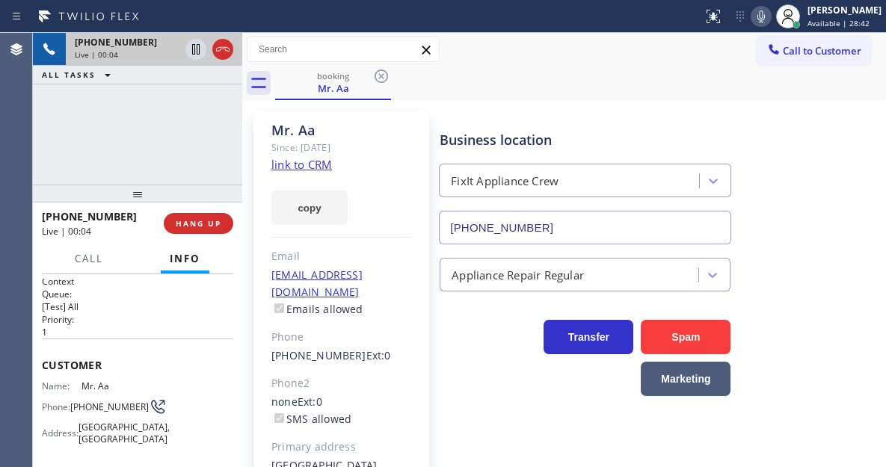
scroll to position [0, 0]
click at [84, 405] on span "(609) 558-7896" at bounding box center [109, 410] width 79 height 11
copy div "(609) 558-7896"
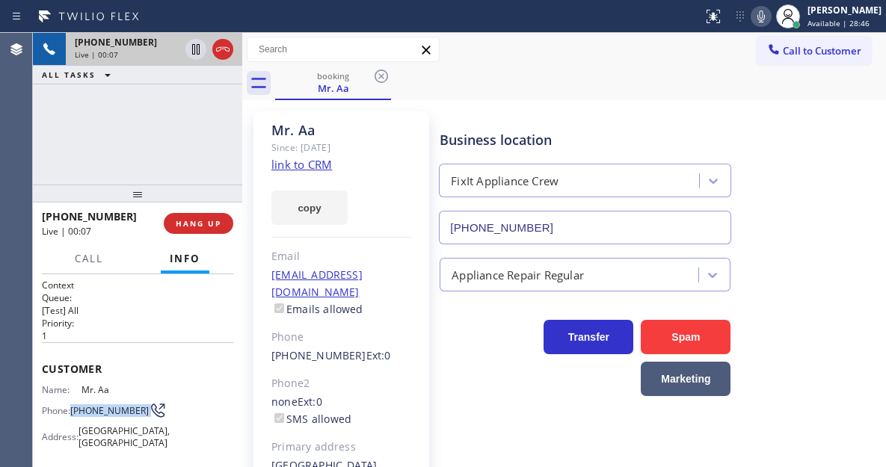
click at [482, 92] on div "booking Mr. Aa" at bounding box center [580, 84] width 611 height 34
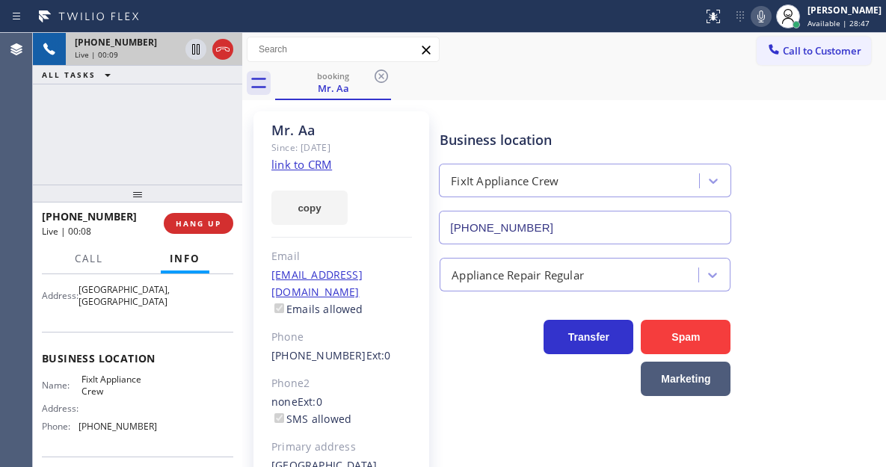
scroll to position [150, 0]
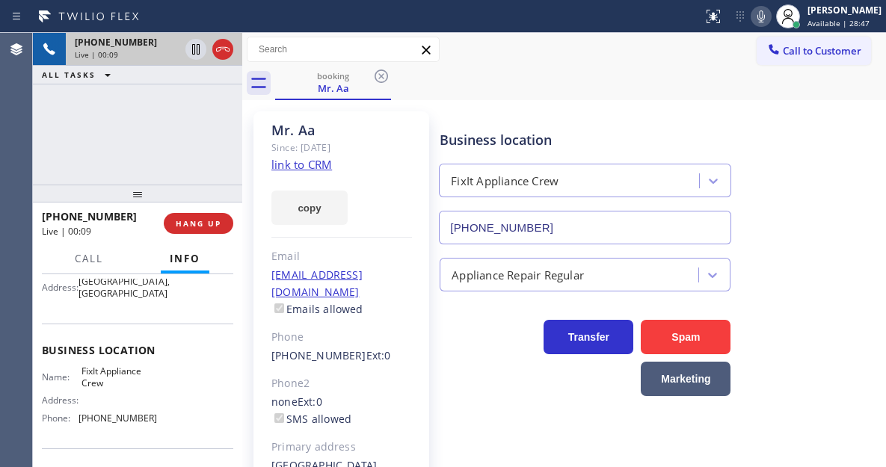
click at [103, 377] on span "FixIt Appliance Crew" at bounding box center [118, 377] width 75 height 23
copy span "FixIt Appliance Crew"
click at [147, 103] on div "+16095587896 Live | 01:45 ALL TASKS ALL TASKS ACTIVE TASKS TASKS IN WRAP UP" at bounding box center [137, 109] width 209 height 152
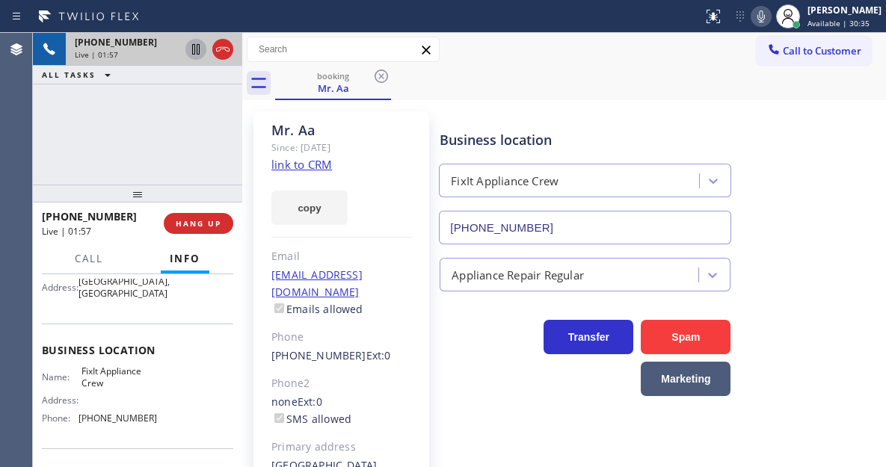
click at [195, 48] on icon at bounding box center [195, 49] width 7 height 10
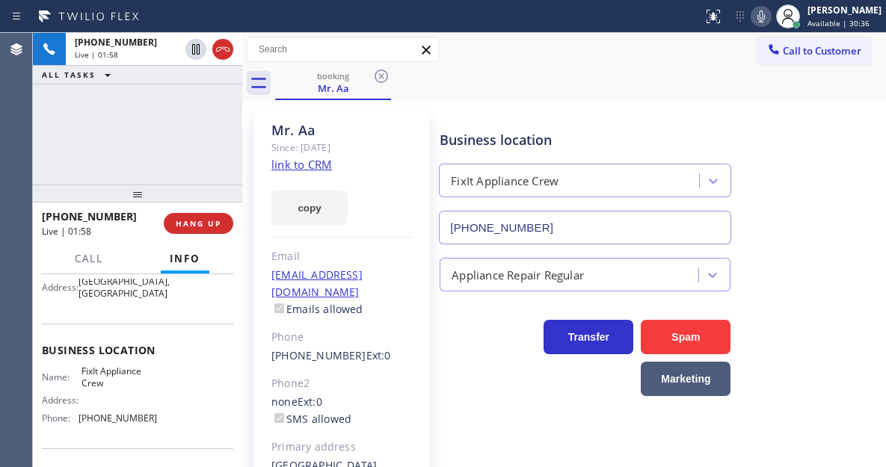
click at [769, 14] on icon at bounding box center [761, 16] width 18 height 18
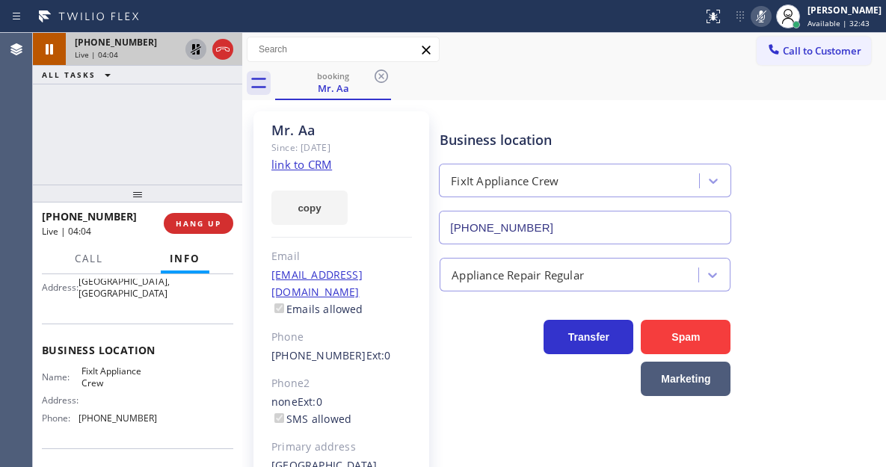
click at [192, 49] on icon at bounding box center [196, 49] width 10 height 10
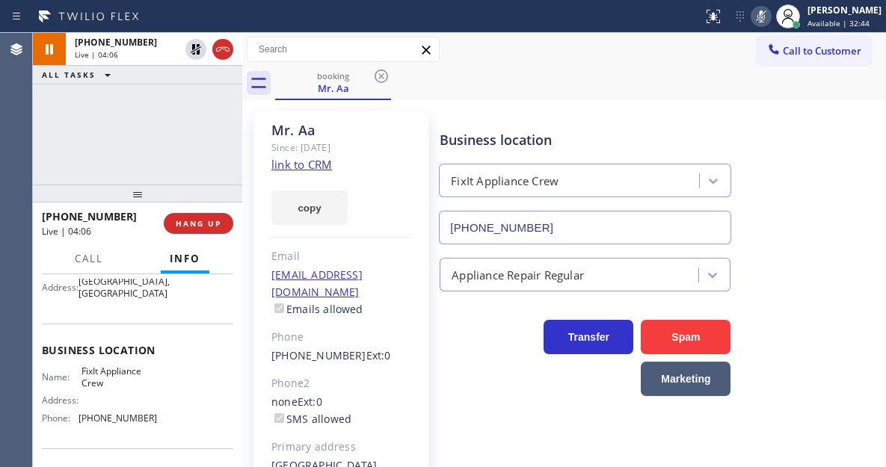
click at [766, 20] on icon at bounding box center [761, 16] width 18 height 18
click at [199, 217] on button "HANG UP" at bounding box center [199, 223] width 70 height 21
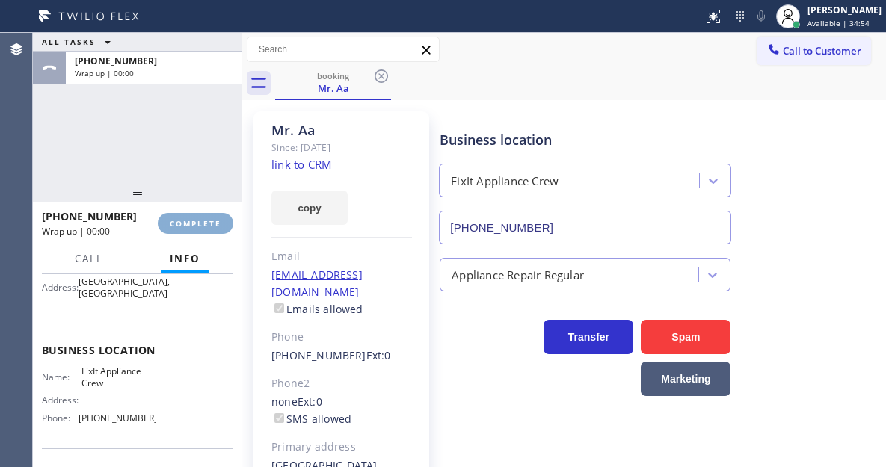
click at [203, 221] on span "COMPLETE" at bounding box center [196, 223] width 52 height 10
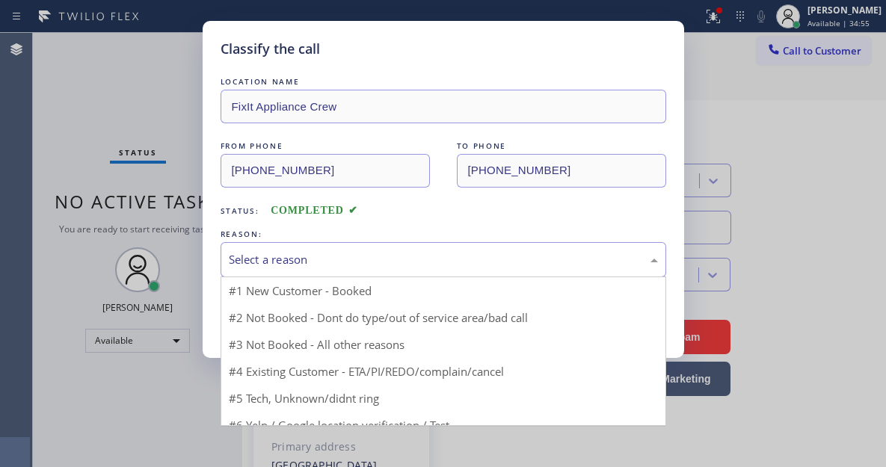
click at [387, 256] on div "Select a reason" at bounding box center [443, 259] width 429 height 17
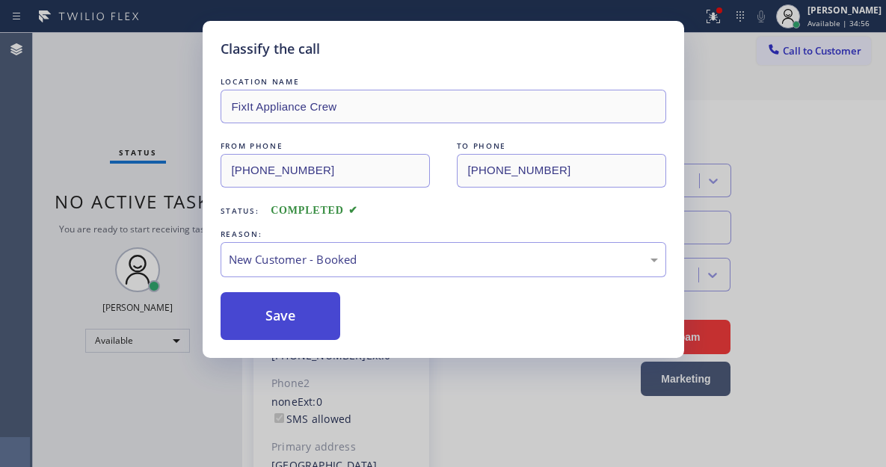
click at [297, 309] on button "Save" at bounding box center [281, 316] width 120 height 48
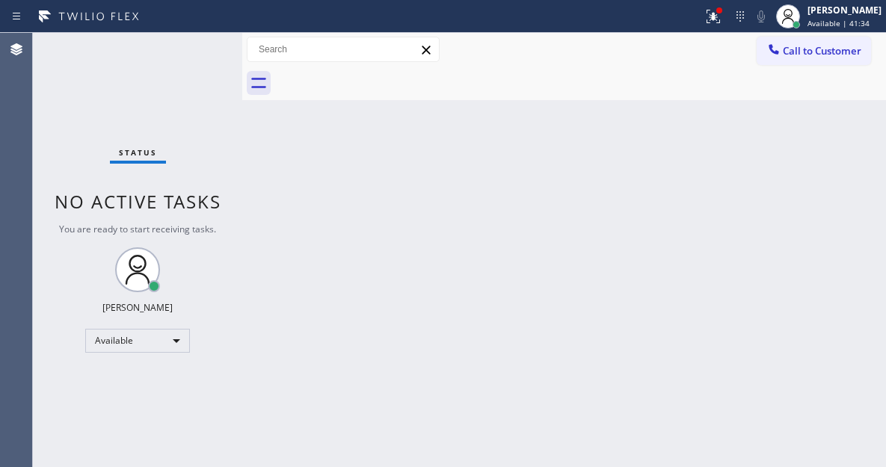
click at [195, 44] on div "Status No active tasks You are ready to start receiving tasks. Esmael Jarina Av…" at bounding box center [137, 250] width 209 height 434
click at [716, 19] on icon at bounding box center [711, 15] width 9 height 10
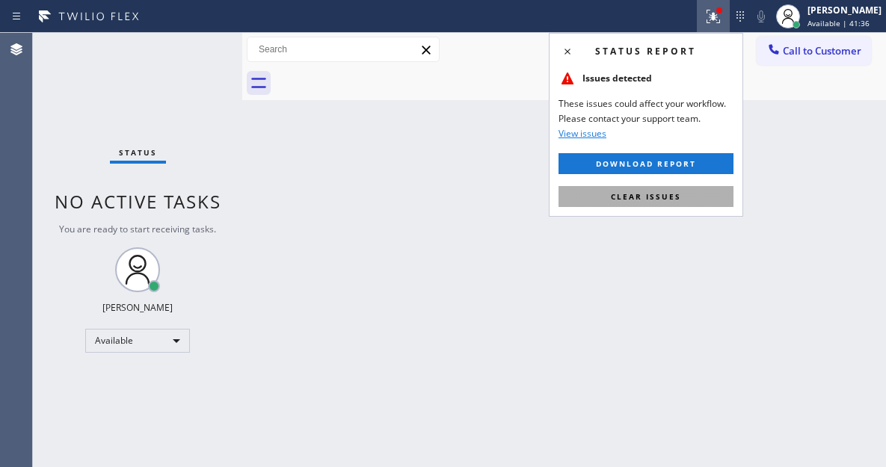
click at [665, 200] on span "Clear issues" at bounding box center [646, 196] width 70 height 10
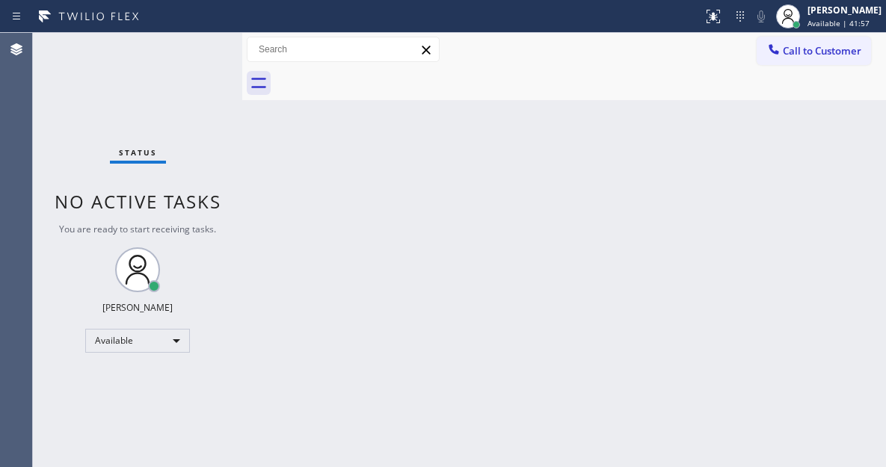
click at [204, 57] on div "Status No active tasks You are ready to start receiving tasks. Esmael Jarina Av…" at bounding box center [137, 250] width 209 height 434
click at [193, 53] on div "Status No active tasks You are ready to start receiving tasks. Esmael Jarina Av…" at bounding box center [137, 250] width 209 height 434
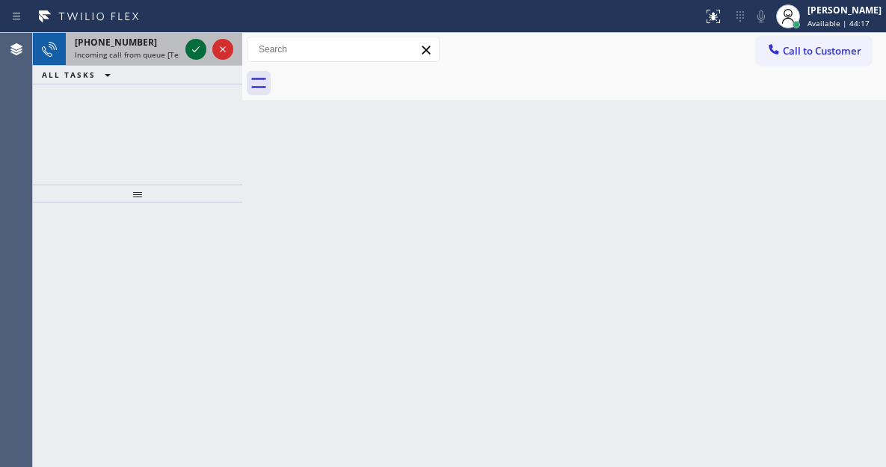
click at [193, 53] on icon at bounding box center [196, 49] width 18 height 18
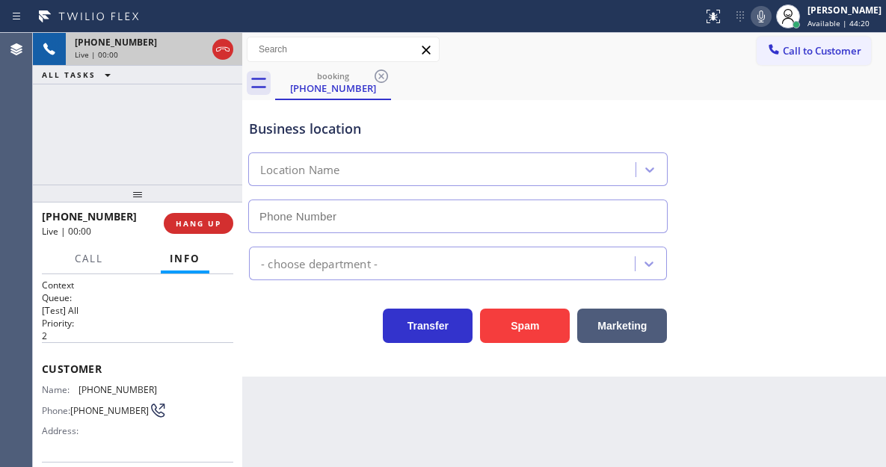
type input "(720) 597-8984"
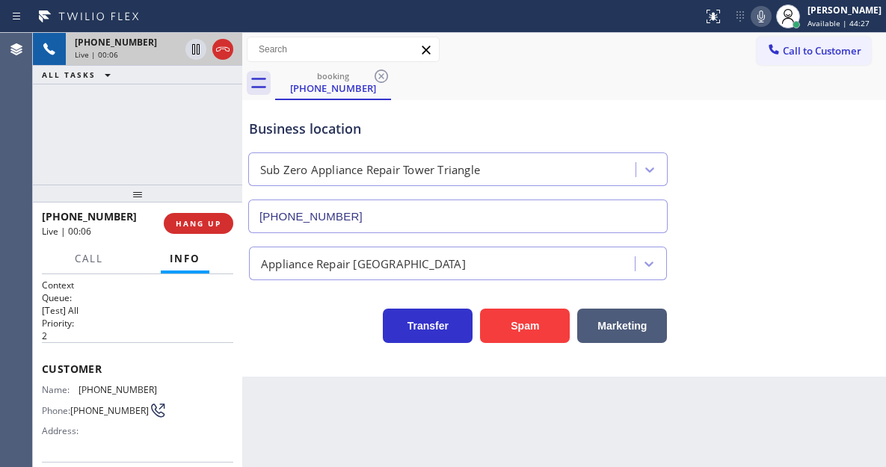
click at [109, 387] on span "(720) 518-7489" at bounding box center [118, 389] width 79 height 11
copy span "(720) 518-7489"
click at [800, 129] on div "Business location Sub Zero Appliance Repair Tower Triangle (720) 597-8984" at bounding box center [564, 165] width 636 height 135
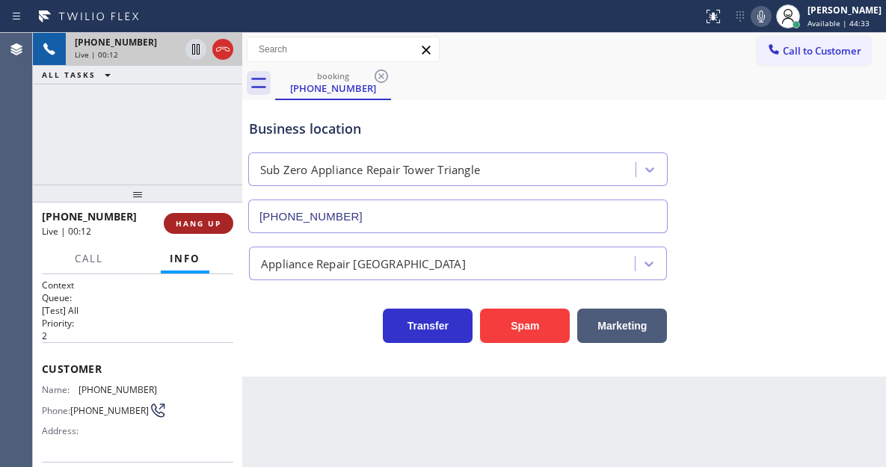
click at [221, 221] on span "HANG UP" at bounding box center [199, 223] width 46 height 10
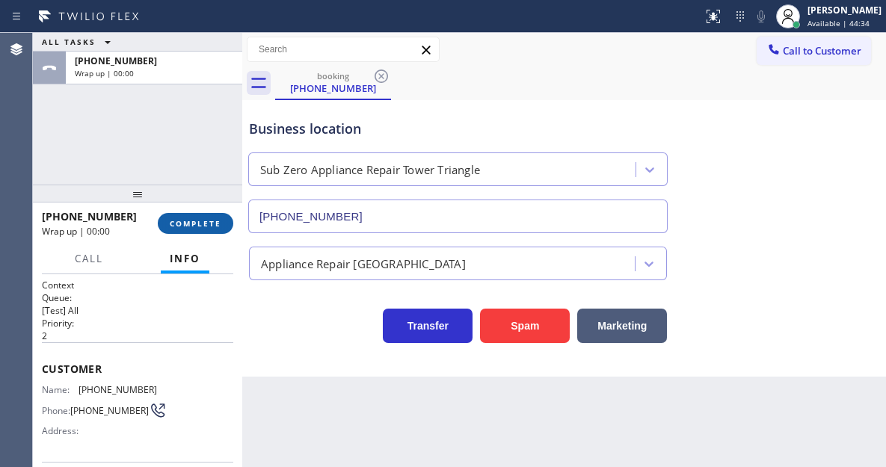
click at [221, 221] on span "COMPLETE" at bounding box center [196, 223] width 52 height 10
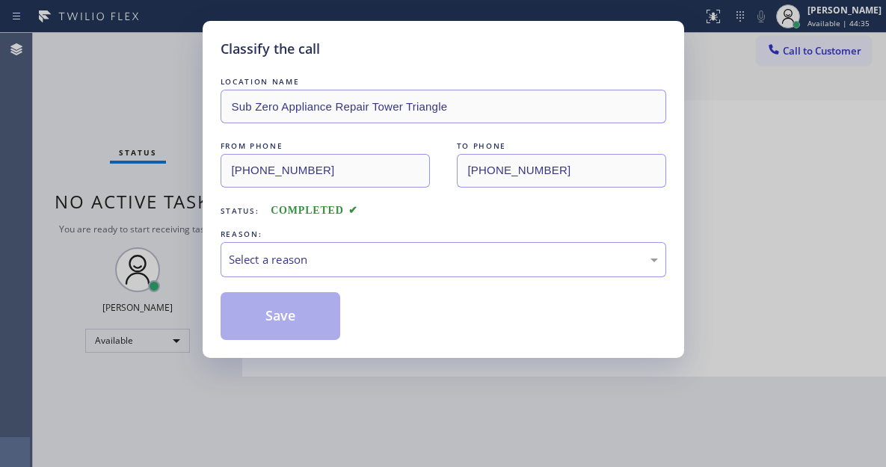
click at [221, 221] on div "LOCATION NAME Sub Zero Appliance Repair Tower Triangle FROM PHONE (720) 518-748…" at bounding box center [444, 207] width 446 height 266
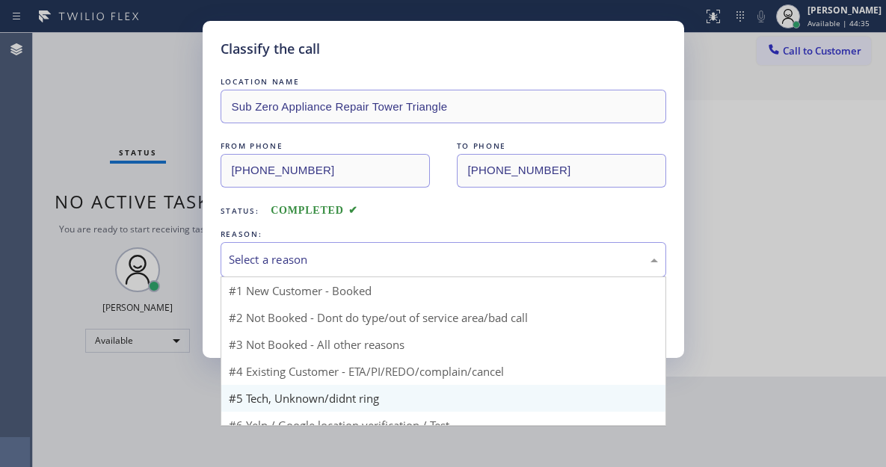
drag, startPoint x: 288, startPoint y: 258, endPoint x: 313, endPoint y: 358, distance: 103.2
click at [288, 258] on div "Select a reason" at bounding box center [443, 259] width 429 height 17
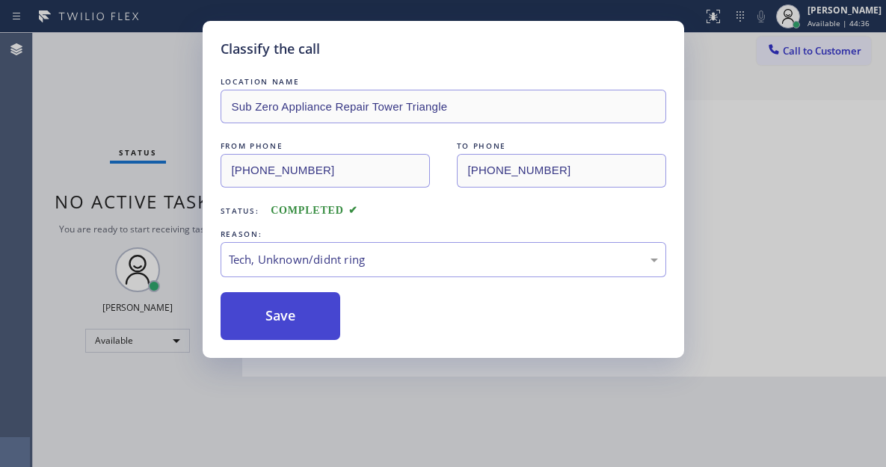
click at [284, 307] on button "Save" at bounding box center [281, 316] width 120 height 48
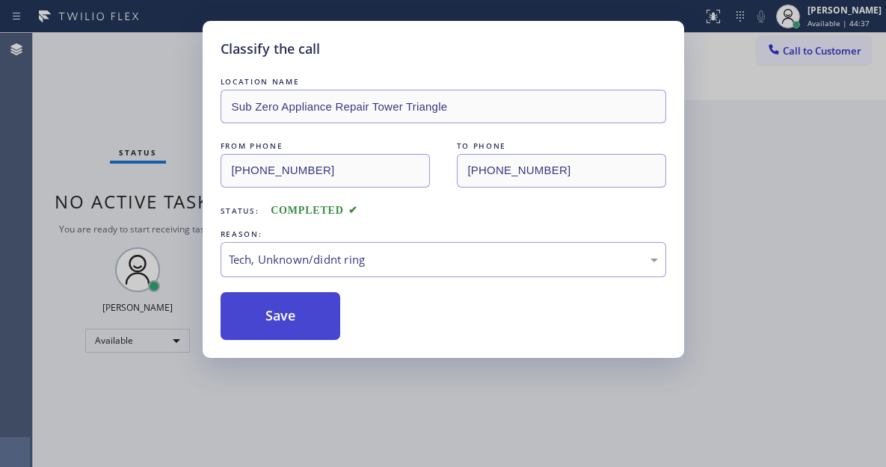
click at [284, 307] on button "Save" at bounding box center [281, 316] width 120 height 48
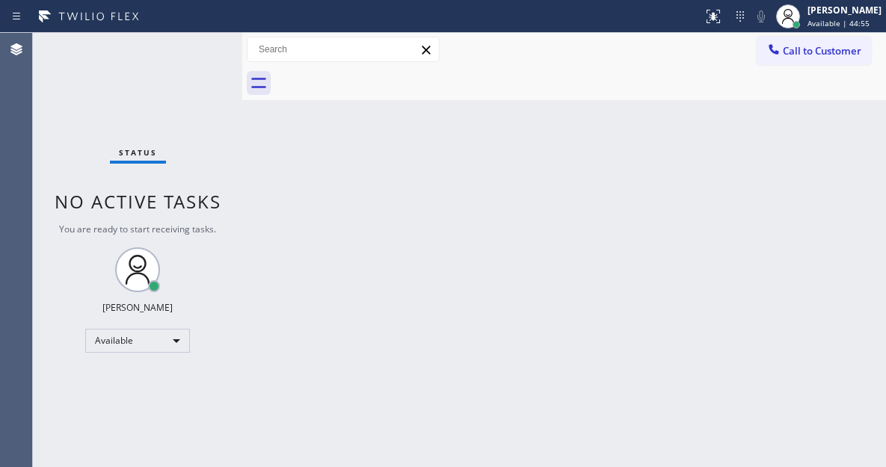
click at [194, 44] on div "Status No active tasks You are ready to start receiving tasks. Esmael Jarina Av…" at bounding box center [137, 250] width 209 height 434
click at [197, 46] on div "Status No active tasks You are ready to start receiving tasks. Esmael Jarina Av…" at bounding box center [137, 250] width 209 height 434
click at [217, 55] on div "Status No active tasks You are ready to start receiving tasks. Esmael Jarina Av…" at bounding box center [137, 250] width 209 height 434
click at [797, 130] on div "Back to Dashboard Change Sender ID Customers Technicians Select a contact Outbo…" at bounding box center [564, 250] width 644 height 434
click at [199, 40] on div "Status No active tasks You are ready to start receiving tasks. Esmael Jarina Av…" at bounding box center [137, 250] width 209 height 434
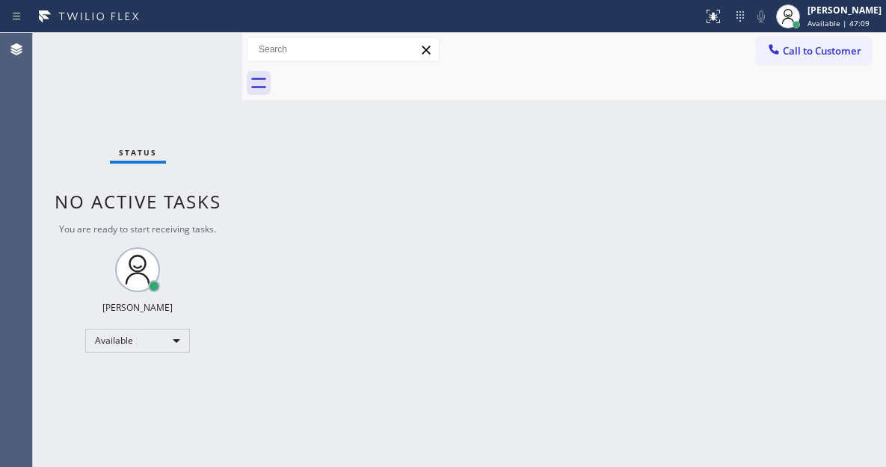
click at [199, 40] on div "Status No active tasks You are ready to start receiving tasks. Esmael Jarina Av…" at bounding box center [137, 250] width 209 height 434
drag, startPoint x: 840, startPoint y: 144, endPoint x: 775, endPoint y: 149, distance: 65.2
click at [839, 144] on div "Back to Dashboard Change Sender ID Customers Technicians Select a contact Outbo…" at bounding box center [564, 250] width 644 height 434
click at [194, 41] on div "Status No active tasks You are ready to start receiving tasks. Esmael Jarina Av…" at bounding box center [137, 250] width 209 height 434
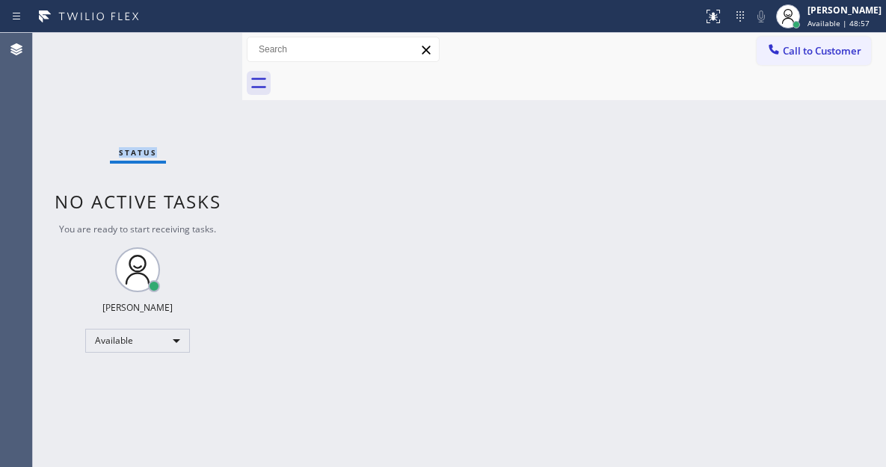
click at [194, 41] on div "Status No active tasks You are ready to start receiving tasks. Esmael Jarina Av…" at bounding box center [137, 250] width 209 height 434
click at [852, 126] on div "Back to Dashboard Change Sender ID Customers Technicians Select a contact Outbo…" at bounding box center [564, 250] width 644 height 434
click at [178, 51] on div "Status No active tasks You are ready to start receiving tasks. Esmael Jarina Av…" at bounding box center [137, 250] width 209 height 434
click at [178, 49] on div "Status No active tasks You are ready to start receiving tasks. Esmael Jarina Av…" at bounding box center [137, 250] width 209 height 434
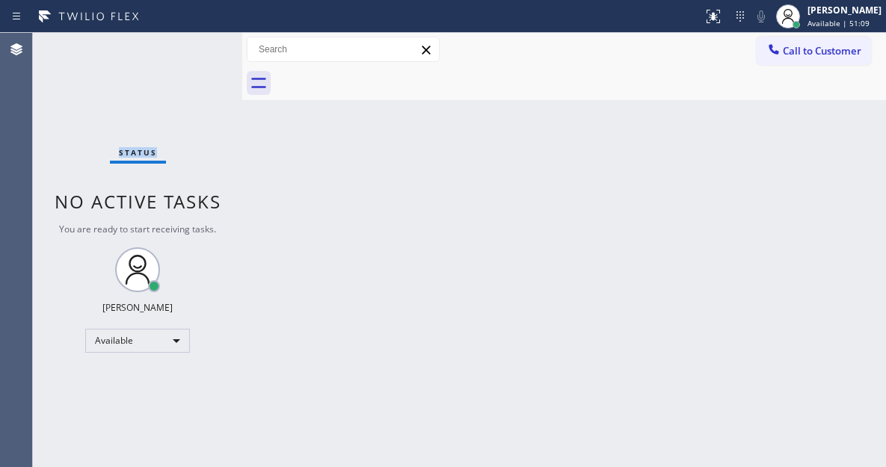
click at [178, 49] on div "Status No active tasks You are ready to start receiving tasks. Esmael Jarina Av…" at bounding box center [137, 250] width 209 height 434
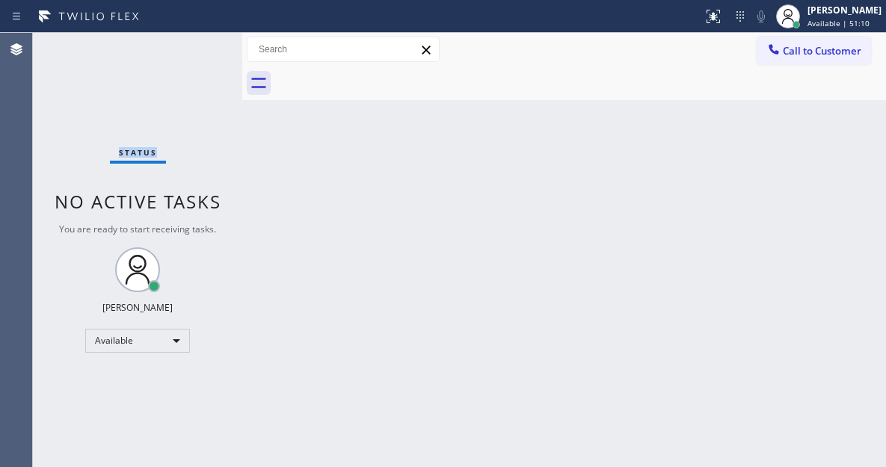
click at [178, 49] on div "Status No active tasks You are ready to start receiving tasks. Esmael Jarina Av…" at bounding box center [137, 250] width 209 height 434
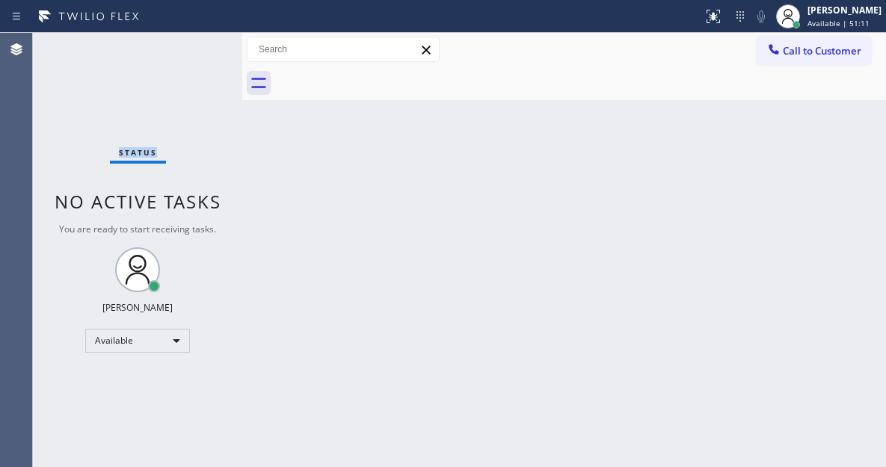
click at [178, 49] on div "Status No active tasks You are ready to start receiving tasks. Esmael Jarina Av…" at bounding box center [137, 250] width 209 height 434
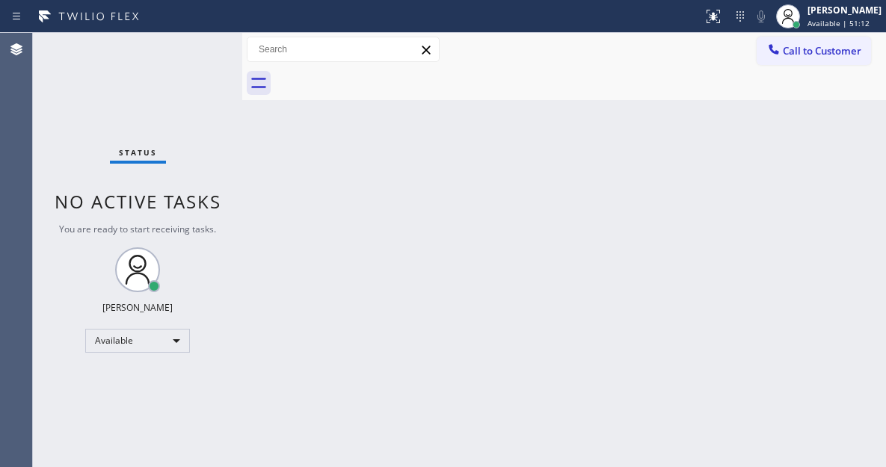
click at [202, 31] on div "Status report No issues detected If you experience an issue, please download th…" at bounding box center [443, 16] width 886 height 33
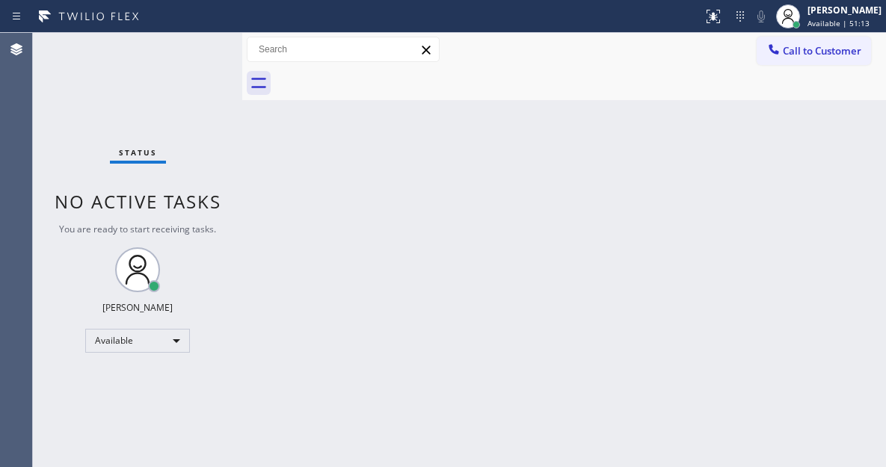
click at [204, 49] on div "Status No active tasks You are ready to start receiving tasks. Esmael Jarina Av…" at bounding box center [137, 250] width 209 height 434
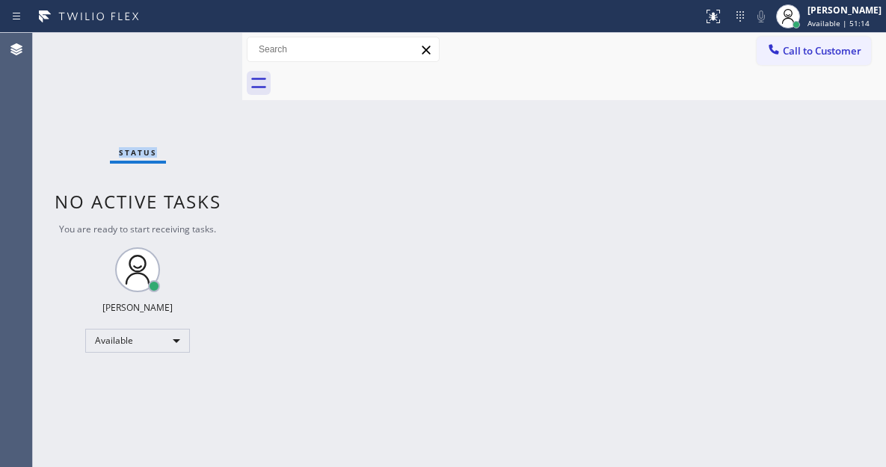
click at [204, 49] on div "Status No active tasks You are ready to start receiving tasks. Esmael Jarina Av…" at bounding box center [137, 250] width 209 height 434
click at [191, 46] on div "Status No active tasks You are ready to start receiving tasks. Esmael Jarina Av…" at bounding box center [137, 250] width 209 height 434
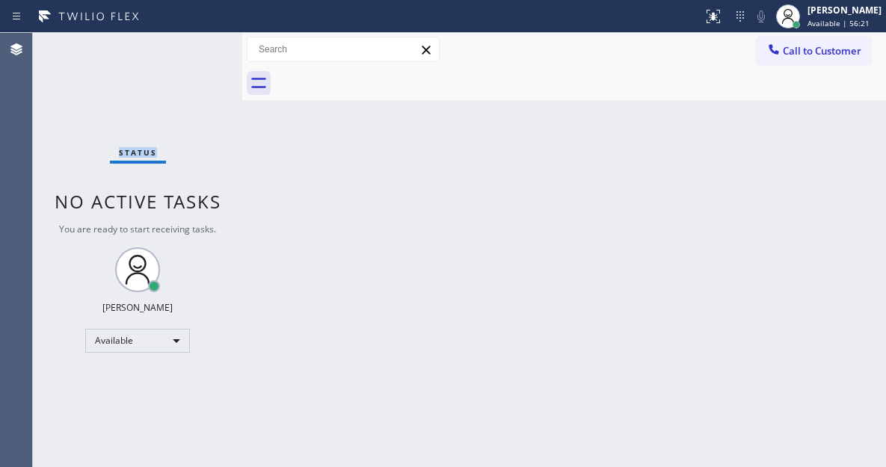
click at [191, 46] on div "Status No active tasks You are ready to start receiving tasks. Esmael Jarina Av…" at bounding box center [137, 250] width 209 height 434
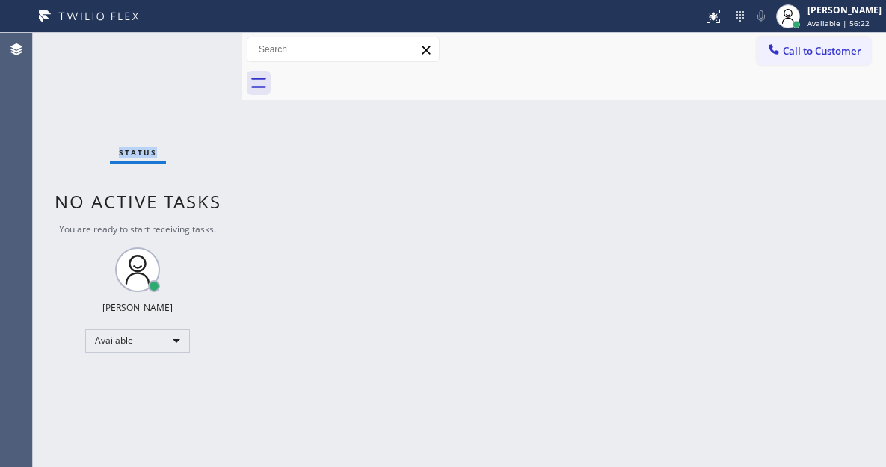
click at [191, 46] on div "Status No active tasks You are ready to start receiving tasks. Esmael Jarina Av…" at bounding box center [137, 250] width 209 height 434
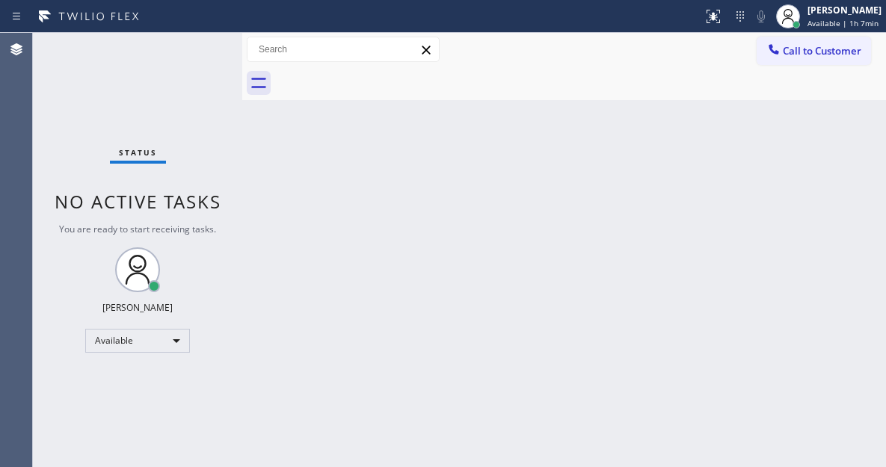
click at [203, 52] on div "Status No active tasks You are ready to start receiving tasks. Esmael Jarina Av…" at bounding box center [137, 250] width 209 height 434
click at [194, 49] on div "Status No active tasks You are ready to start receiving tasks. Esmael Jarina Av…" at bounding box center [137, 250] width 209 height 434
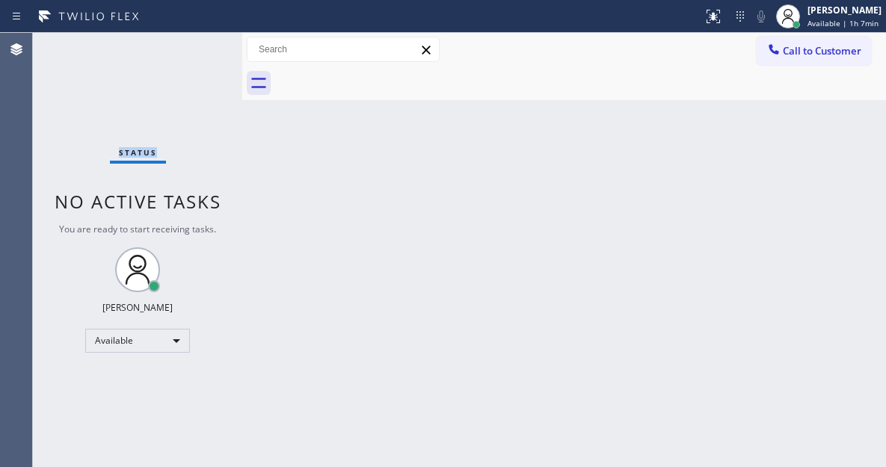
click at [194, 49] on div "Status No active tasks You are ready to start receiving tasks. Esmael Jarina Av…" at bounding box center [137, 250] width 209 height 434
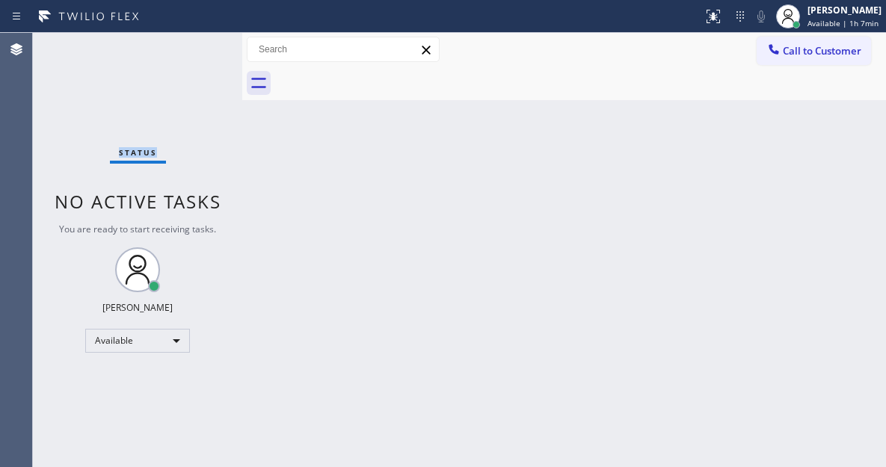
click at [194, 49] on div "Status No active tasks You are ready to start receiving tasks. Esmael Jarina Av…" at bounding box center [137, 250] width 209 height 434
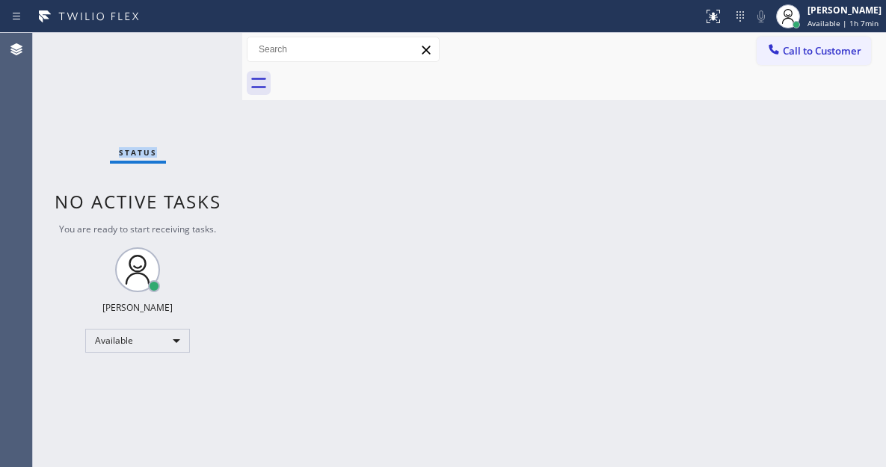
click at [194, 49] on div "Status No active tasks You are ready to start receiving tasks. Esmael Jarina Av…" at bounding box center [137, 250] width 209 height 434
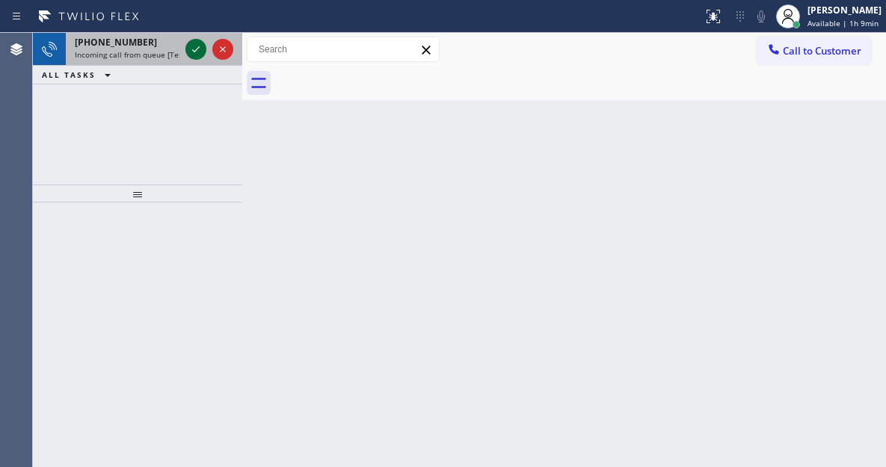
click at [188, 45] on icon at bounding box center [196, 49] width 18 height 18
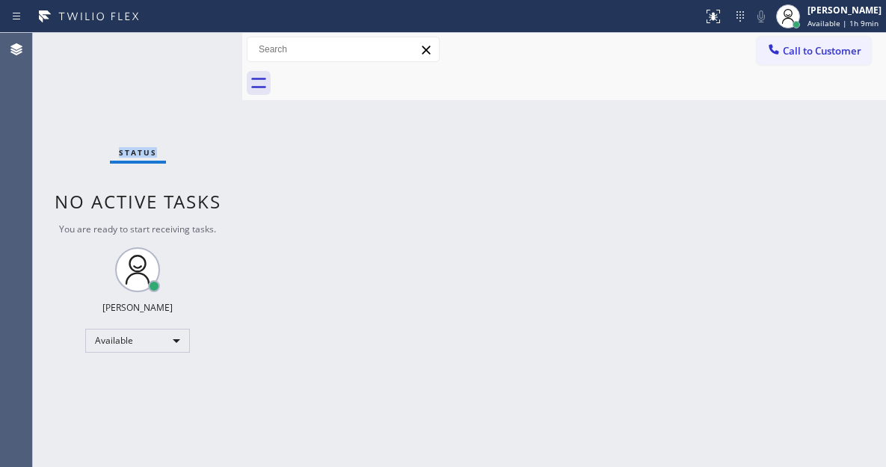
click at [191, 52] on div "Status No active tasks You are ready to start receiving tasks. Esmael Jarina Av…" at bounding box center [137, 250] width 209 height 434
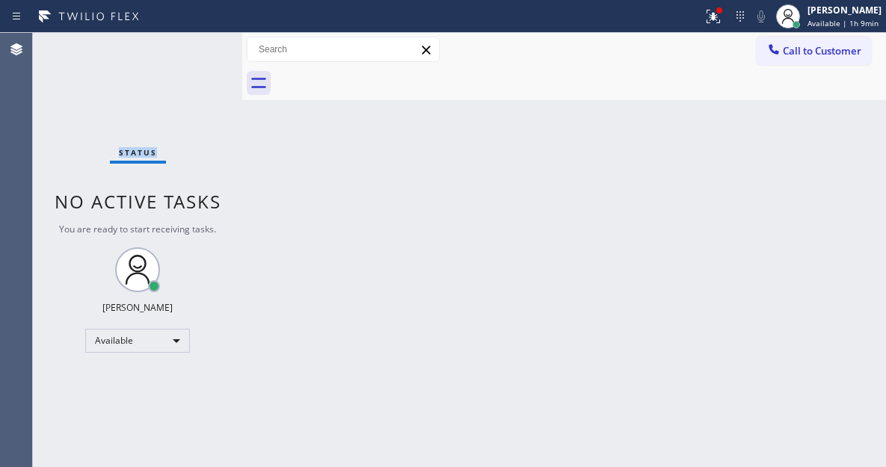
click at [191, 52] on div "Status No active tasks You are ready to start receiving tasks. Esmael Jarina Av…" at bounding box center [137, 250] width 209 height 434
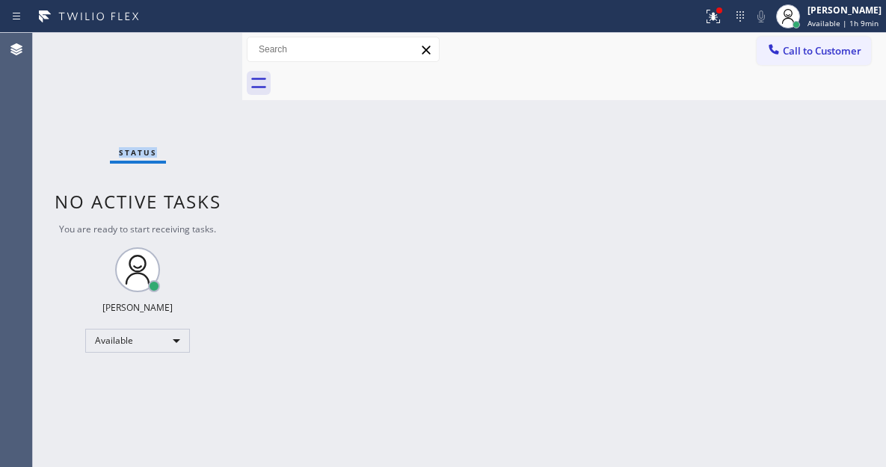
click at [191, 52] on div "Status No active tasks You are ready to start receiving tasks. Esmael Jarina Av…" at bounding box center [137, 250] width 209 height 434
click at [832, 101] on div "Back to Dashboard Change Sender ID Customers Technicians Select a contact Outbo…" at bounding box center [564, 250] width 644 height 434
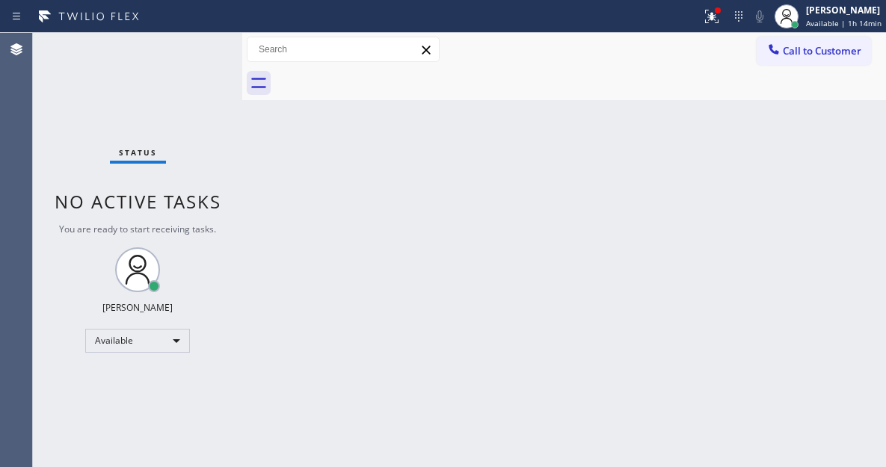
click at [853, 160] on div "Back to Dashboard Change Sender ID Customers Technicians Select a contact Outbo…" at bounding box center [564, 250] width 644 height 434
click at [174, 36] on div "Status No active tasks You are ready to start receiving tasks. Esmael Jarina Av…" at bounding box center [137, 250] width 209 height 434
click at [188, 46] on div "Status No active tasks You are ready to start receiving tasks. Esmael Jarina Av…" at bounding box center [137, 250] width 209 height 434
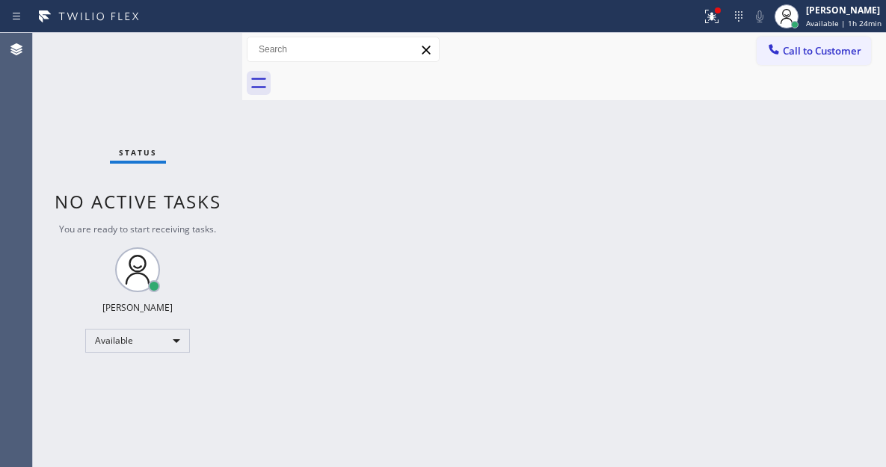
click at [188, 46] on div "Status No active tasks You are ready to start receiving tasks. Esmael Jarina Av…" at bounding box center [137, 250] width 209 height 434
click at [197, 49] on div "Status No active tasks You are ready to start receiving tasks. Esmael Jarina Av…" at bounding box center [137, 250] width 209 height 434
click at [191, 54] on div "Status No active tasks You are ready to start receiving tasks. Esmael Jarina Av…" at bounding box center [137, 250] width 209 height 434
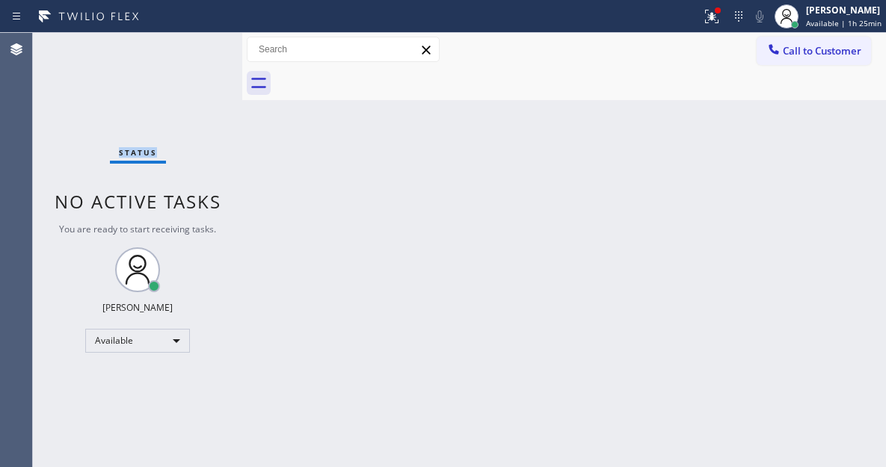
click at [192, 48] on div "Status No active tasks You are ready to start receiving tasks. Esmael Jarina Av…" at bounding box center [137, 250] width 209 height 434
click at [193, 46] on div "Status No active tasks You are ready to start receiving tasks. Esmael Jarina Av…" at bounding box center [137, 250] width 209 height 434
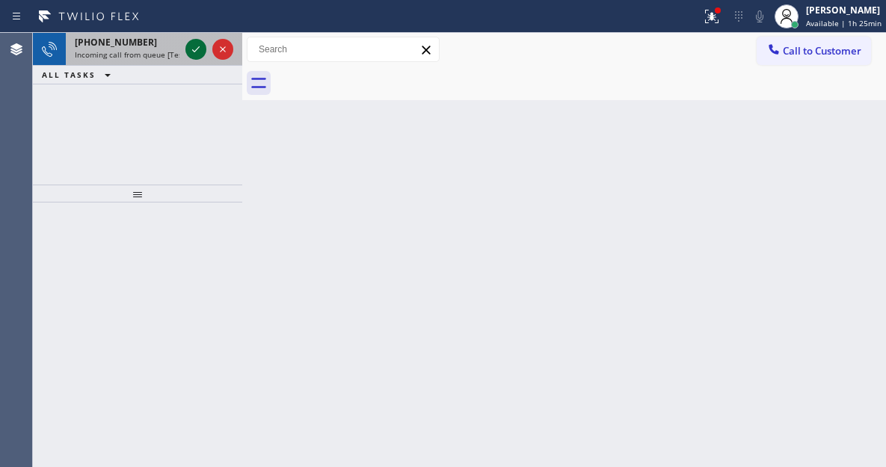
click at [193, 45] on icon at bounding box center [196, 49] width 18 height 18
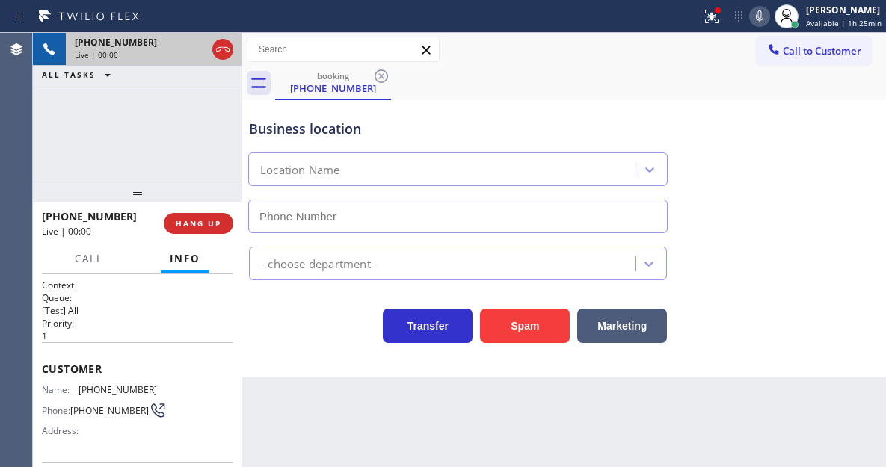
type input "(657) 216-6792"
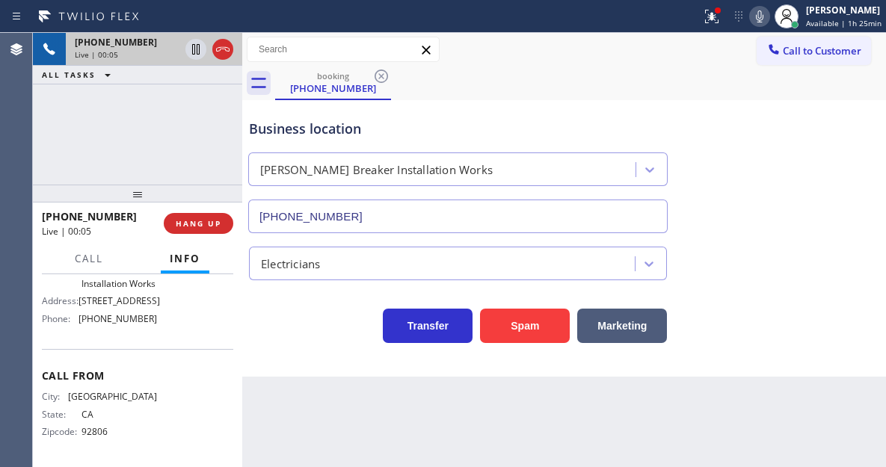
scroll to position [191, 0]
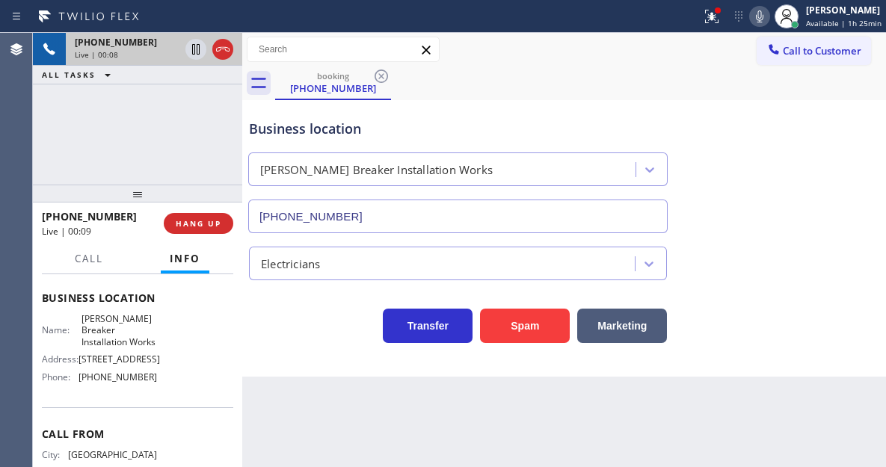
click at [90, 333] on span "Bruce Breaker Installation Works" at bounding box center [118, 330] width 75 height 34
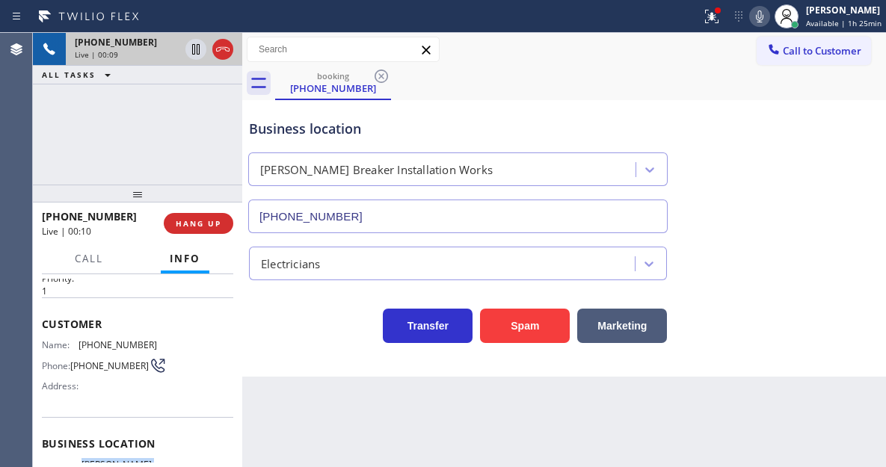
scroll to position [41, 0]
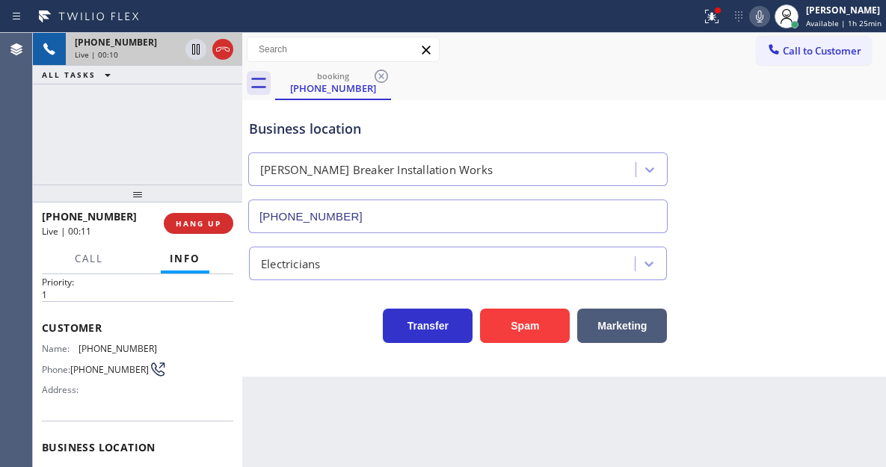
click at [77, 375] on span "(714) 399-5813" at bounding box center [109, 369] width 79 height 11
copy div "(714) 399-5813"
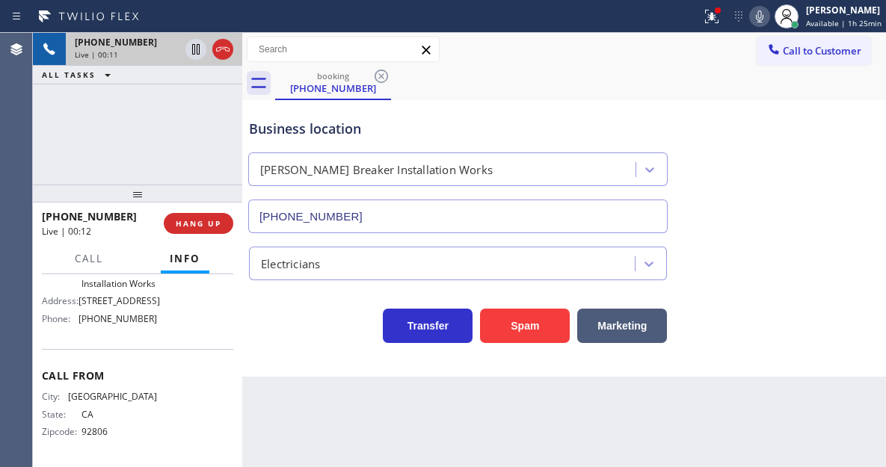
scroll to position [265, 0]
click at [271, 365] on div "Business location Bruce Breaker Installation Works (657) 216-6792 Electricians …" at bounding box center [564, 238] width 644 height 277
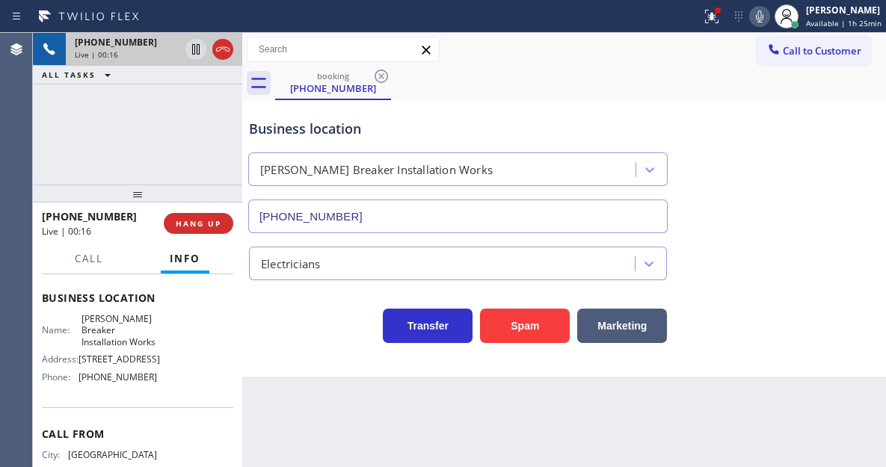
click at [96, 338] on span "Bruce Breaker Installation Works" at bounding box center [118, 330] width 75 height 34
copy span "Bruce Breaker Installation Works"
click at [271, 372] on div "Business location Bruce Breaker Installation Works (657) 216-6792 Electricians …" at bounding box center [564, 238] width 644 height 277
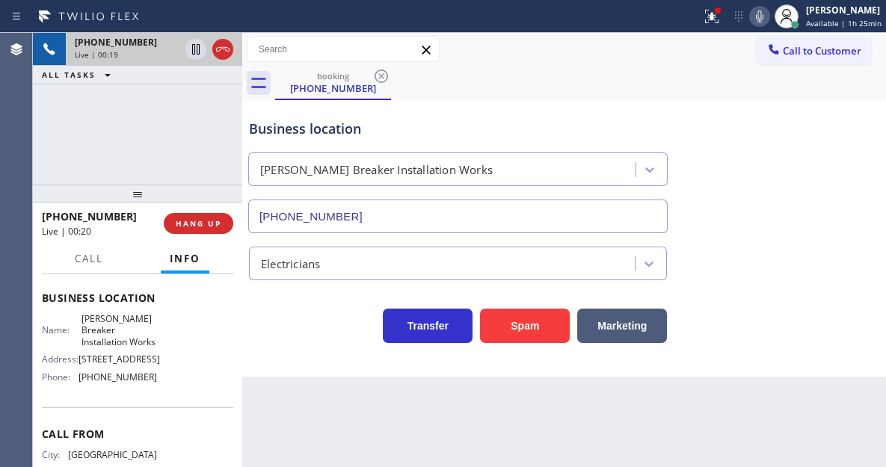
click at [118, 389] on div "Name: Bruce Breaker Installation Works Address: 16655 Jamboree Rd Phone: (657) …" at bounding box center [99, 351] width 115 height 76
click at [116, 383] on span "(657) 216-6792" at bounding box center [118, 377] width 79 height 11
copy span "(657) 216-6792"
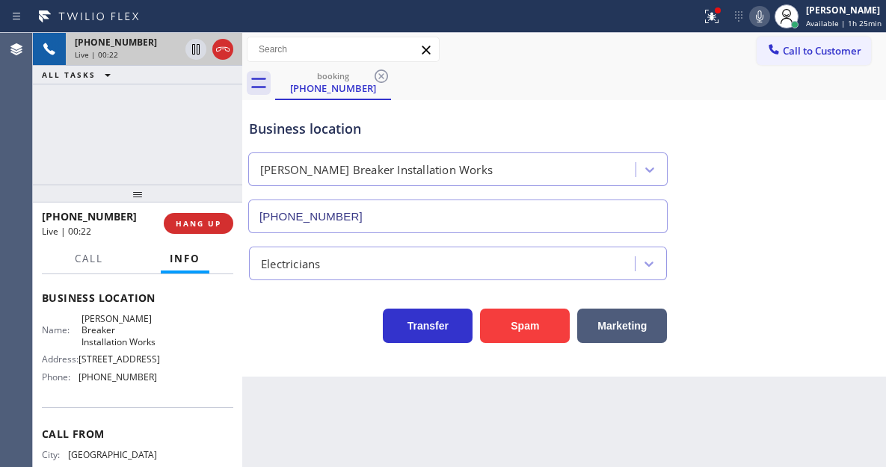
click at [234, 382] on div "Context Queue: [Test] All Priority: 1 Customer Name: (714) 399-5813 Phone: (714…" at bounding box center [137, 370] width 209 height 193
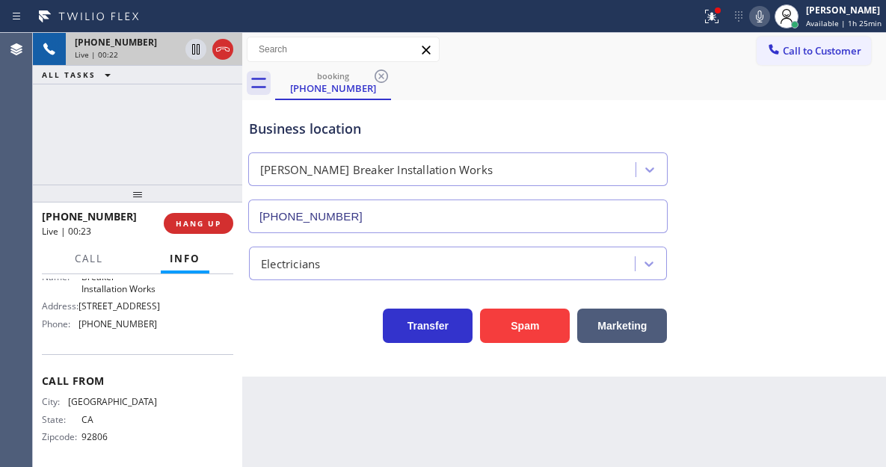
scroll to position [265, 0]
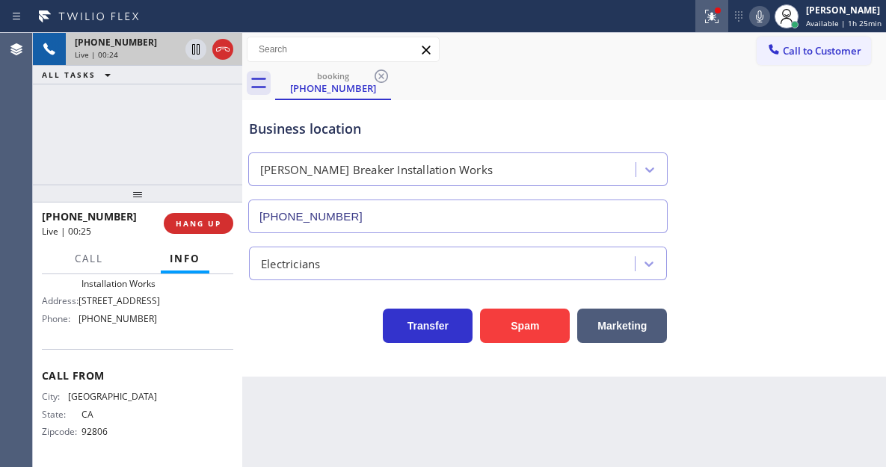
click at [710, 25] on button at bounding box center [711, 16] width 33 height 33
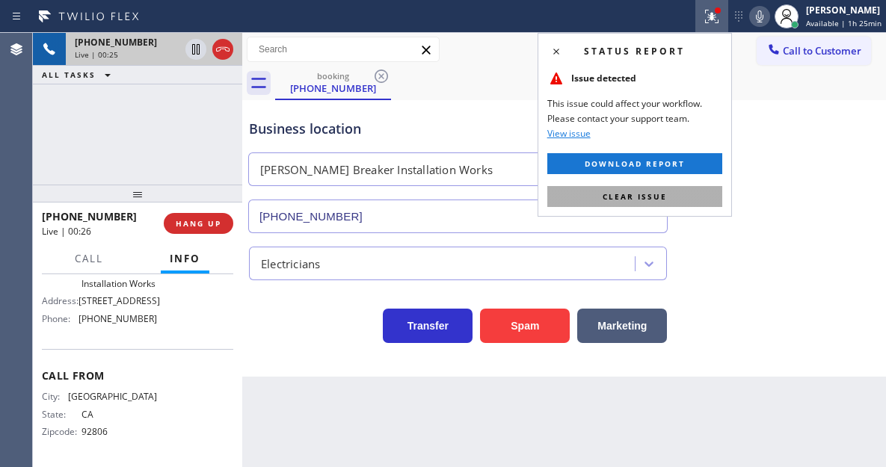
click at [698, 196] on button "Clear issue" at bounding box center [634, 196] width 175 height 21
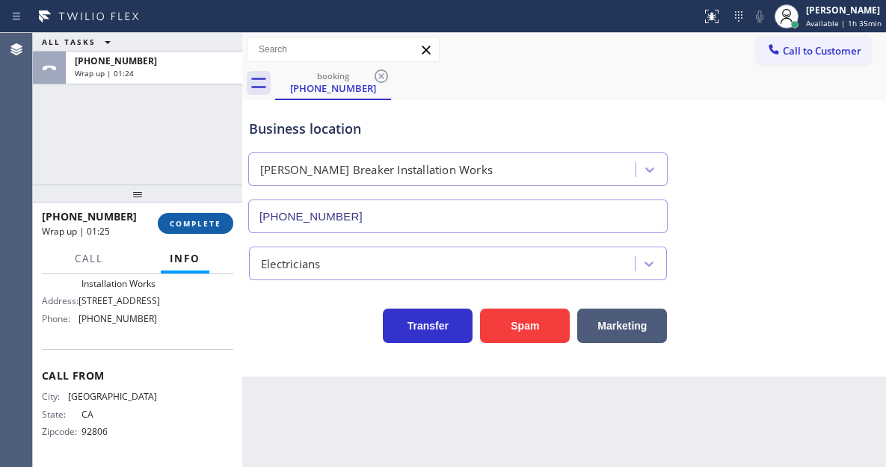
click at [208, 226] on span "COMPLETE" at bounding box center [196, 223] width 52 height 10
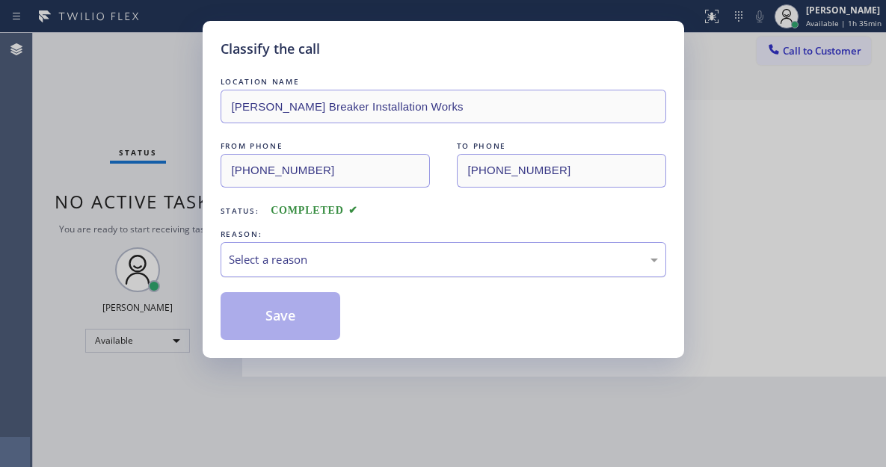
click at [320, 269] on div "Select a reason" at bounding box center [444, 259] width 446 height 35
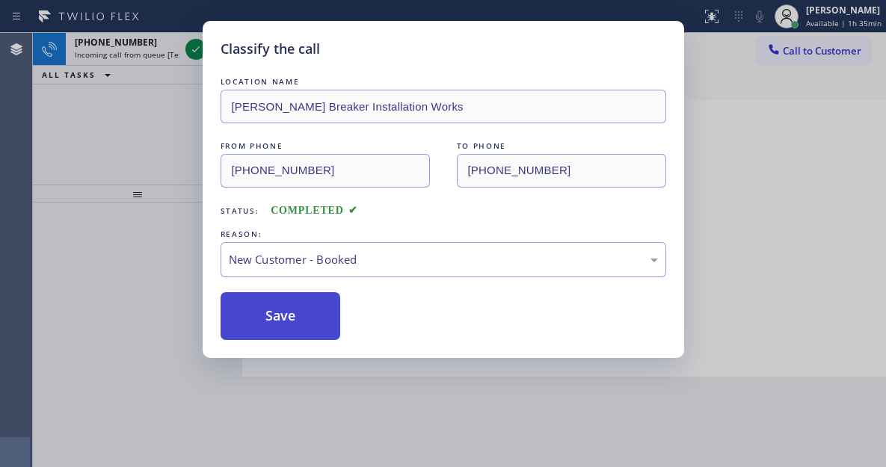
click at [314, 319] on button "Save" at bounding box center [281, 316] width 120 height 48
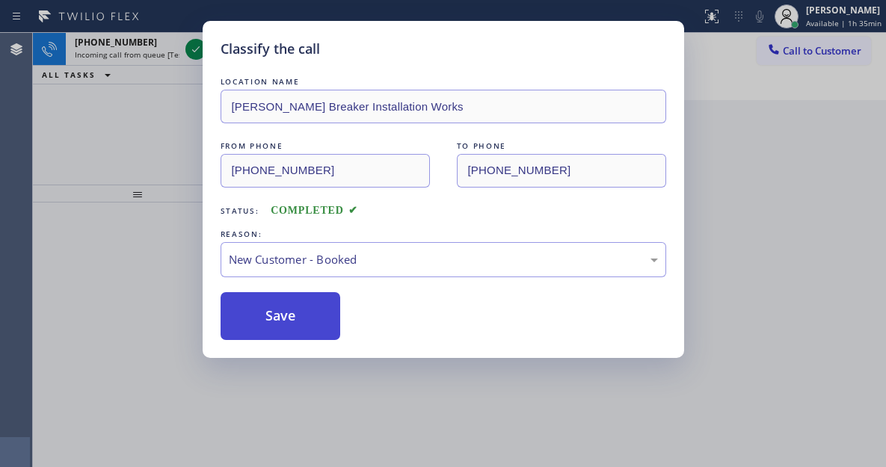
click at [314, 319] on button "Save" at bounding box center [281, 316] width 120 height 48
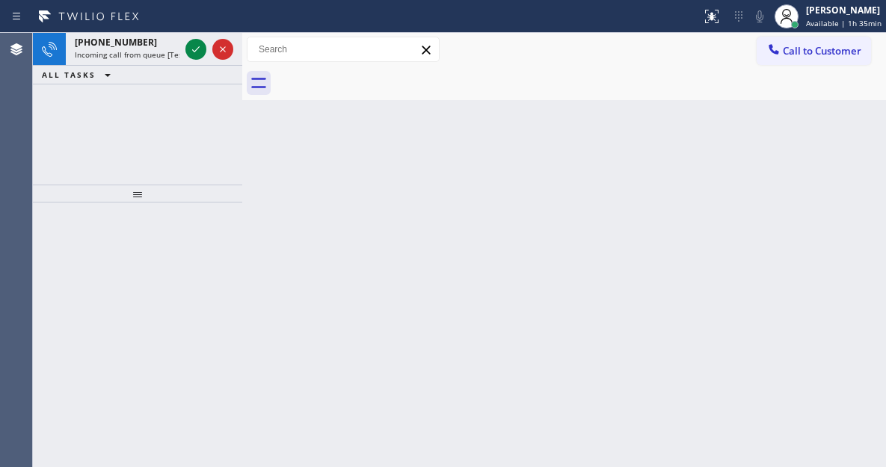
click at [314, 319] on div "Back to Dashboard Change Sender ID Customers Technicians Select a contact Outbo…" at bounding box center [564, 250] width 644 height 434
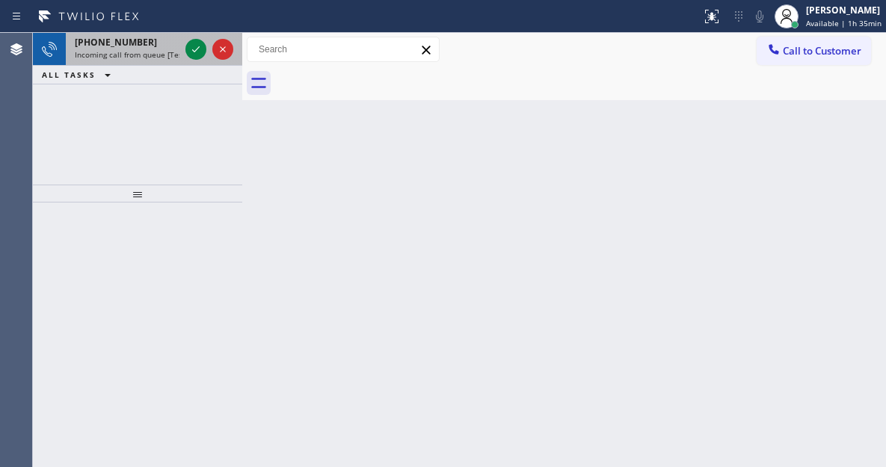
click at [185, 47] on div at bounding box center [209, 49] width 54 height 33
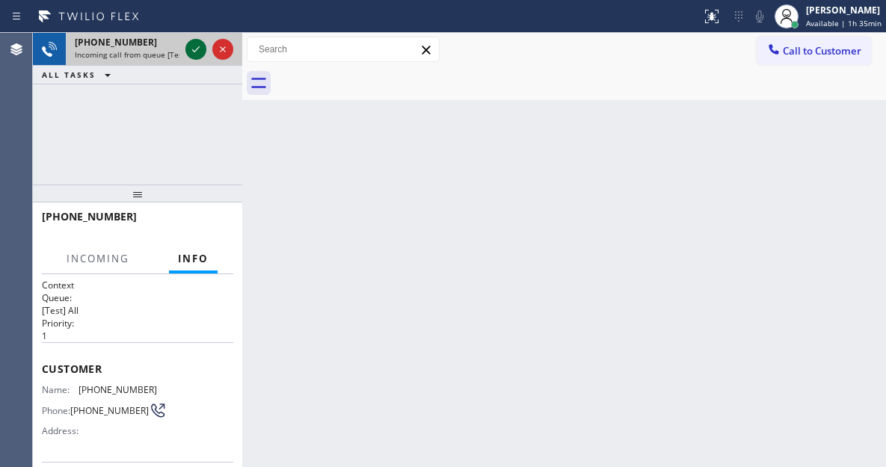
click at [192, 55] on icon at bounding box center [196, 49] width 18 height 18
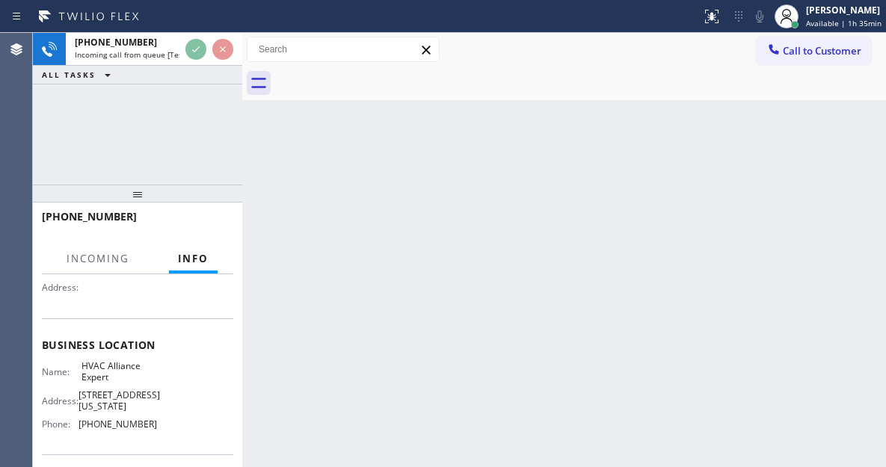
scroll to position [150, 0]
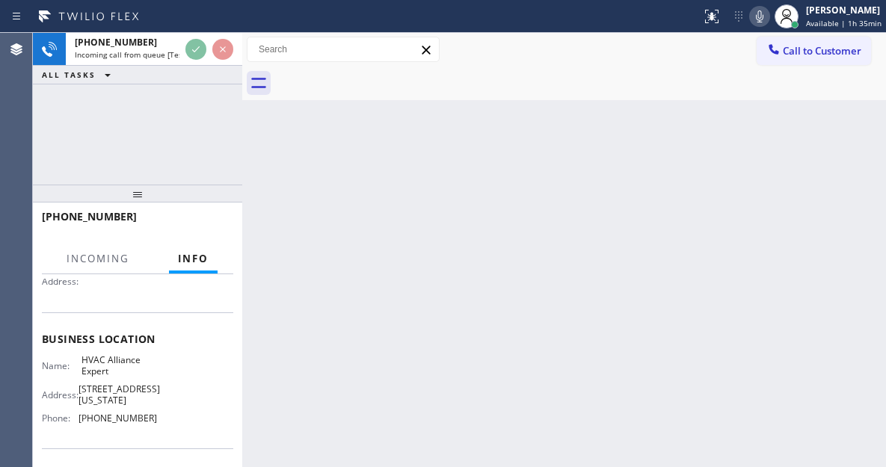
click at [105, 374] on span "HVAC Alliance Expert" at bounding box center [118, 365] width 75 height 23
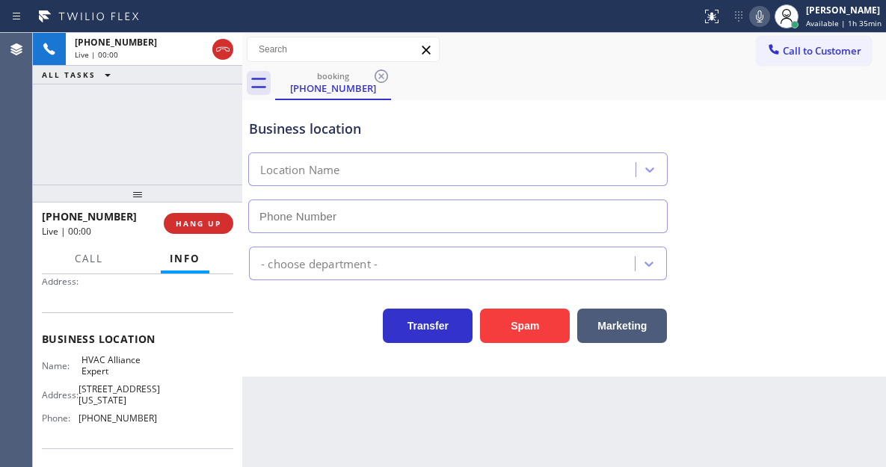
click at [105, 374] on span "HVAC Alliance Expert" at bounding box center [118, 365] width 75 height 23
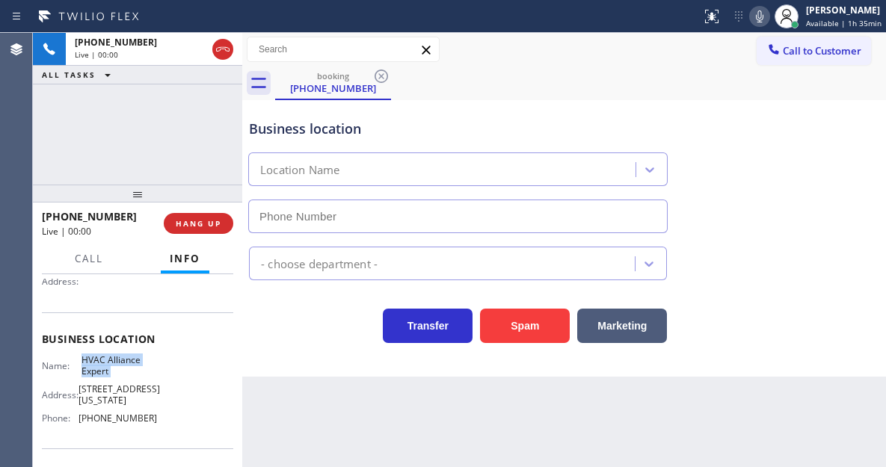
type input "(855) 999-4417"
click at [105, 374] on span "HVAC Alliance Expert" at bounding box center [118, 365] width 75 height 23
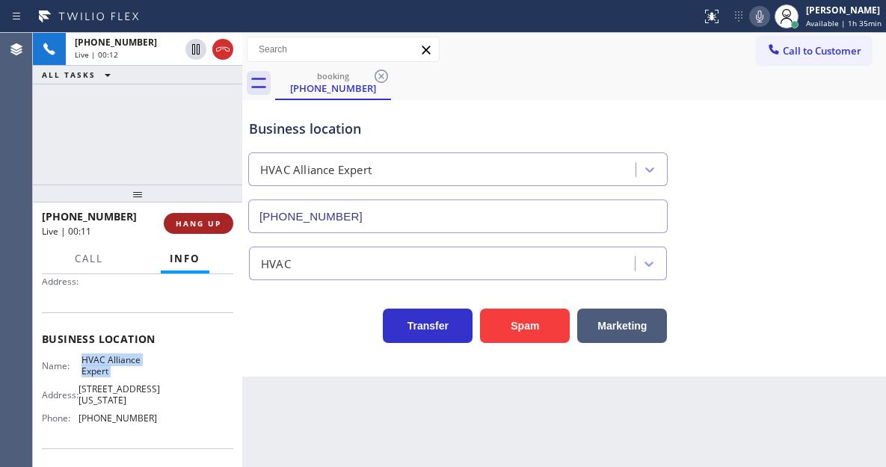
click at [205, 226] on span "HANG UP" at bounding box center [199, 223] width 46 height 10
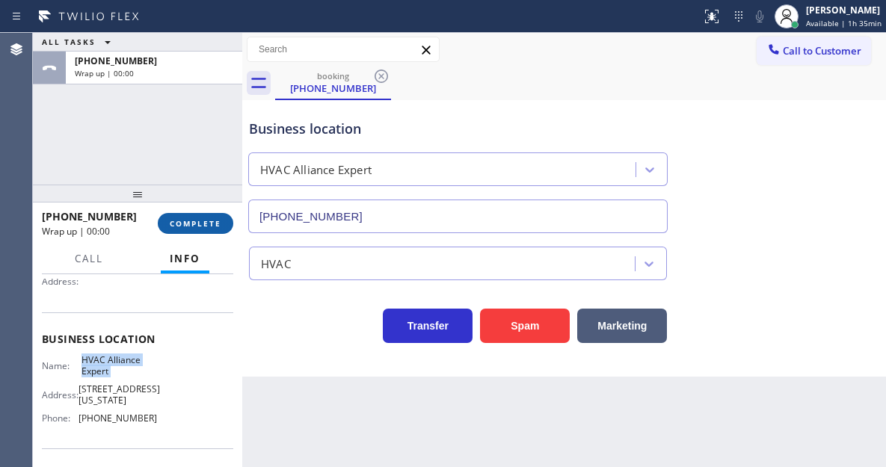
click at [203, 226] on span "COMPLETE" at bounding box center [196, 223] width 52 height 10
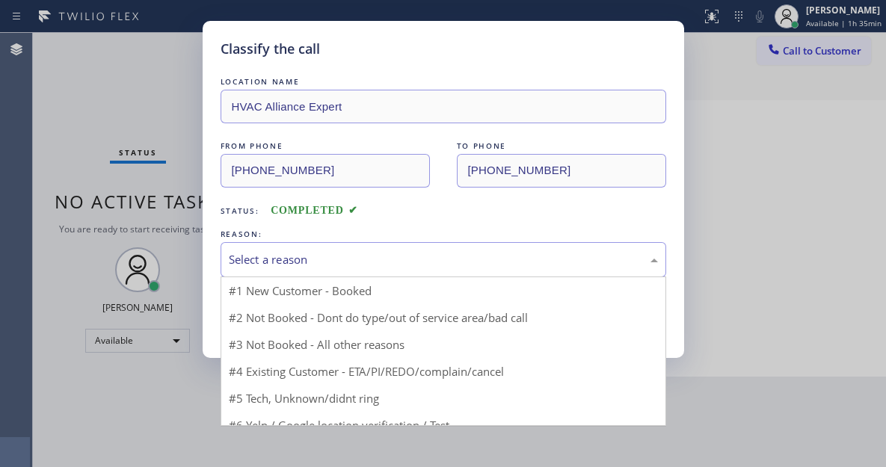
click at [358, 245] on div "Select a reason" at bounding box center [444, 259] width 446 height 35
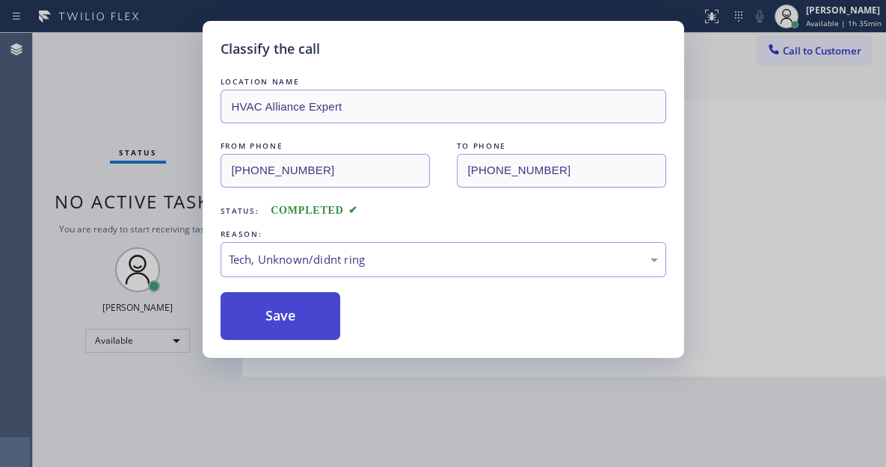
click at [310, 324] on button "Save" at bounding box center [281, 316] width 120 height 48
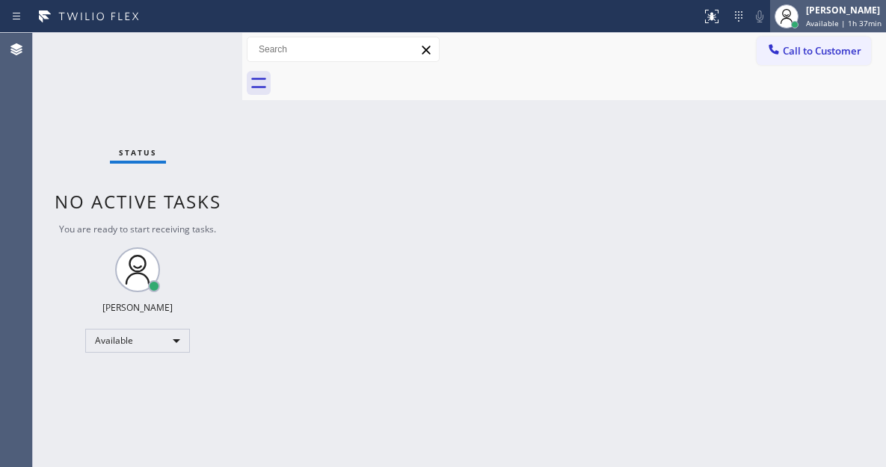
click at [851, 19] on span "Available | 1h 37min" at bounding box center [844, 23] width 76 height 10
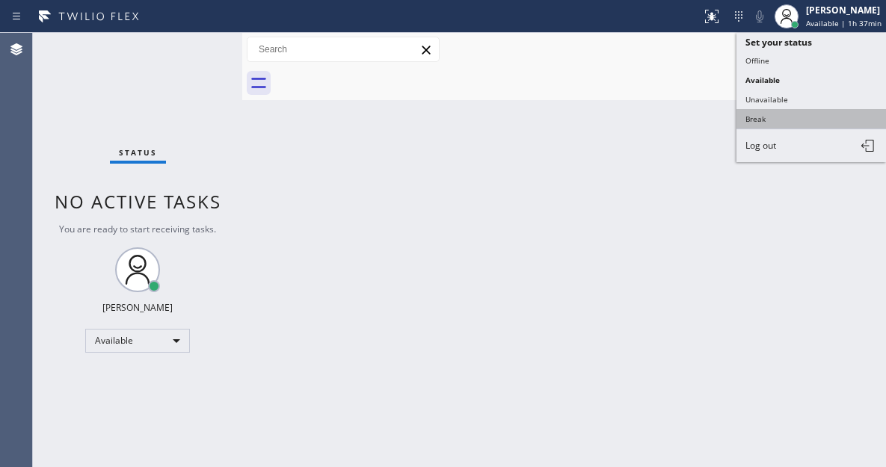
click at [771, 123] on button "Break" at bounding box center [811, 118] width 150 height 19
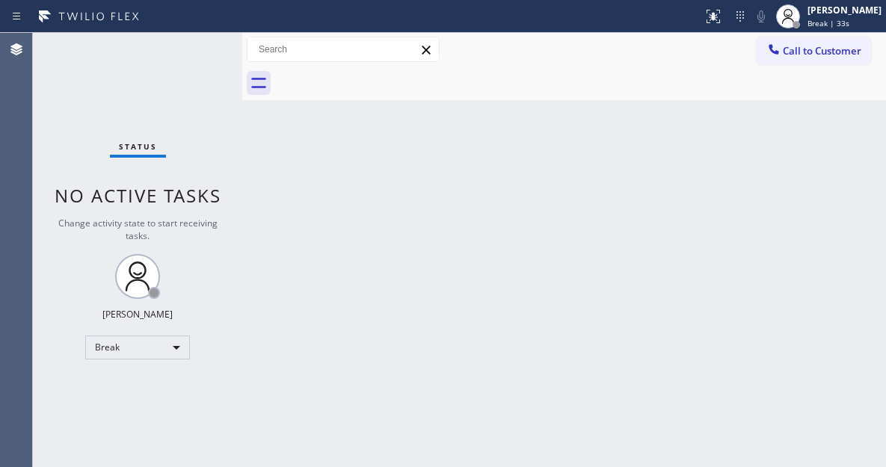
drag, startPoint x: 810, startPoint y: 218, endPoint x: 742, endPoint y: 165, distance: 86.9
click at [810, 218] on div "Back to Dashboard Change Sender ID Customers Technicians Select a contact Outbo…" at bounding box center [564, 250] width 644 height 434
